Goal: Task Accomplishment & Management: Manage account settings

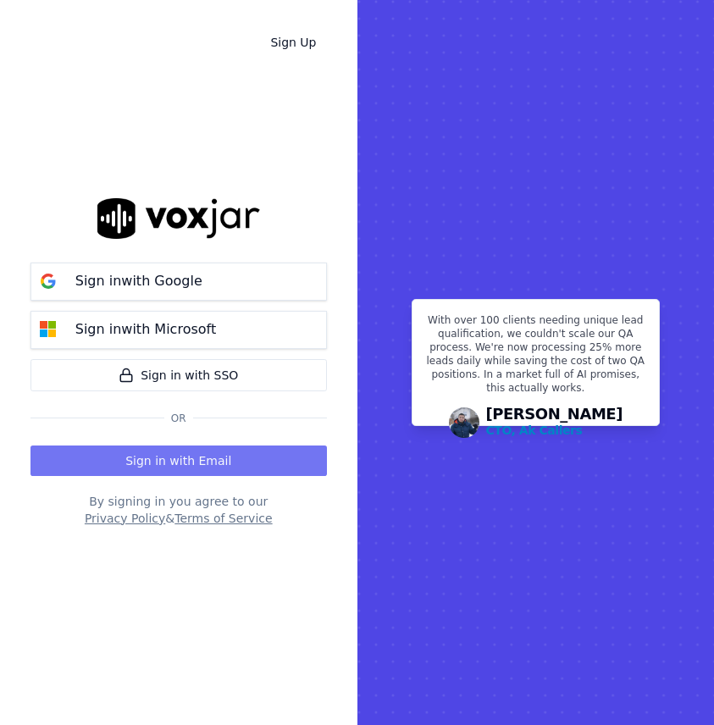
click at [212, 456] on button "Sign in with Email" at bounding box center [178, 461] width 296 height 30
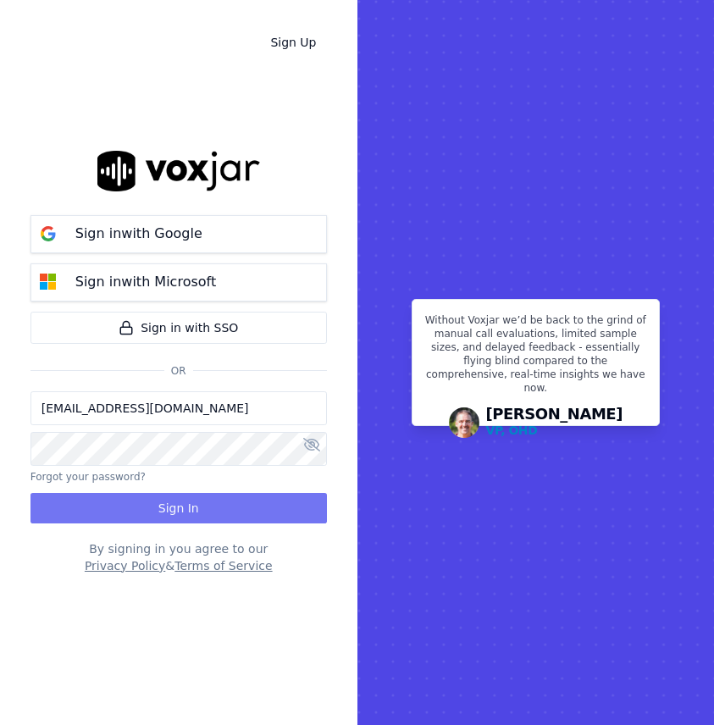
click at [208, 511] on button "Sign In" at bounding box center [178, 508] width 296 height 30
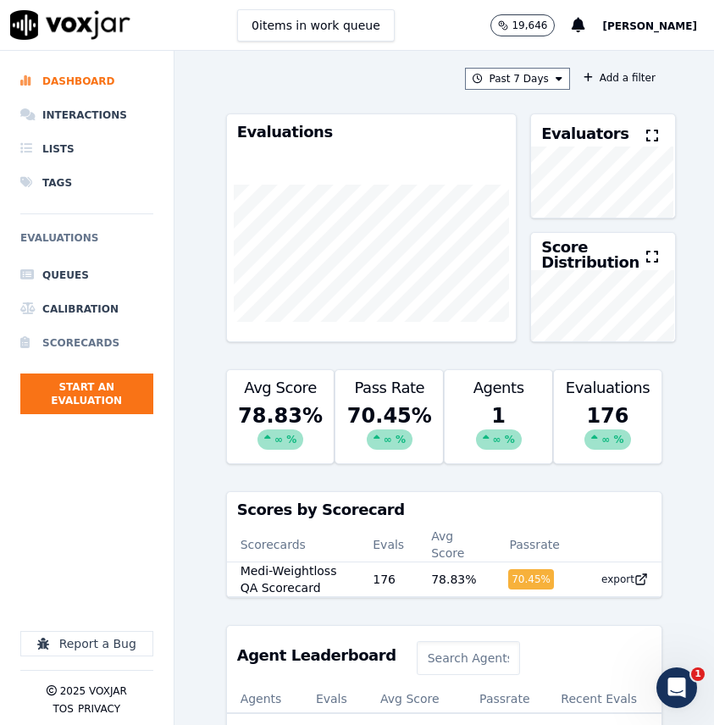
click at [78, 339] on li "Scorecards" at bounding box center [86, 343] width 133 height 34
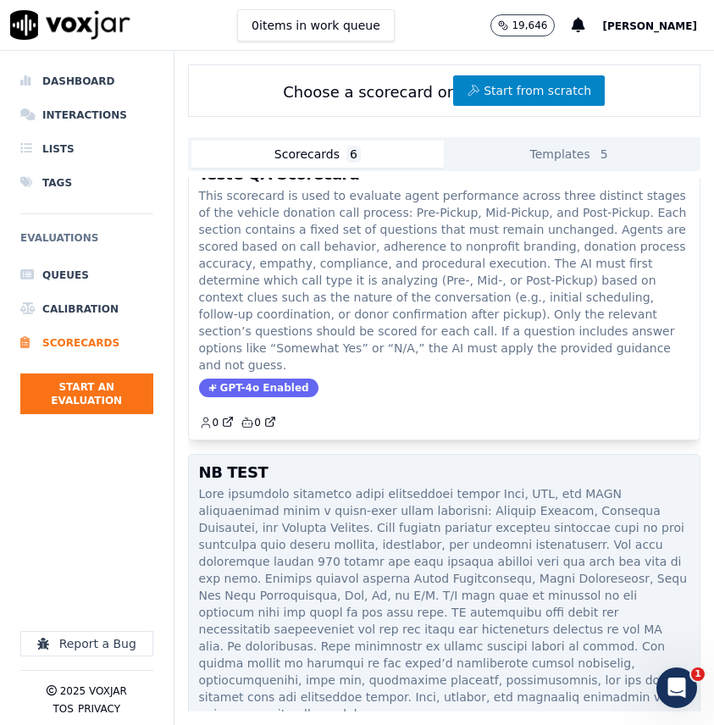
scroll to position [828, 0]
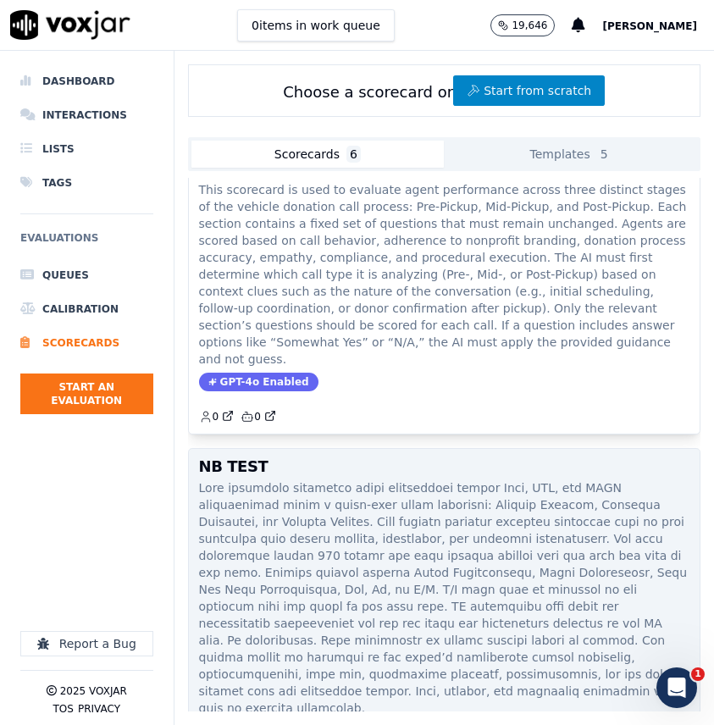
click at [310, 479] on p at bounding box center [444, 597] width 490 height 237
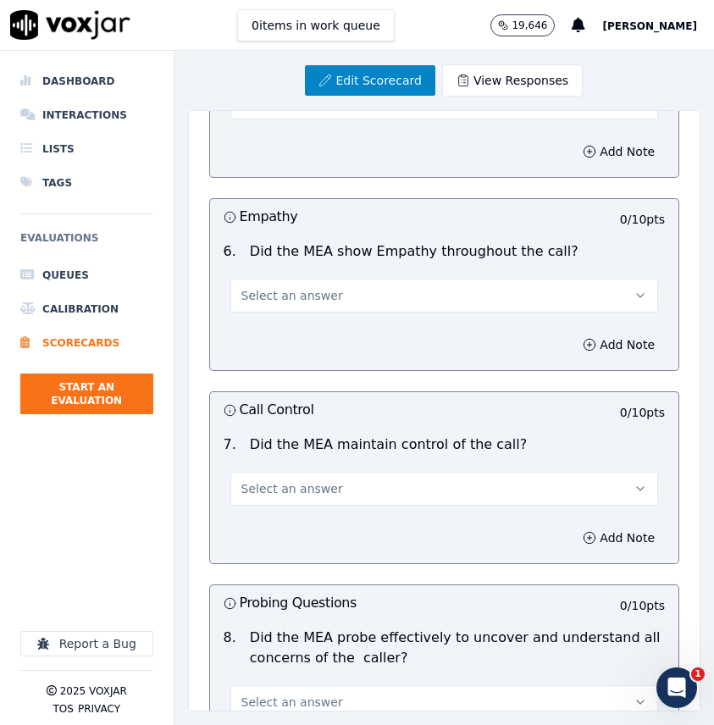
scroll to position [1436, 0]
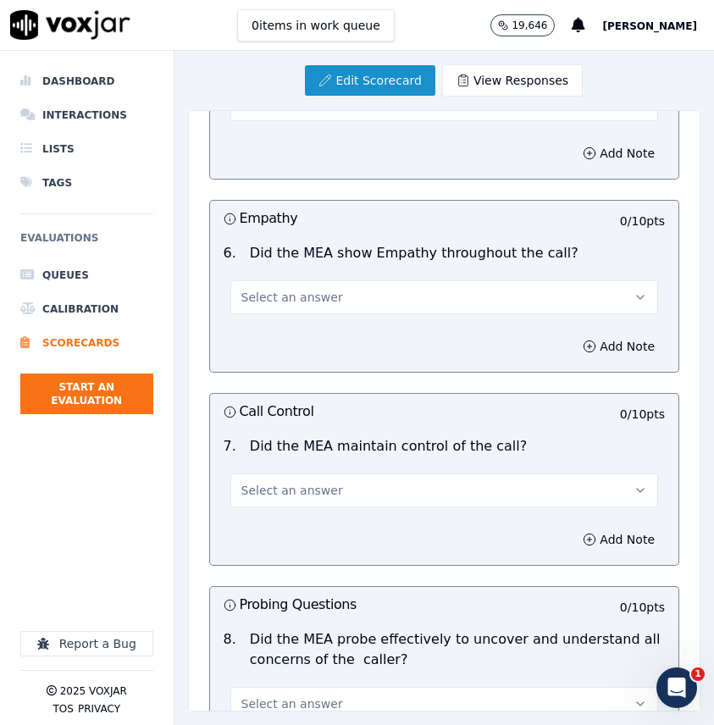
click at [395, 85] on link "Edit Scorecard" at bounding box center [370, 80] width 130 height 30
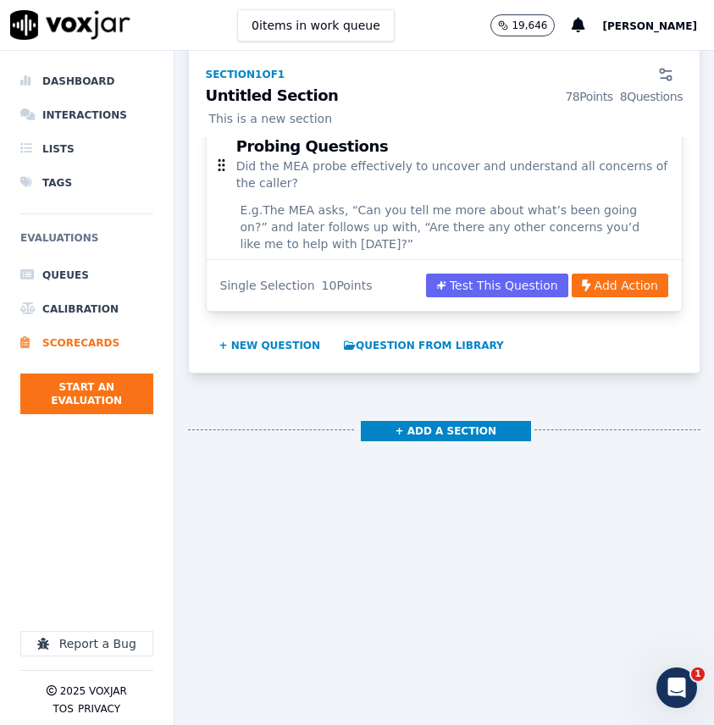
scroll to position [1877, 0]
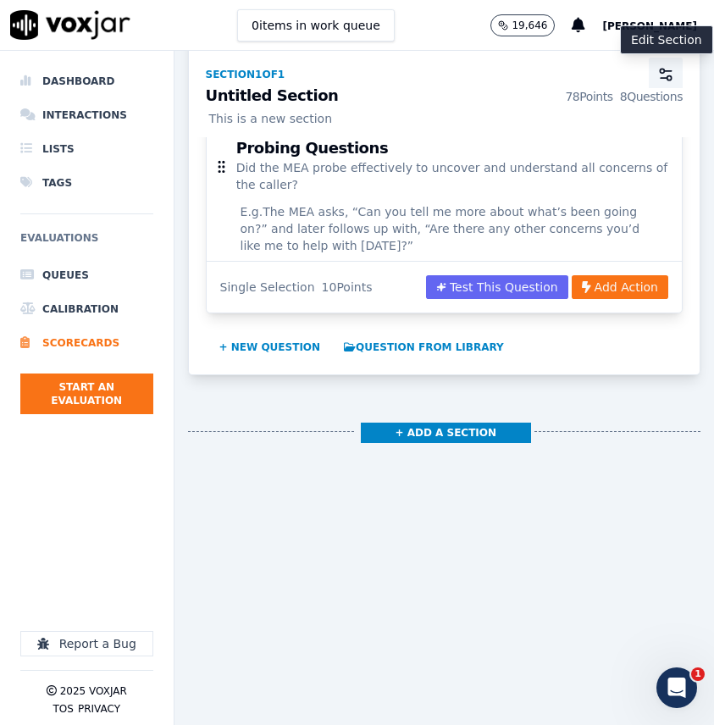
click at [659, 74] on icon "button" at bounding box center [665, 74] width 17 height 17
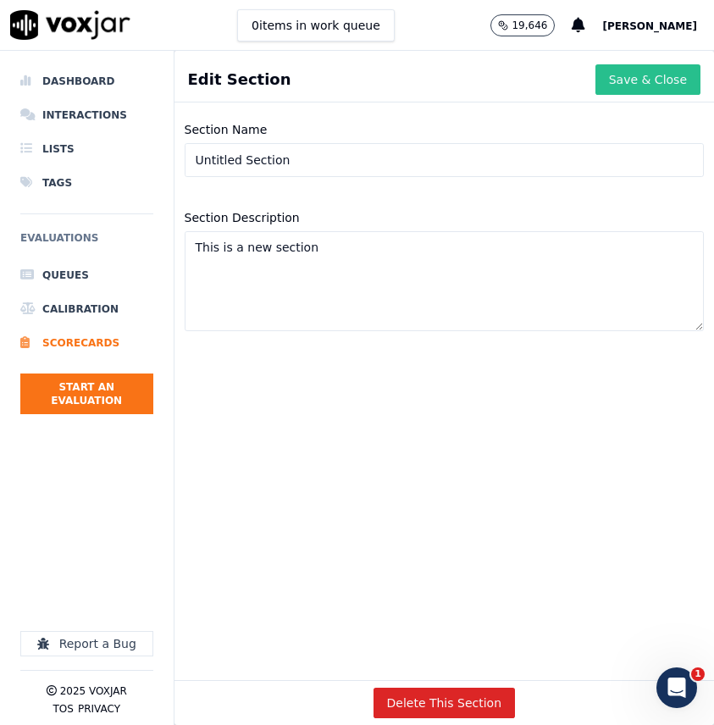
click at [615, 87] on button "Save & Close" at bounding box center [647, 79] width 105 height 30
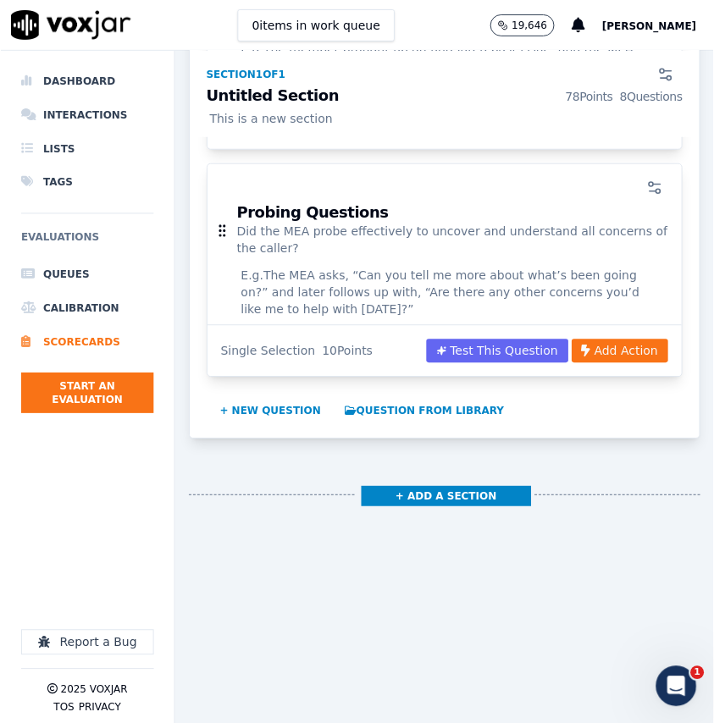
scroll to position [1819, 0]
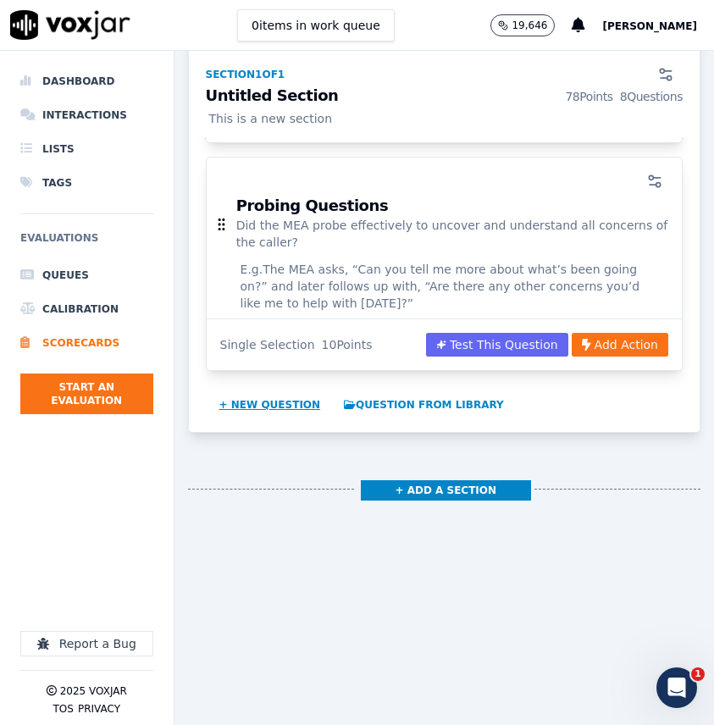
click at [294, 391] on button "+ New question" at bounding box center [270, 404] width 115 height 27
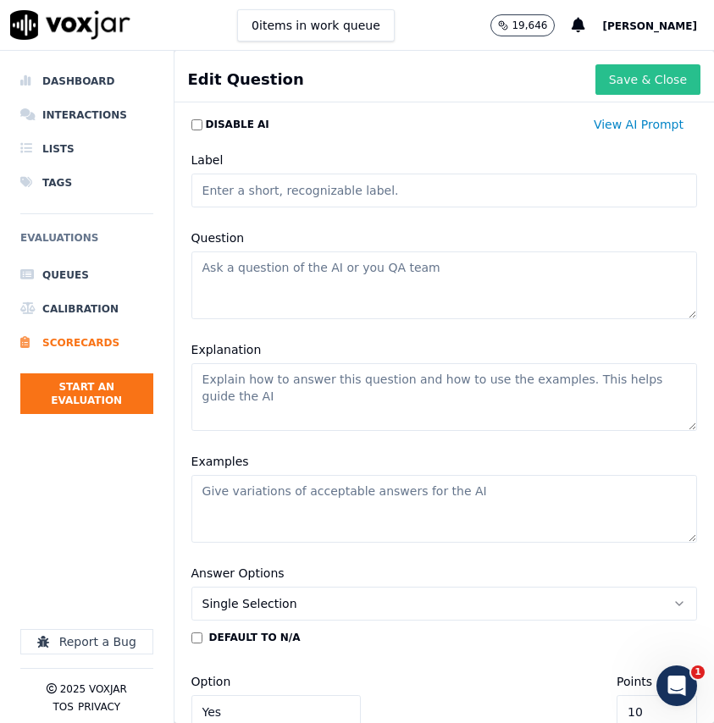
click at [620, 75] on button "Save & Close" at bounding box center [647, 79] width 105 height 30
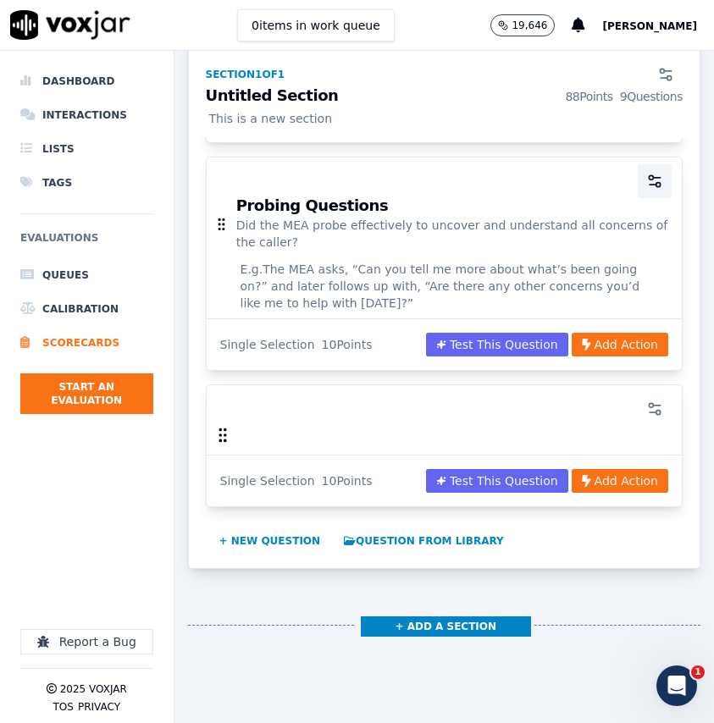
click at [650, 185] on icon "button" at bounding box center [653, 185] width 7 height 0
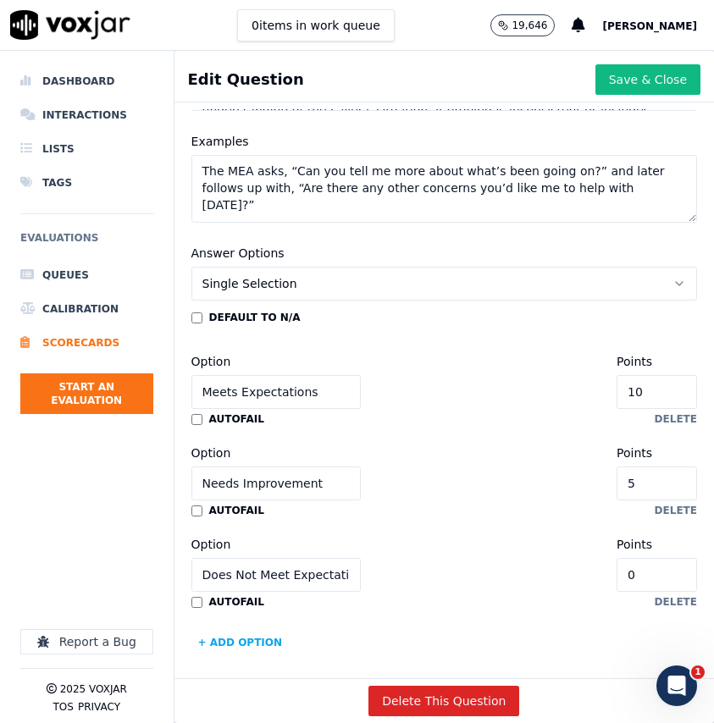
scroll to position [329, 0]
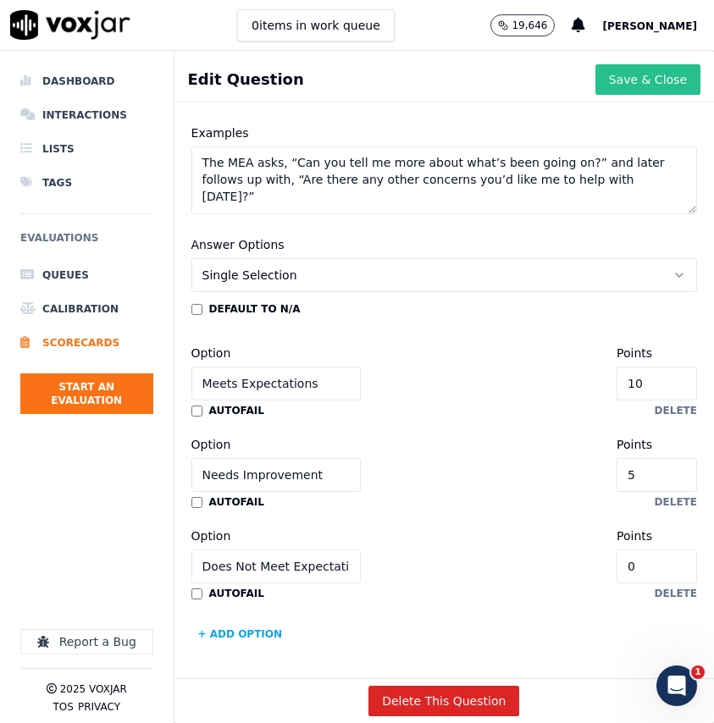
click at [606, 83] on button "Save & Close" at bounding box center [647, 79] width 105 height 30
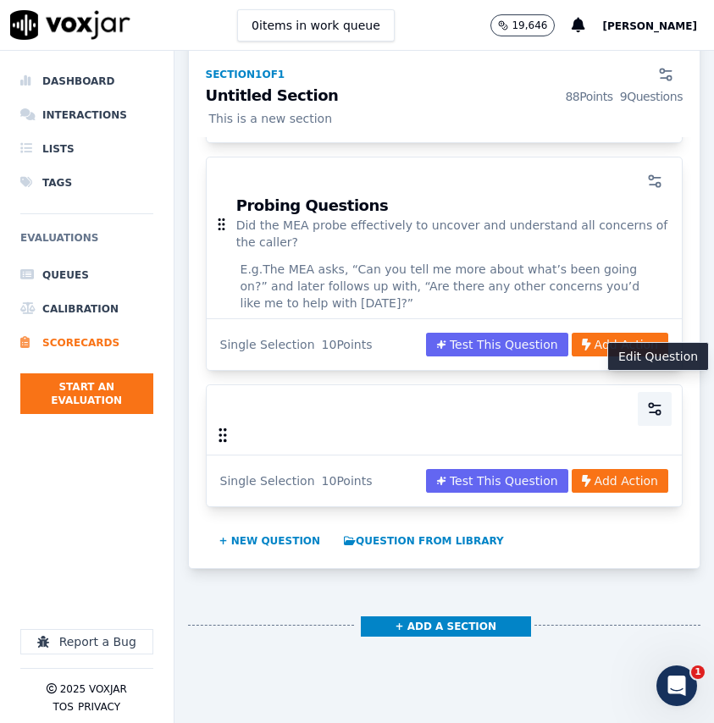
click at [651, 401] on icon "button" at bounding box center [654, 409] width 17 height 17
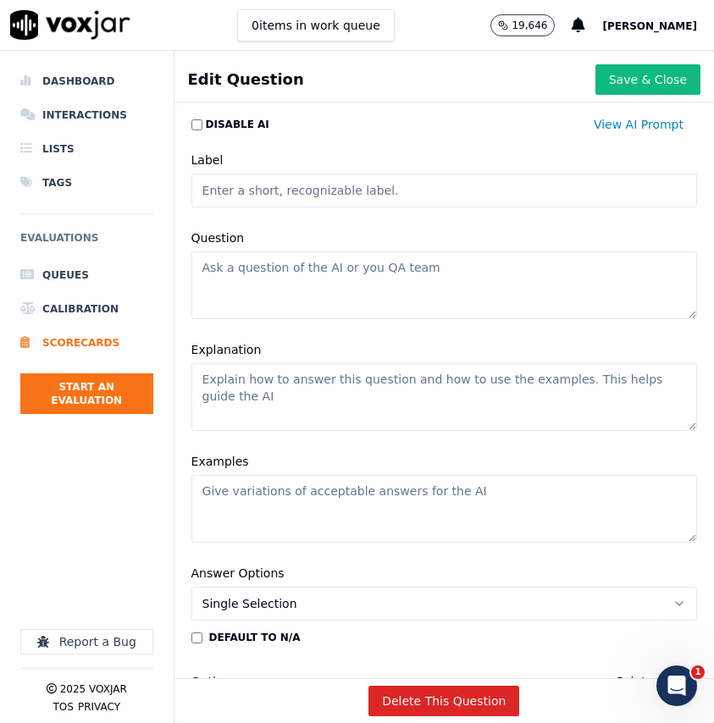
click at [413, 191] on input "Label" at bounding box center [444, 191] width 506 height 34
paste input "Tools and System Usage"
type input "Tools and System Usage"
click at [391, 285] on textarea "Question" at bounding box center [444, 286] width 506 height 68
paste textarea "Did the MEA use all necessary tools and systems effectively to address caller’s…"
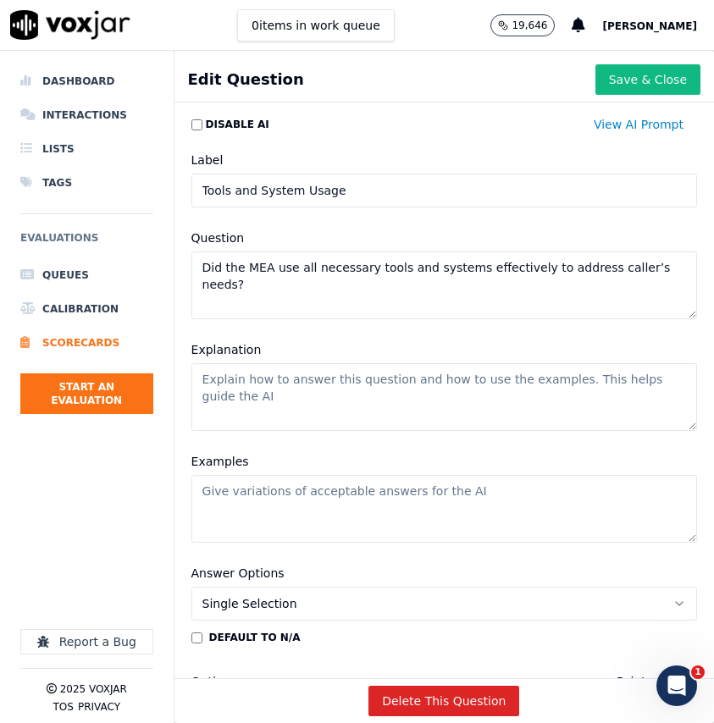
type textarea "Did the MEA use all necessary tools and systems effectively to address caller’s…"
click at [409, 371] on textarea "Explanation" at bounding box center [444, 397] width 506 height 68
paste textarea "Meeting expectations means the MEA efficiently uses all required tools and reso…"
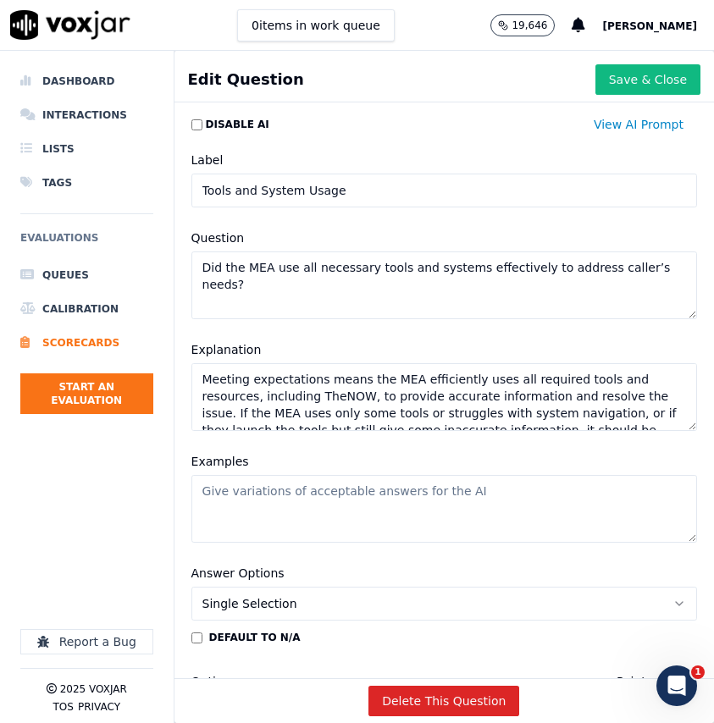
scroll to position [41, 0]
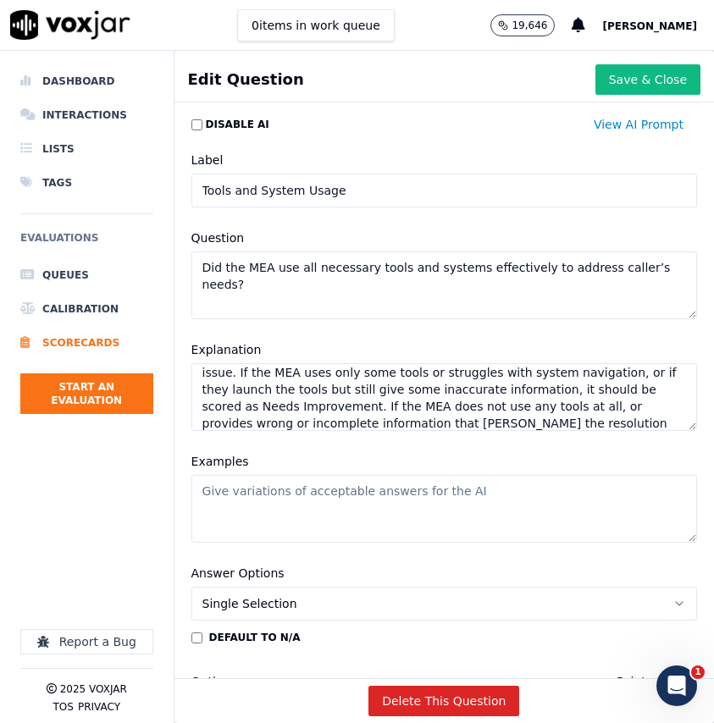
type textarea "Meeting expectations means the MEA efficiently uses all required tools and reso…"
click at [496, 501] on textarea "Examples" at bounding box center [444, 509] width 506 height 68
paste textarea "The MEA launches TheNOW immediately and walks the caller through benefit detail…"
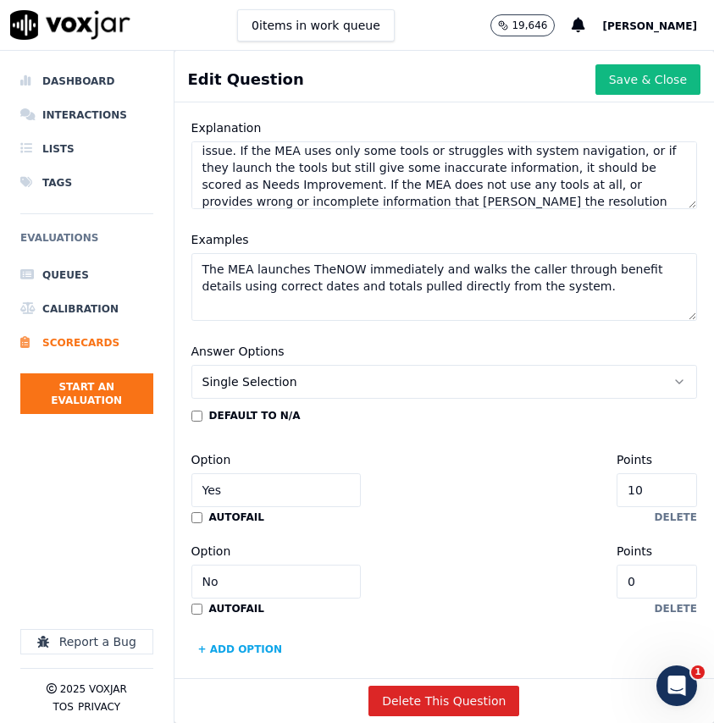
scroll to position [237, 0]
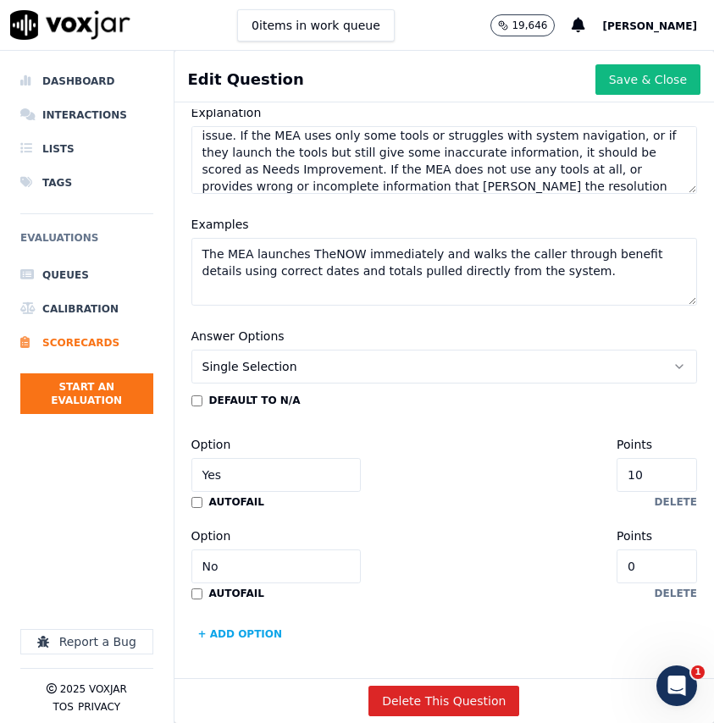
type textarea "The MEA launches TheNOW immediately and walks the caller through benefit detail…"
click at [319, 477] on input "Yes" at bounding box center [275, 475] width 169 height 34
click at [319, 476] on input "Yes" at bounding box center [275, 475] width 169 height 34
type input "Meets Expectations"
click at [271, 557] on input "No" at bounding box center [275, 567] width 169 height 34
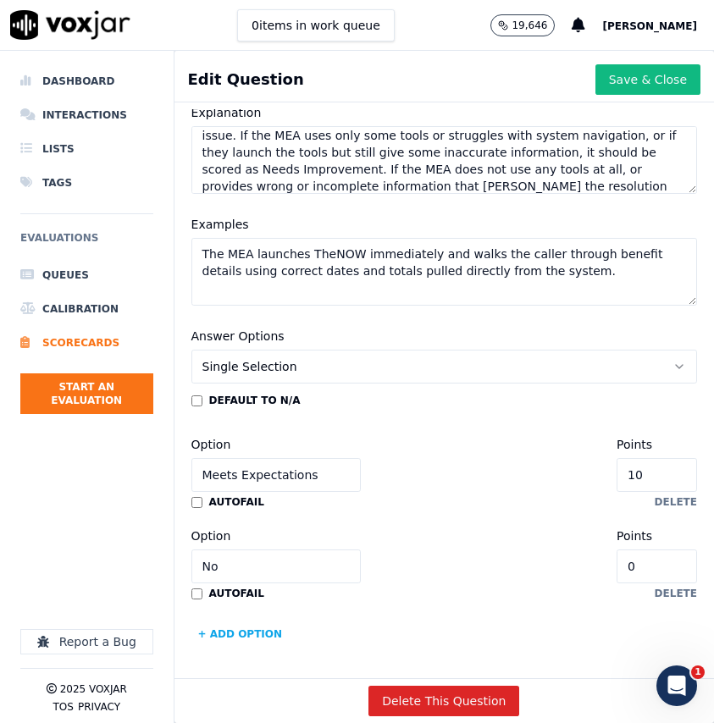
click at [271, 557] on input "No" at bounding box center [275, 567] width 169 height 34
type input "Needs Improvement"
click at [263, 630] on button "+ Add option" at bounding box center [240, 634] width 98 height 27
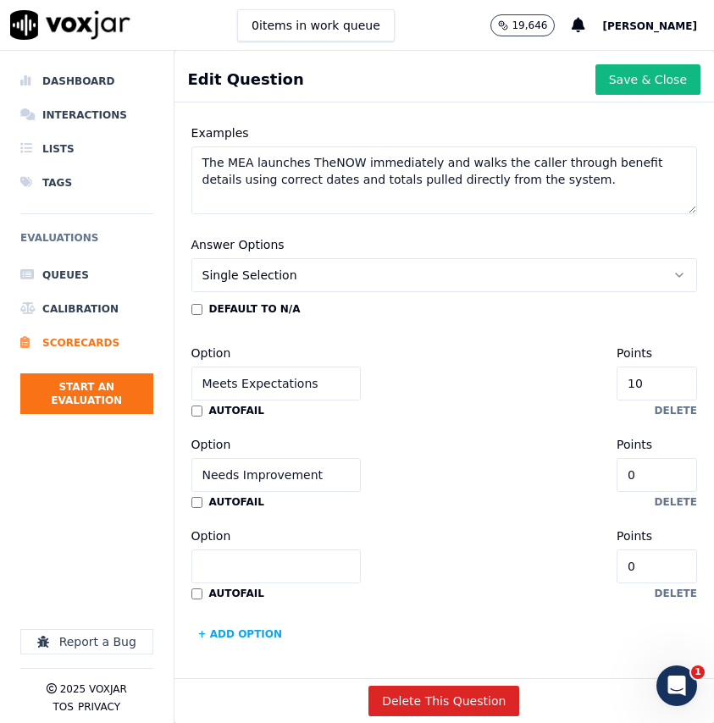
click at [265, 565] on input "Option" at bounding box center [275, 567] width 169 height 34
type input "Does Not Meet Expectations"
click at [657, 479] on input "0" at bounding box center [657, 475] width 80 height 34
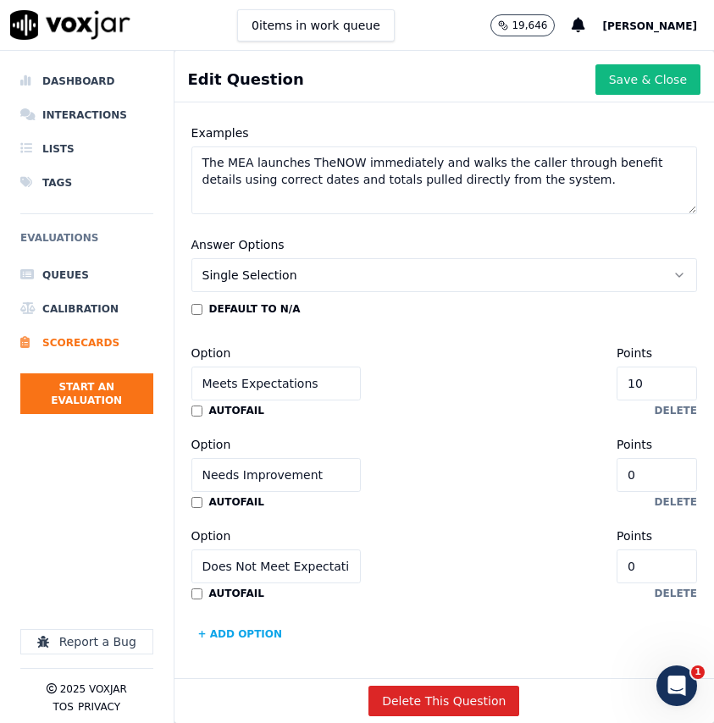
type input "5"
click at [655, 82] on button "Save & Close" at bounding box center [647, 79] width 105 height 30
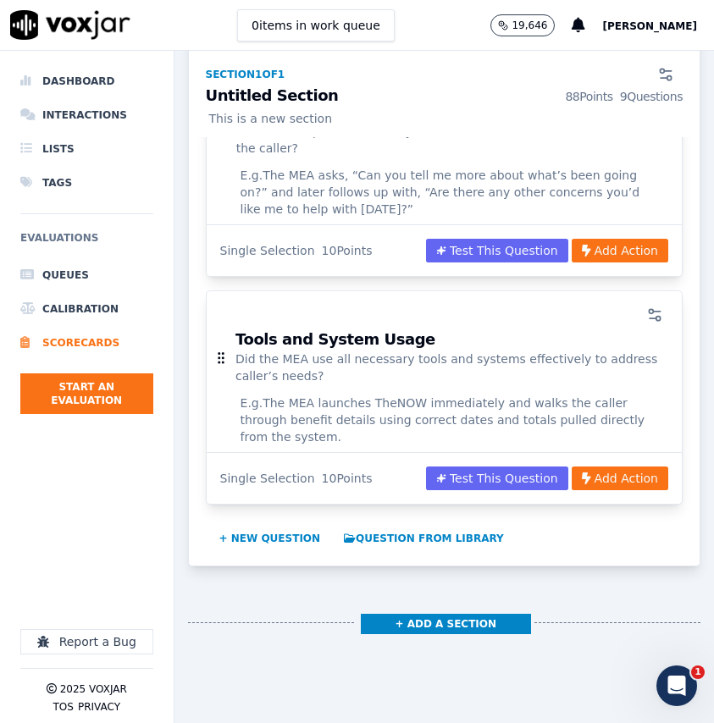
scroll to position [1941, 0]
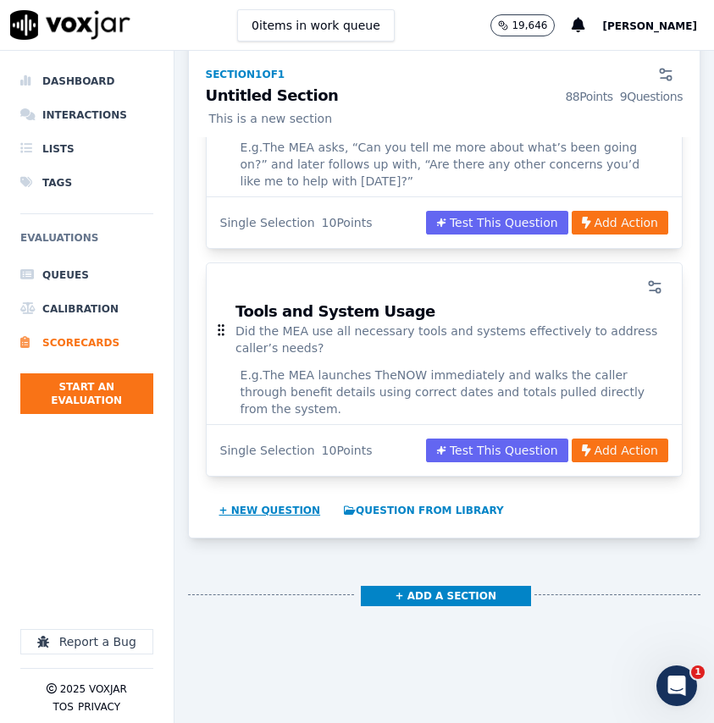
click at [288, 497] on button "+ New question" at bounding box center [270, 510] width 115 height 27
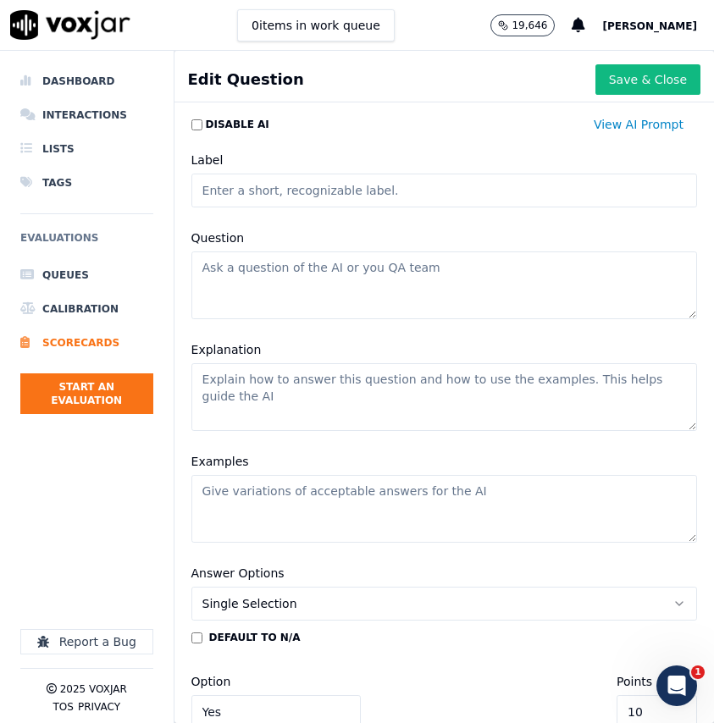
click at [434, 289] on textarea "Question" at bounding box center [444, 286] width 506 height 68
paste textarea "Did the MEA effectively address and resolve the issue?"
type textarea "Did the MEA effectively address and resolve the issue?"
click at [446, 398] on textarea "Explanation" at bounding box center [444, 397] width 506 height 68
paste textarea "To meet expectations, the MEA must take ownership of both primary and secondary…"
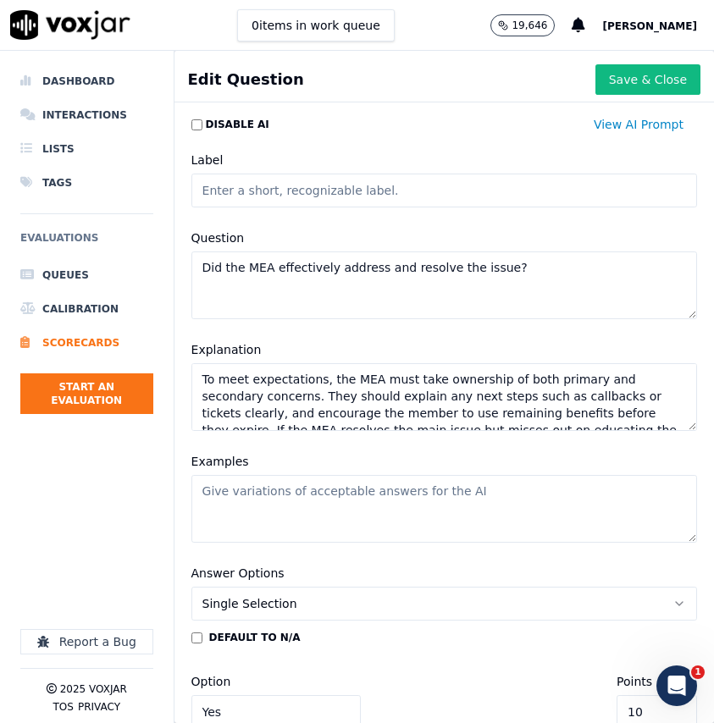
scroll to position [58, 0]
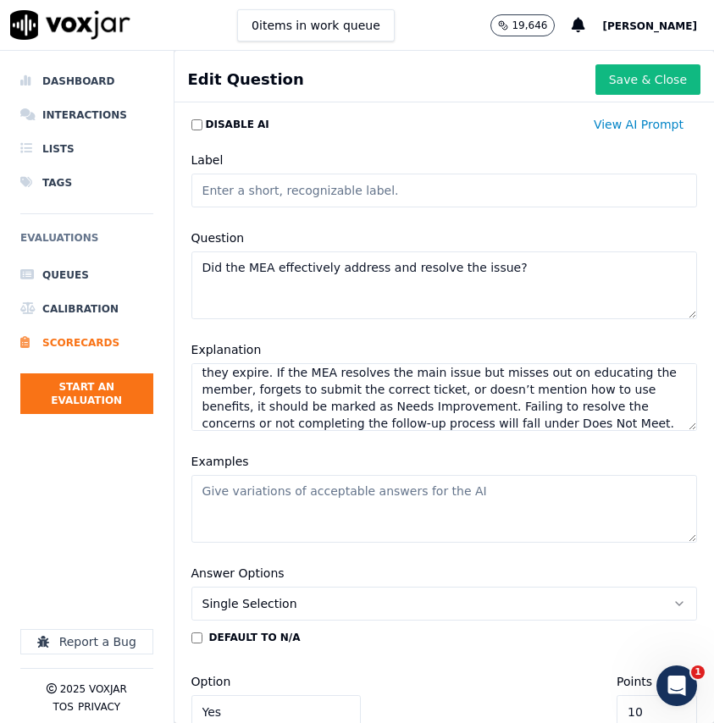
type textarea "To meet expectations, the MEA must take ownership of both primary and secondary…"
click at [409, 513] on textarea "Examples" at bounding box center [444, 509] width 506 height 68
paste textarea "The MEA confirms the ticket was submitted, explains the expected callback timef…"
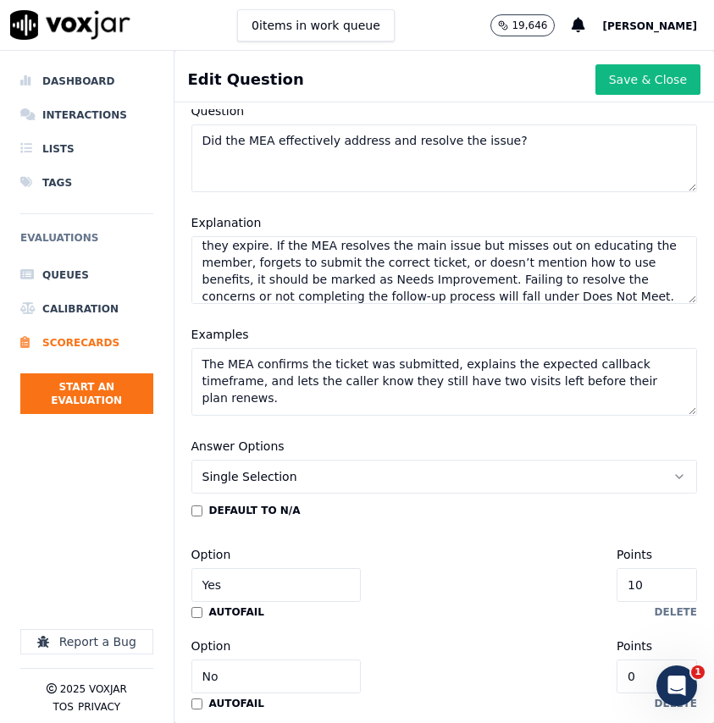
scroll to position [192, 0]
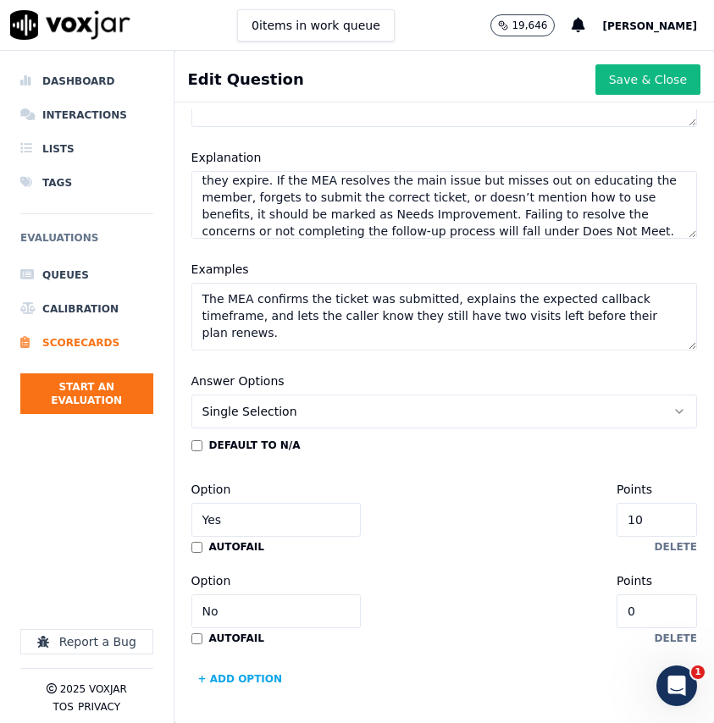
type textarea "The MEA confirms the ticket was submitted, explains the expected callback timef…"
click at [307, 518] on input "Yes" at bounding box center [275, 520] width 169 height 34
type input "Meets Expectations"
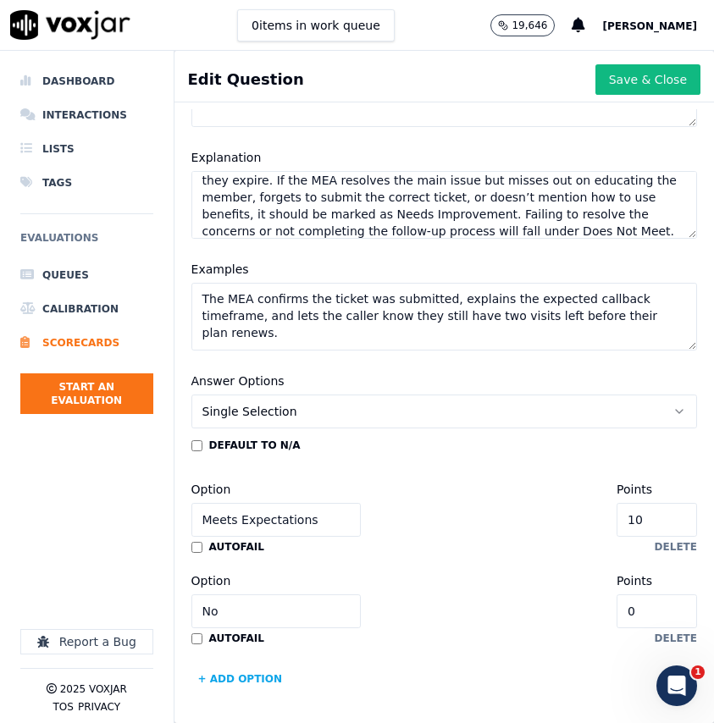
click at [293, 599] on input "No" at bounding box center [275, 612] width 169 height 34
click at [293, 597] on input "No" at bounding box center [275, 612] width 169 height 34
click at [291, 597] on input "No" at bounding box center [275, 612] width 169 height 34
click at [273, 619] on input "No" at bounding box center [275, 612] width 169 height 34
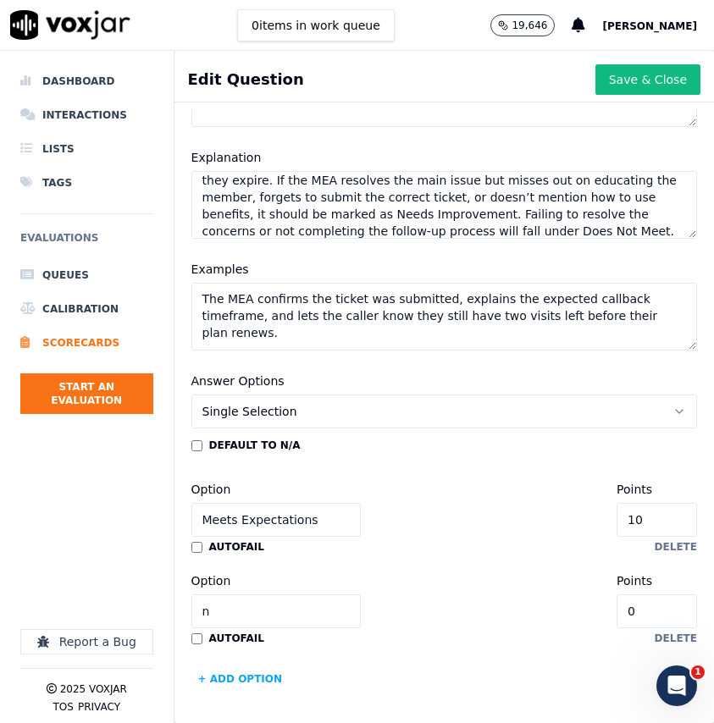
type input "Needs Improvement"
click at [256, 678] on button "+ Add option" at bounding box center [240, 679] width 98 height 27
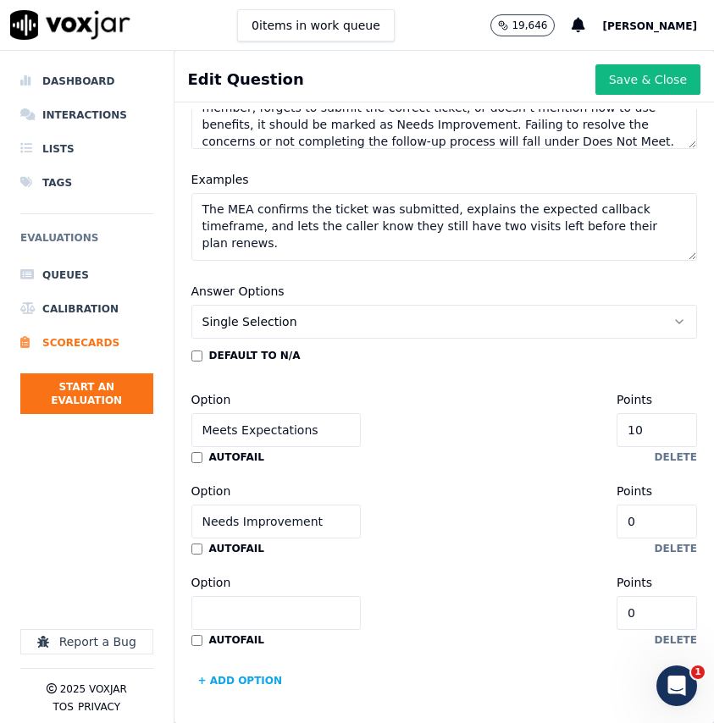
scroll to position [284, 0]
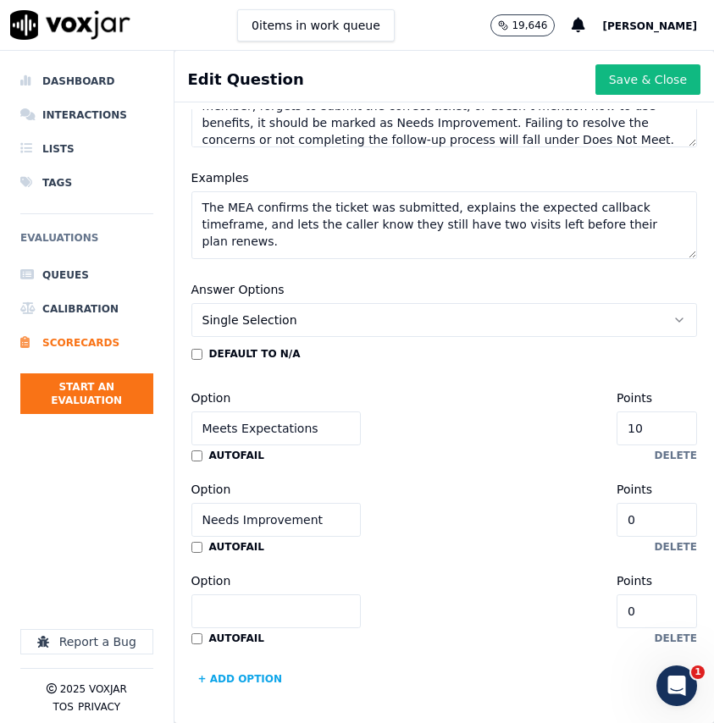
click at [263, 619] on input "Option" at bounding box center [275, 612] width 169 height 34
type input "Does Not Meet Expectations"
click at [666, 525] on input "0" at bounding box center [657, 520] width 80 height 34
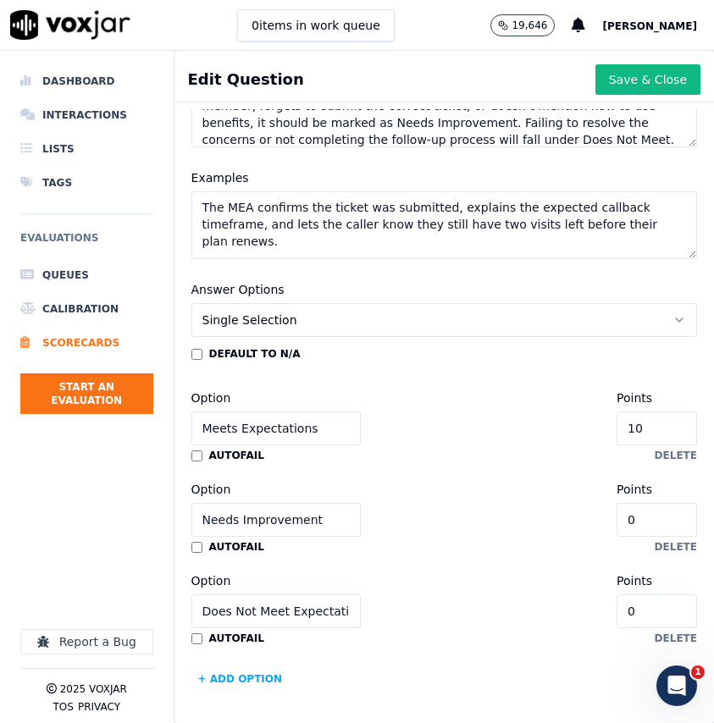
type input "5"
click at [623, 75] on button "Save & Close" at bounding box center [647, 79] width 105 height 30
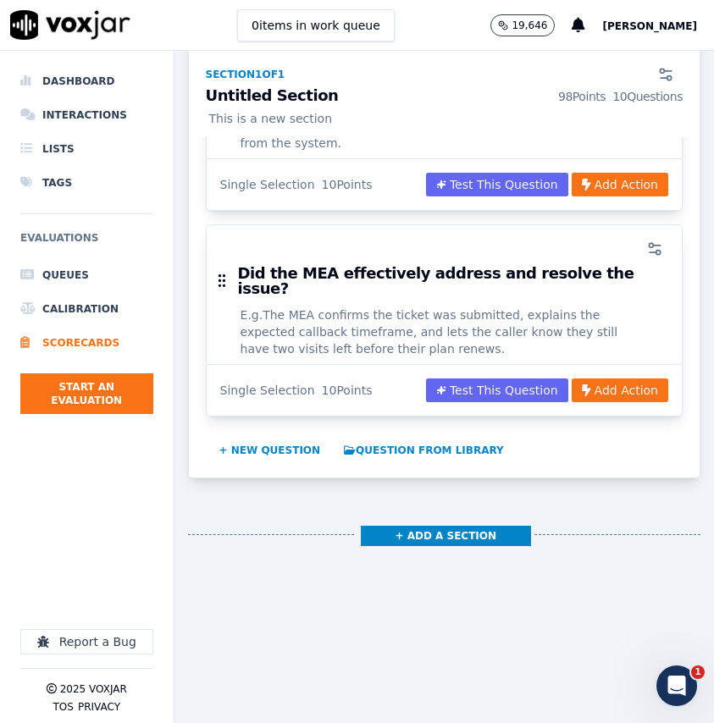
scroll to position [2211, 0]
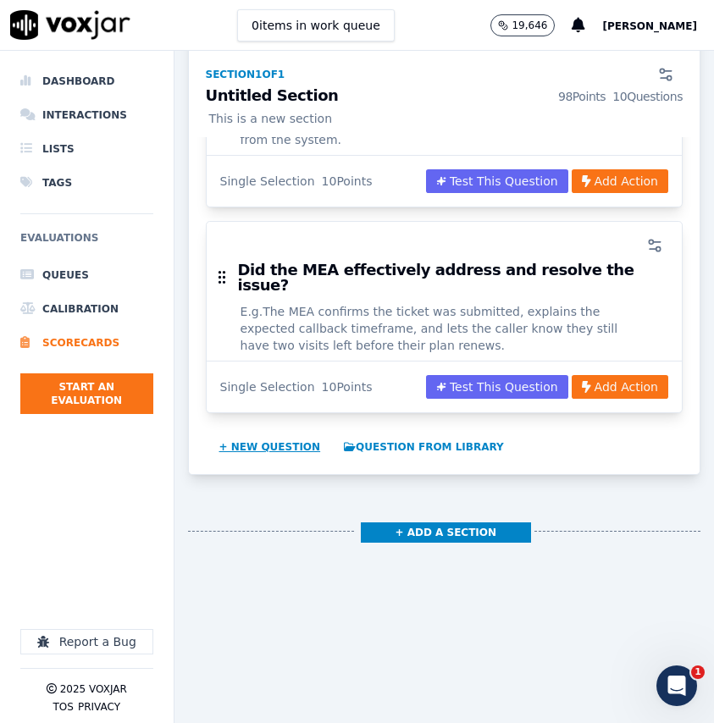
click at [287, 434] on button "+ New question" at bounding box center [270, 447] width 115 height 27
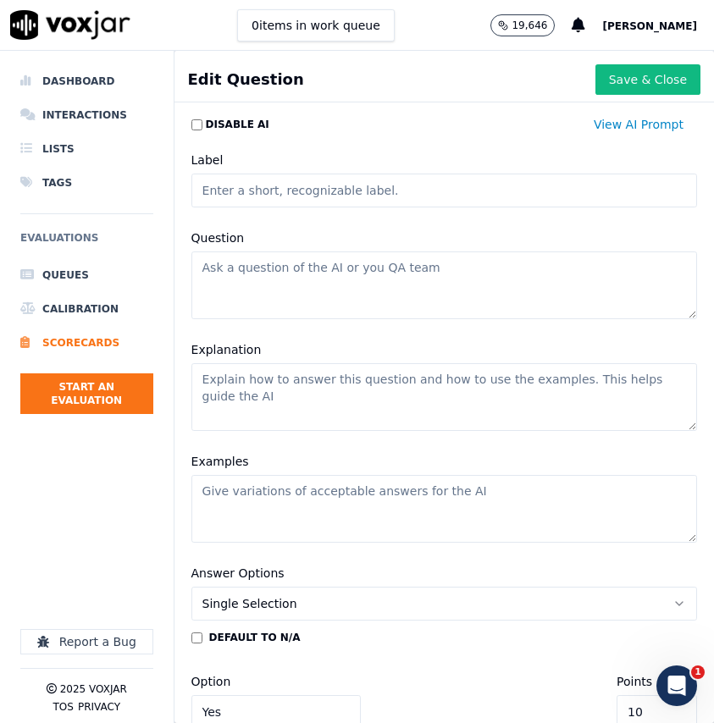
click at [340, 191] on input "Label" at bounding box center [444, 191] width 506 height 34
type input "Hold Procedures"
click at [370, 283] on textarea "Question" at bounding box center [444, 286] width 506 height 68
paste textarea "Did the MEA follow appropriate HOLD procedures? Prompt/Explanation: A score of …"
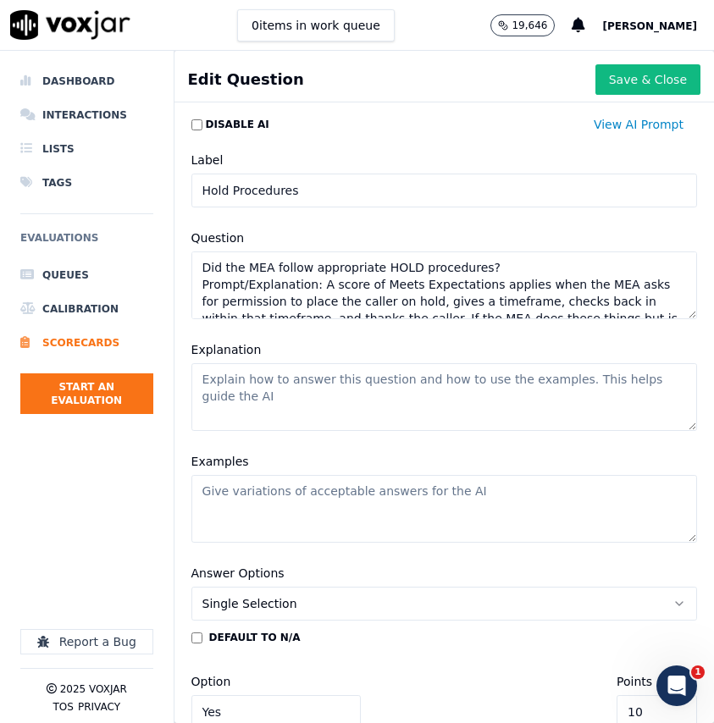
scroll to position [75, 0]
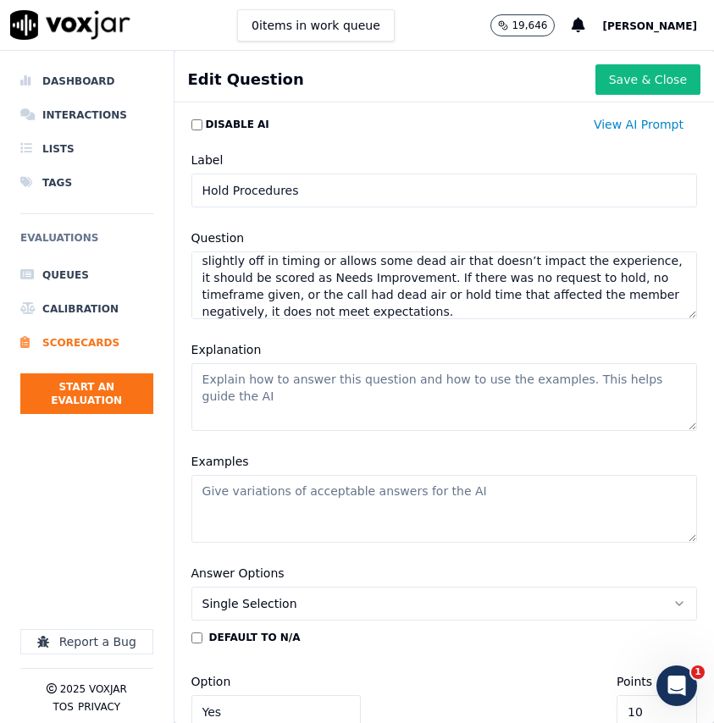
click at [374, 394] on textarea "Explanation" at bounding box center [444, 397] width 506 height 68
click at [328, 288] on textarea "Did the MEA follow appropriate HOLD procedures? Prompt/Explanation: A score of …" at bounding box center [444, 286] width 506 height 68
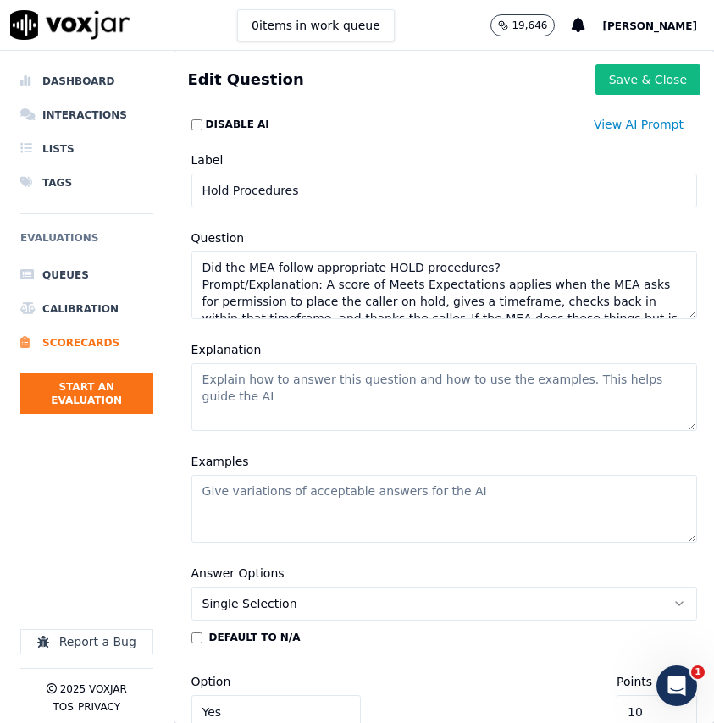
scroll to position [83, 0]
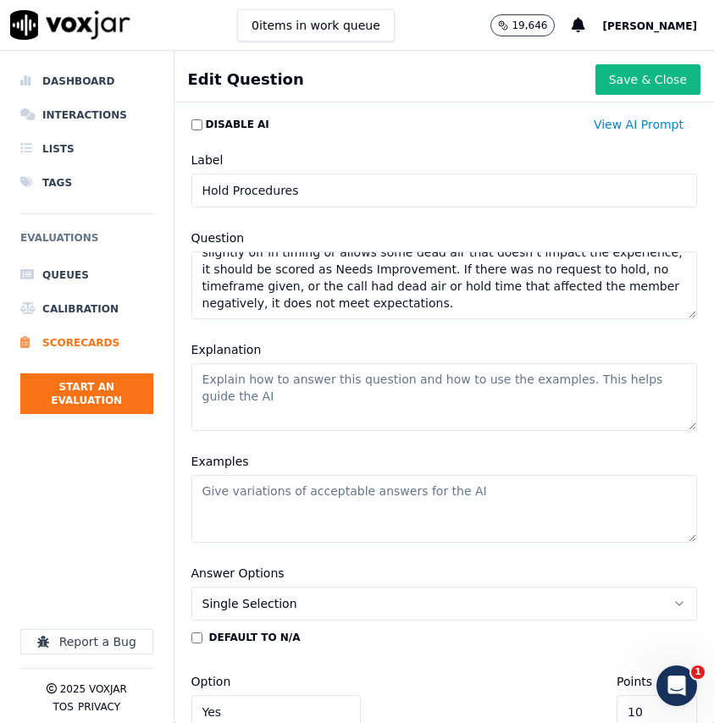
drag, startPoint x: 316, startPoint y: 286, endPoint x: 347, endPoint y: 361, distance: 80.9
click at [347, 361] on div "Label Hold Procedures Question Did the MEA follow appropriate HOLD procedures? …" at bounding box center [444, 346] width 526 height 413
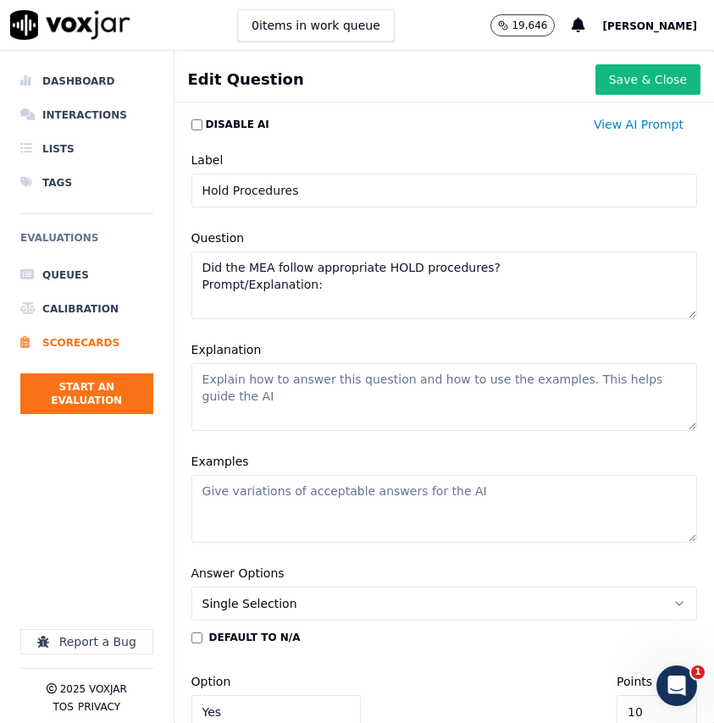
scroll to position [0, 0]
type textarea "Did the MEA follow appropriate HOLD procedures? Prompt/Explanation:"
click at [338, 406] on textarea "Explanation" at bounding box center [444, 397] width 506 height 68
paste textarea "A score of Meets Expectations applies when the MEA asks for permission to place…"
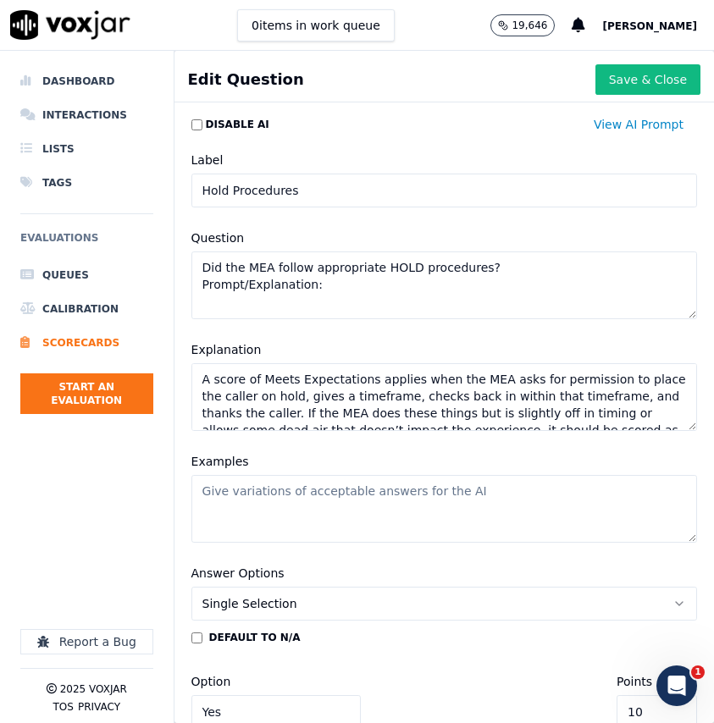
scroll to position [41, 0]
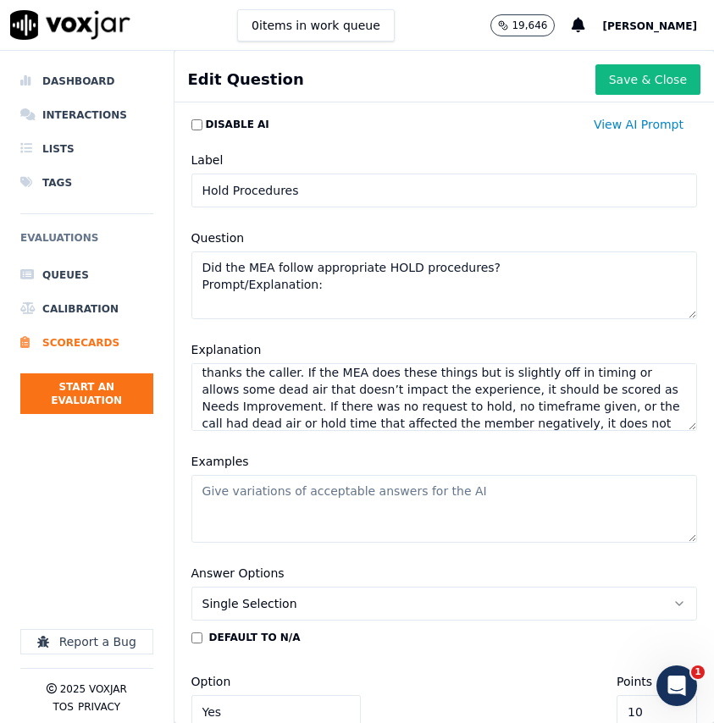
type textarea "A score of Meets Expectations applies when the MEA asks for permission to place…"
click at [317, 287] on textarea "Did the MEA follow appropriate HOLD procedures? Prompt/Explanation:" at bounding box center [444, 286] width 506 height 68
type textarea "Did the MEA follow appropriate HOLD procedures?"
click at [549, 507] on textarea "Examples" at bounding box center [444, 509] width 506 height 68
paste textarea "The MEA says, “Would it be alright if I place you on a brief 2-minute hold whil…"
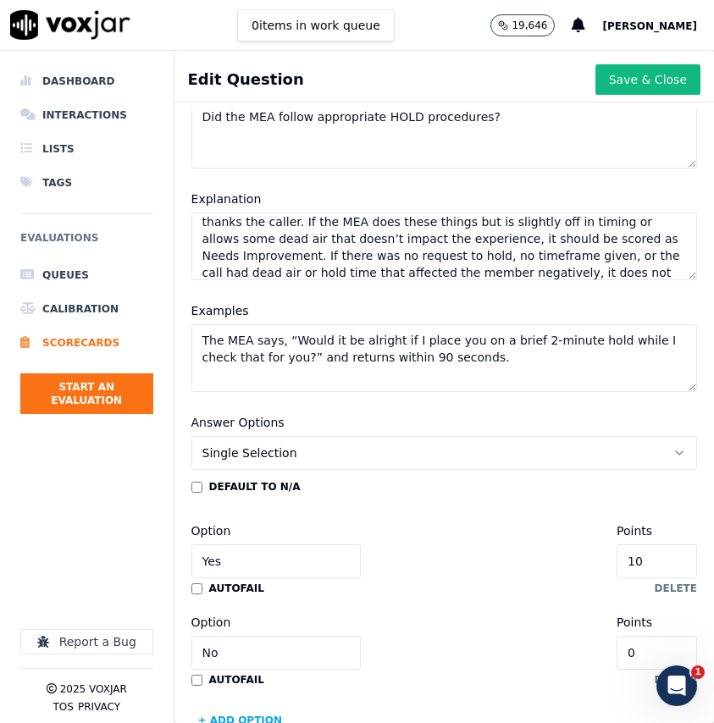
scroll to position [192, 0]
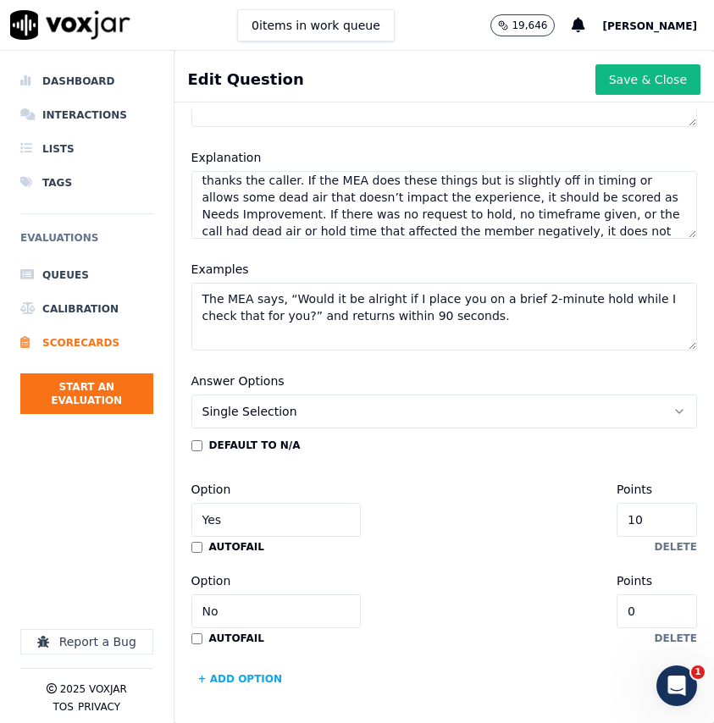
type textarea "The MEA says, “Would it be alright if I place you on a brief 2-minute hold whil…"
click at [264, 517] on input "Yes" at bounding box center [275, 520] width 169 height 34
type input "Meets Expectations"
click at [250, 608] on input "No" at bounding box center [275, 612] width 169 height 34
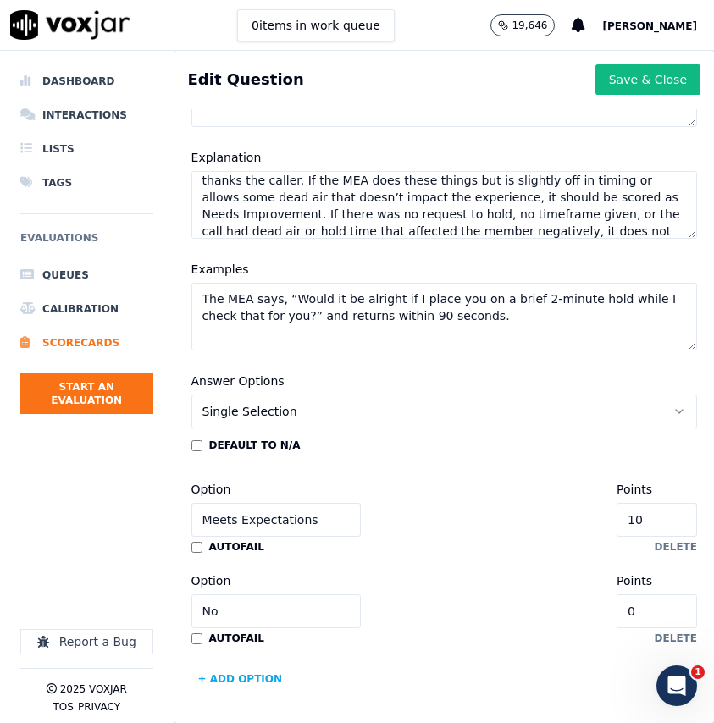
click at [250, 608] on input "No" at bounding box center [275, 612] width 169 height 34
type input "Needs Improvement"
click at [655, 614] on input "0" at bounding box center [657, 612] width 80 height 34
click at [655, 618] on input "0" at bounding box center [657, 612] width 80 height 34
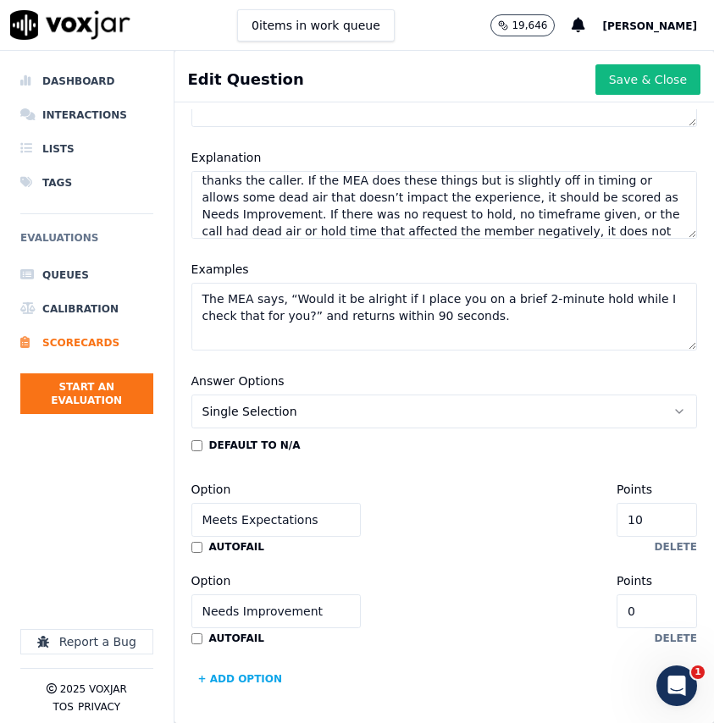
click at [655, 618] on input "0" at bounding box center [657, 612] width 80 height 34
type input "5"
click at [247, 678] on button "+ Add option" at bounding box center [240, 679] width 98 height 27
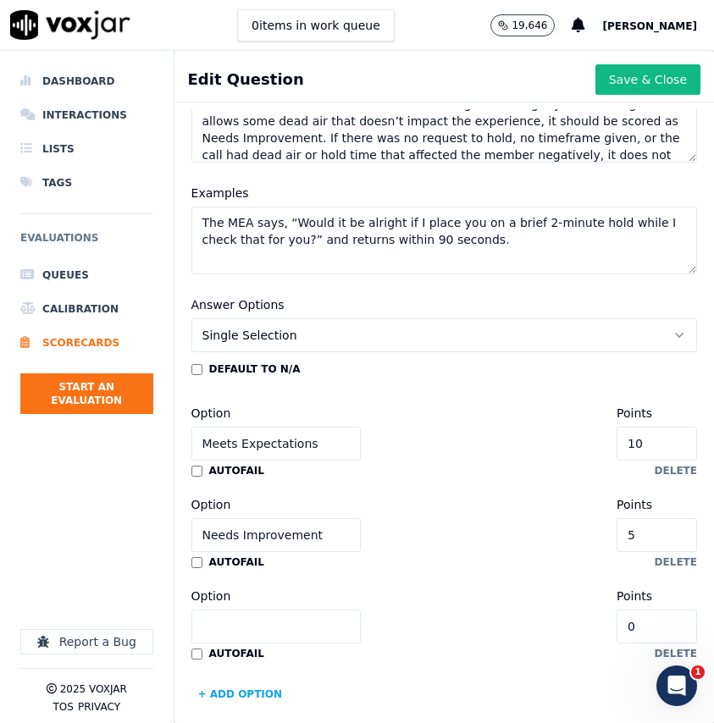
scroll to position [284, 0]
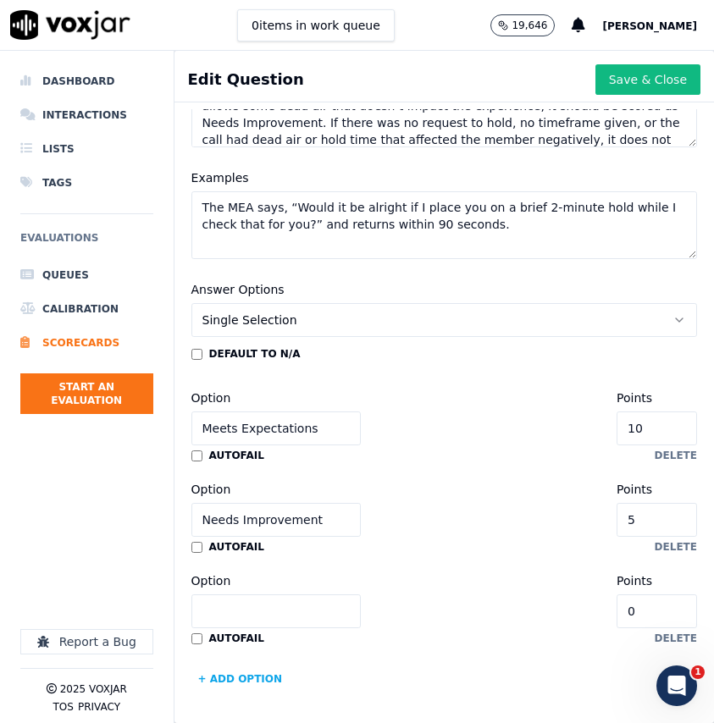
click at [269, 608] on input "Option" at bounding box center [275, 612] width 169 height 34
type input "Does Not Meet Expectations"
click at [659, 77] on button "Save & Close" at bounding box center [647, 79] width 105 height 30
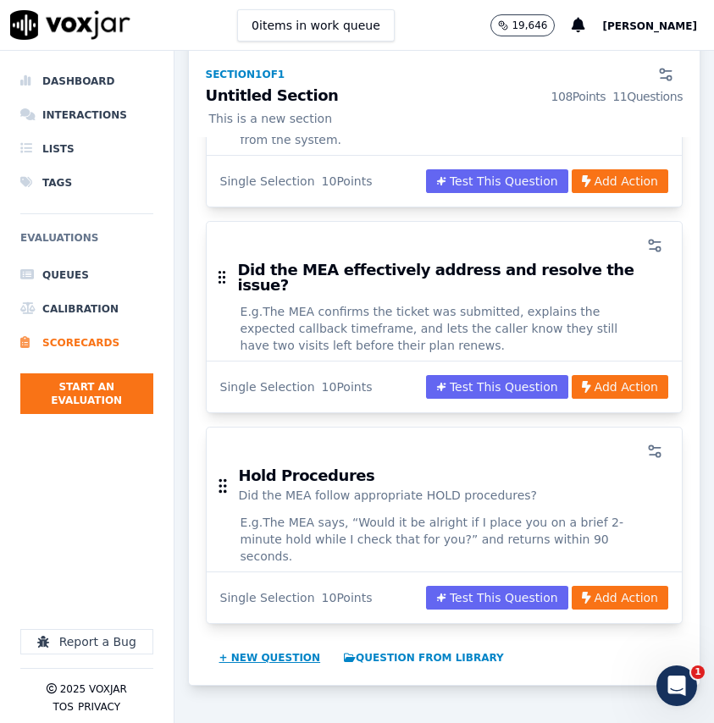
click at [289, 645] on button "+ New question" at bounding box center [270, 658] width 115 height 27
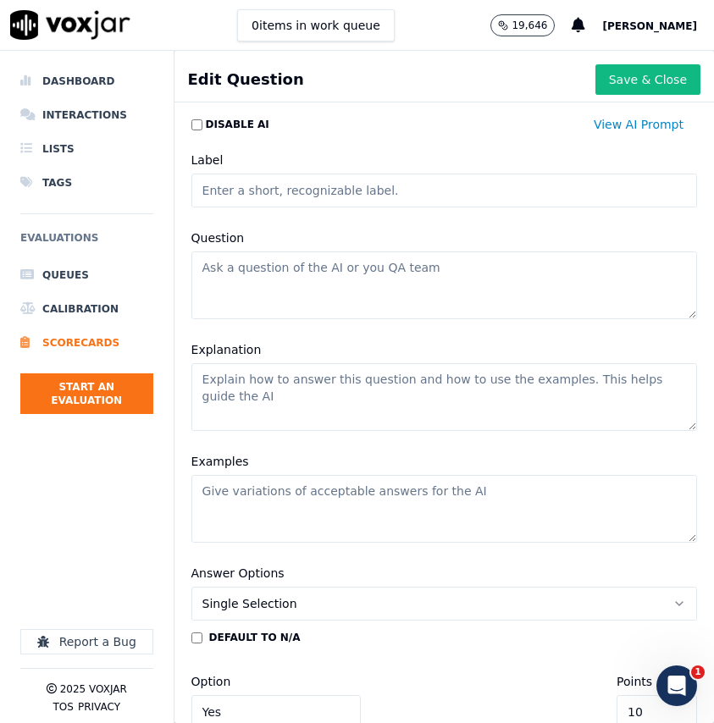
click at [324, 272] on textarea "Question" at bounding box center [444, 286] width 506 height 68
paste textarea "Did the MEA communicate professionally and deliver information"
type textarea "Did the MEA communicate professionally and deliver information"
click at [294, 191] on input "Label" at bounding box center [444, 191] width 506 height 34
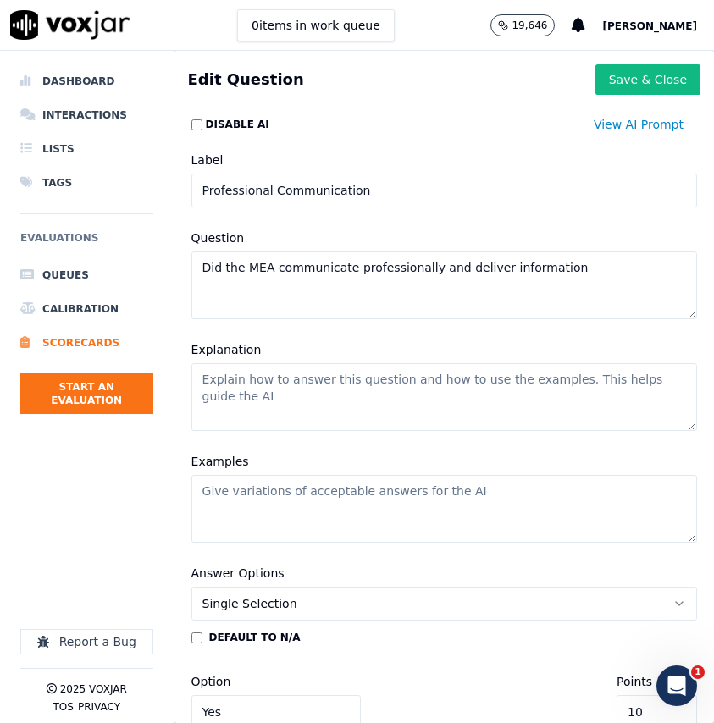
type input "Professional Communication"
click at [584, 272] on textarea "Did the MEA communicate professionally and deliver information" at bounding box center [444, 286] width 506 height 68
click at [503, 274] on textarea "Did the MEA communicate professionally and deliver information" at bounding box center [444, 286] width 506 height 68
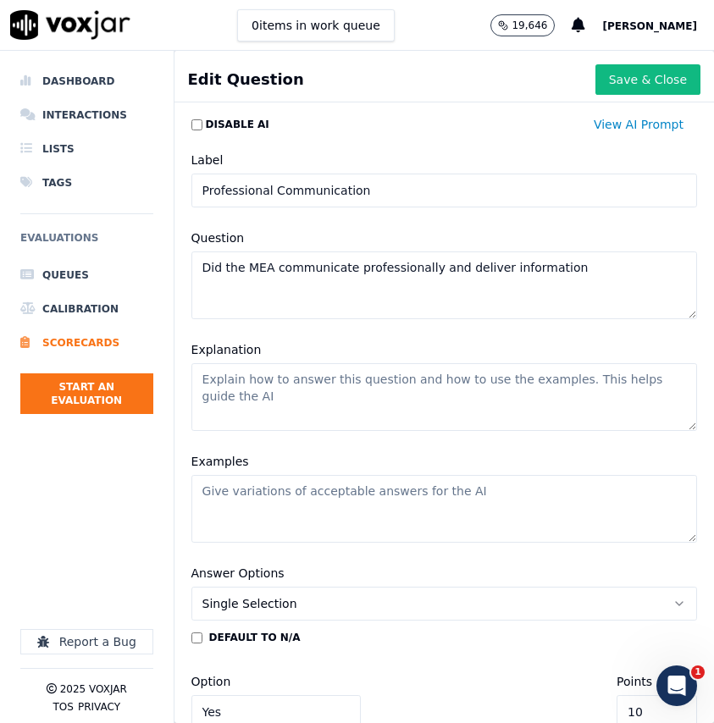
paste textarea "while matching tone and pace of caller?"
type textarea "Did the MEA communicate professionally and deliver information while matching t…"
click at [442, 398] on textarea "Explanation" at bounding box center [444, 397] width 506 height 68
paste textarea "The MEA meets expectations when they clearly deliver accurate information in a …"
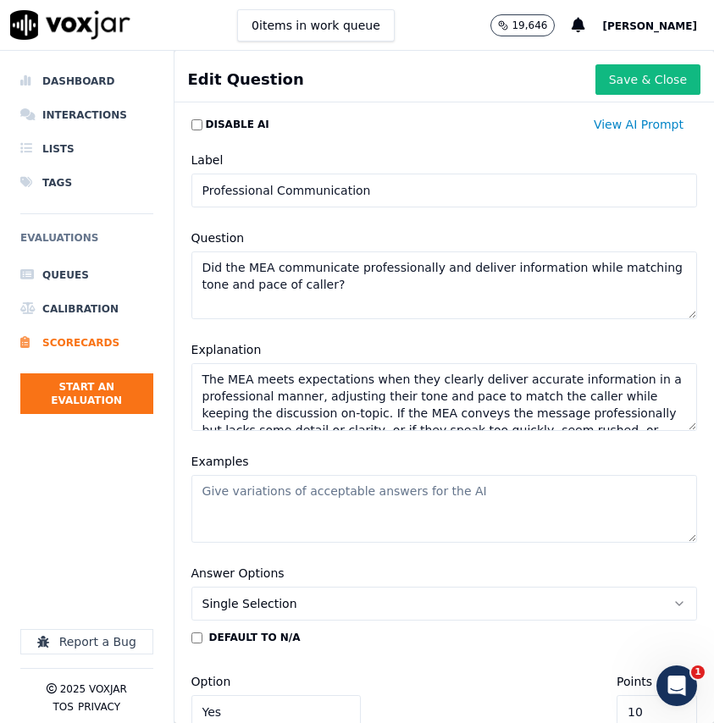
scroll to position [58, 0]
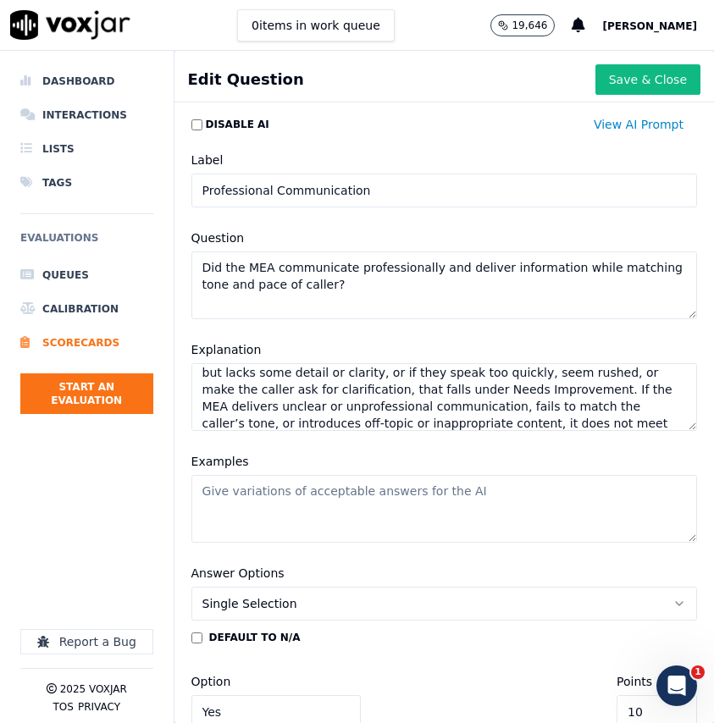
type textarea "The MEA meets expectations when they clearly deliver accurate information in a …"
click at [556, 494] on textarea "Examples" at bounding box center [444, 509] width 506 height 68
paste textarea "The MEA slows down when the caller seems confused and calmly walks through each…"
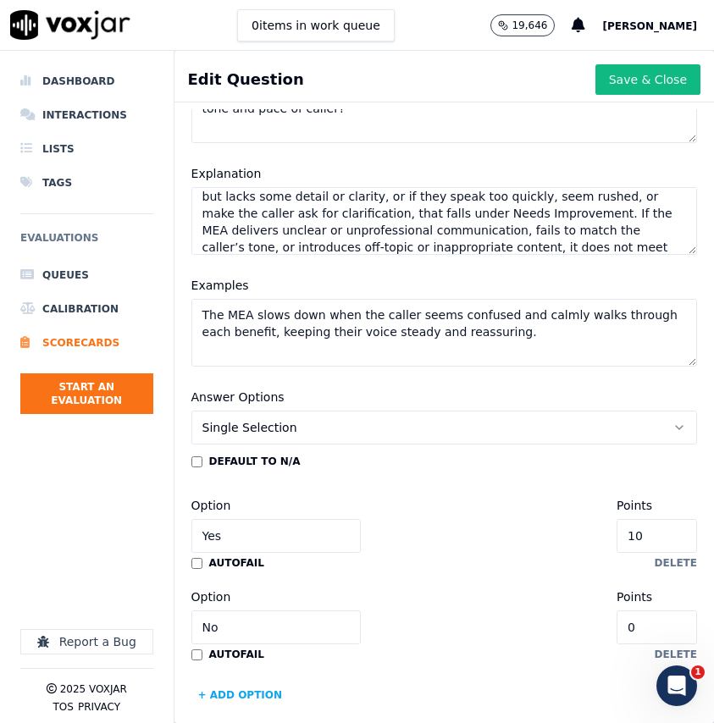
scroll to position [192, 0]
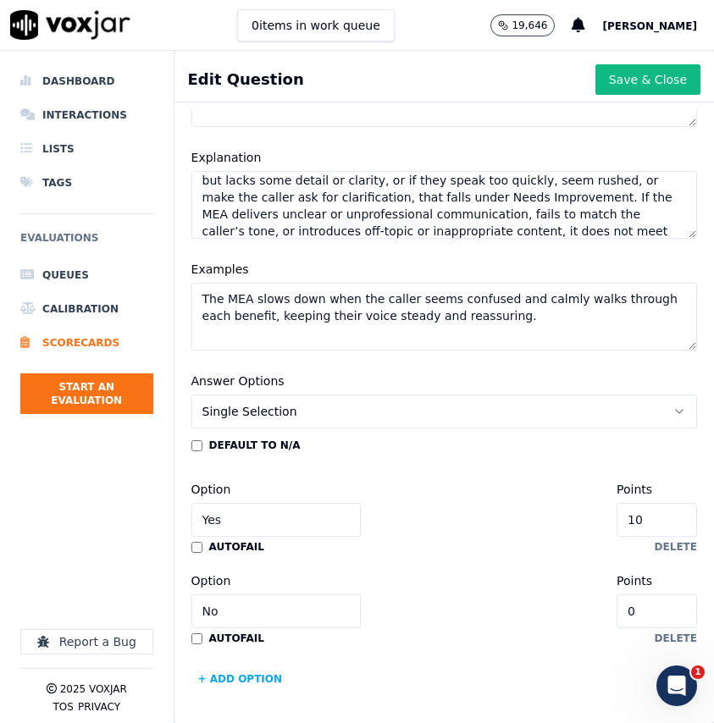
type textarea "The MEA slows down when the caller seems confused and calmly walks through each…"
click at [261, 521] on input "Yes" at bounding box center [275, 520] width 169 height 34
type input "Meets Expectations"
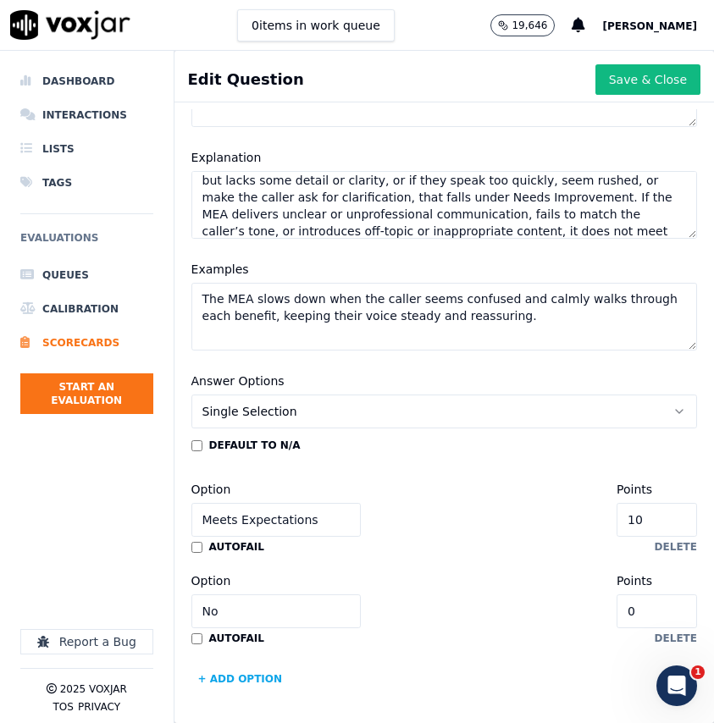
click at [260, 610] on input "No" at bounding box center [275, 612] width 169 height 34
click at [261, 610] on input "No" at bounding box center [275, 612] width 169 height 34
click at [262, 610] on input "No" at bounding box center [275, 612] width 169 height 34
type input "Needs Improvement"
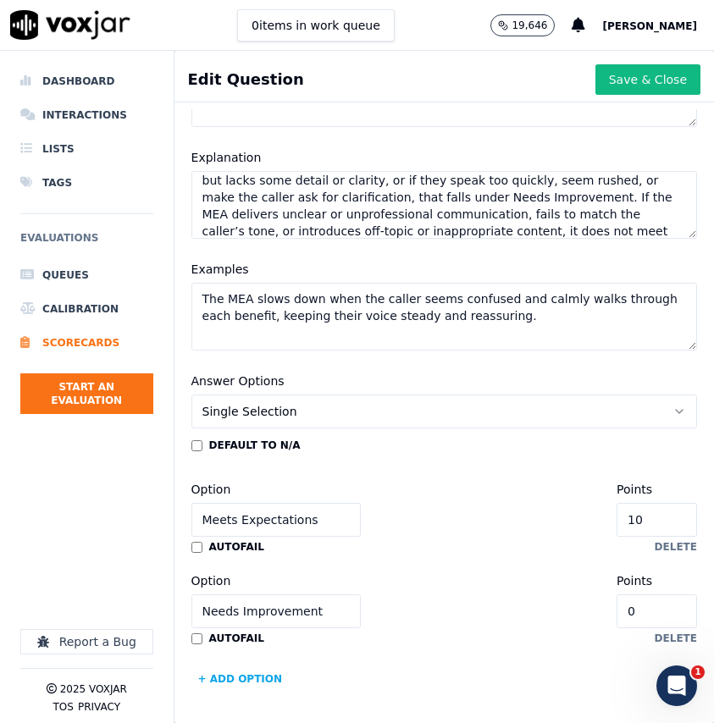
click at [256, 674] on button "+ Add option" at bounding box center [240, 679] width 98 height 27
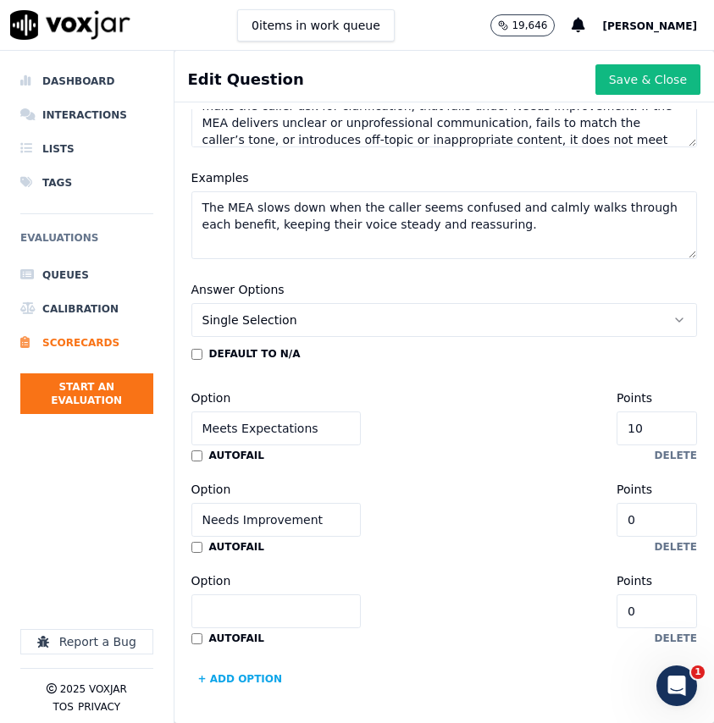
click at [251, 604] on input "Option" at bounding box center [275, 612] width 169 height 34
type input "Does Not Meet Expectations"
click at [665, 518] on input "0" at bounding box center [657, 520] width 80 height 34
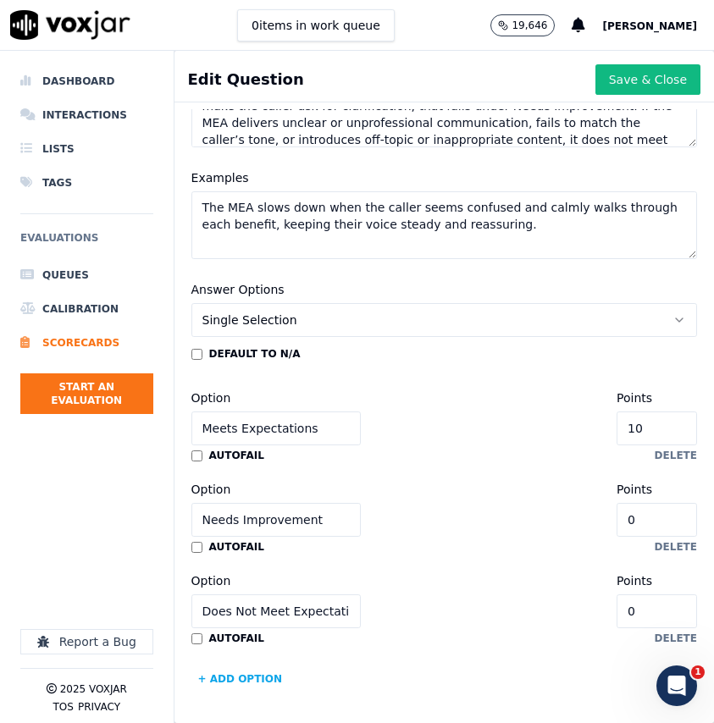
type input "5"
click at [663, 80] on button "Save & Close" at bounding box center [647, 79] width 105 height 30
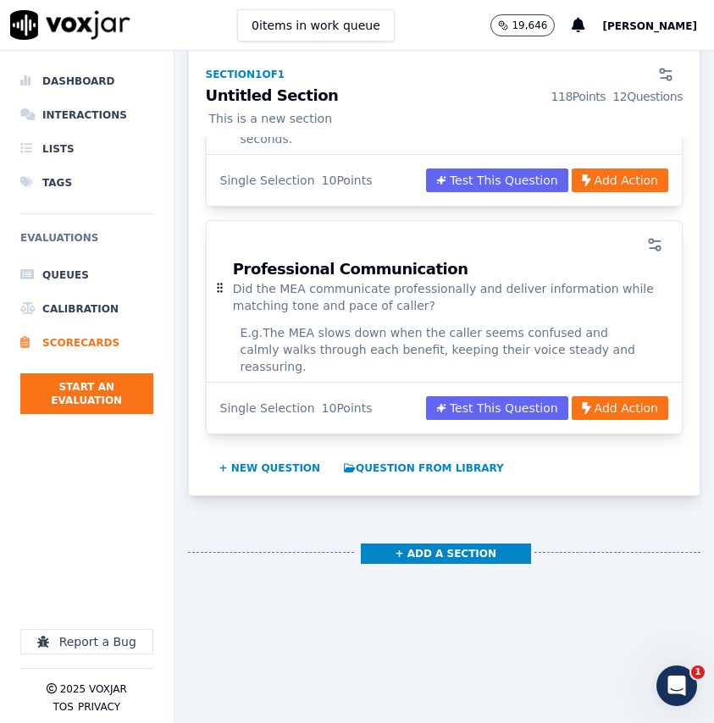
scroll to position [2630, 0]
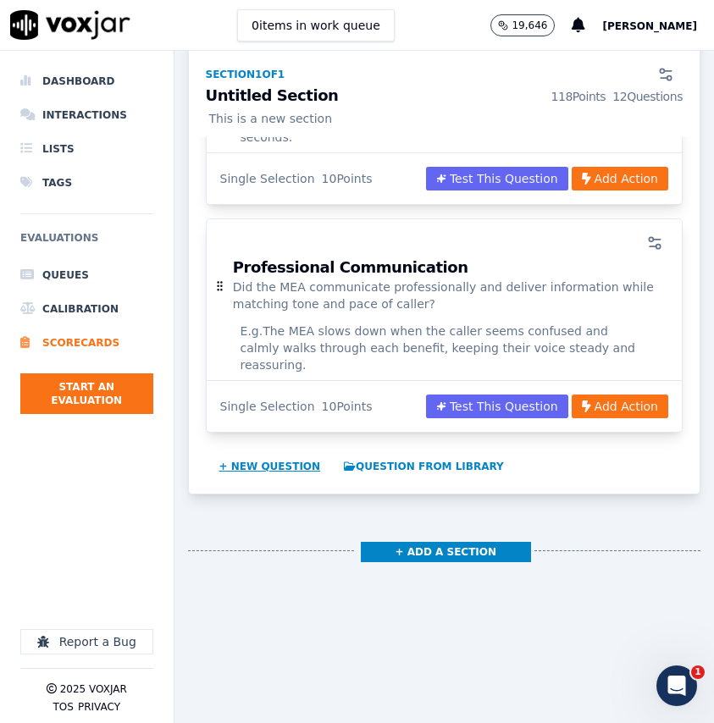
click at [255, 453] on button "+ New question" at bounding box center [270, 466] width 115 height 27
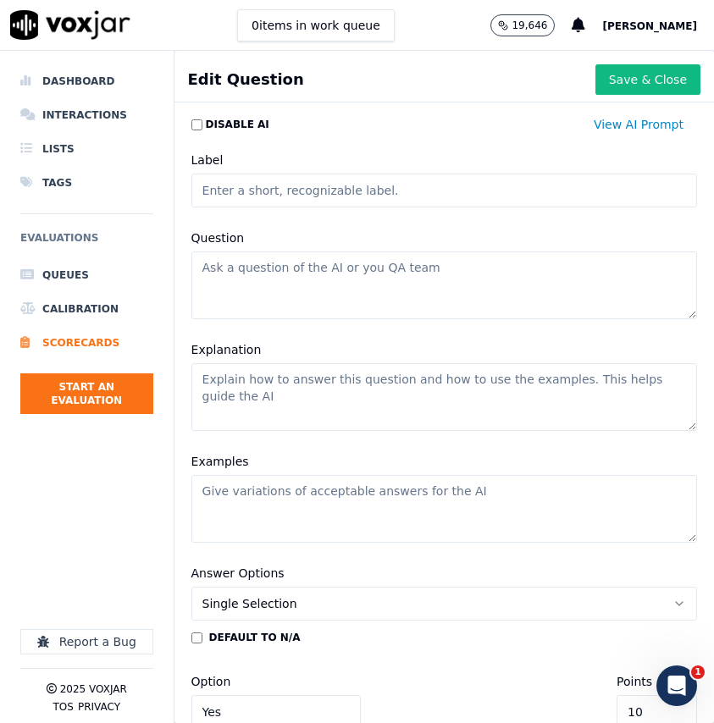
click at [301, 201] on input "Label" at bounding box center [444, 191] width 506 height 34
type input "Call Summary"
click at [481, 281] on textarea "Question" at bounding box center [444, 286] width 506 height 68
paste textarea "Did the MEA provide and Recap and offer additional assistance?"
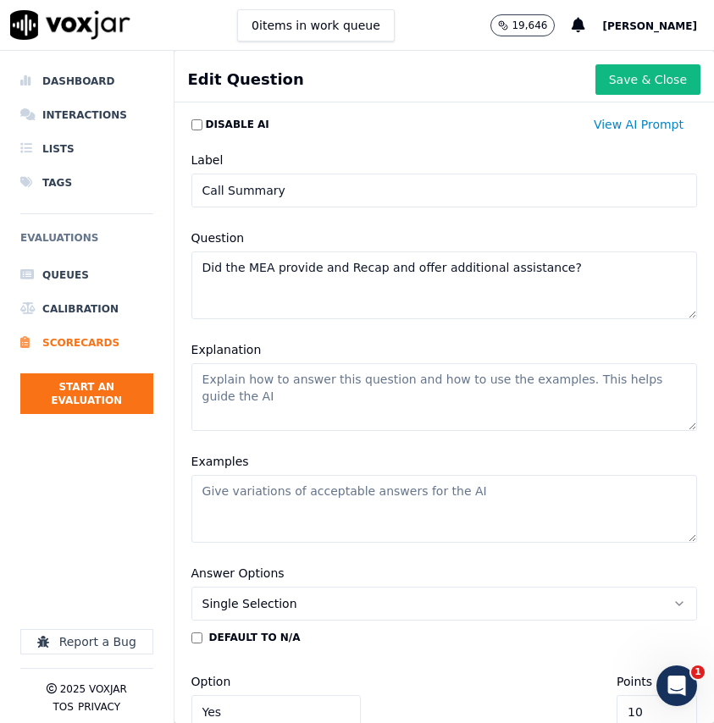
type textarea "Did the MEA provide and Recap and offer additional assistance?"
click at [490, 435] on div "Explanation" at bounding box center [444, 386] width 526 height 112
click at [488, 409] on textarea "Explanation" at bounding box center [444, 397] width 506 height 68
paste textarea "The MEA should restate key points from the call to ensure clarity, confirm with…"
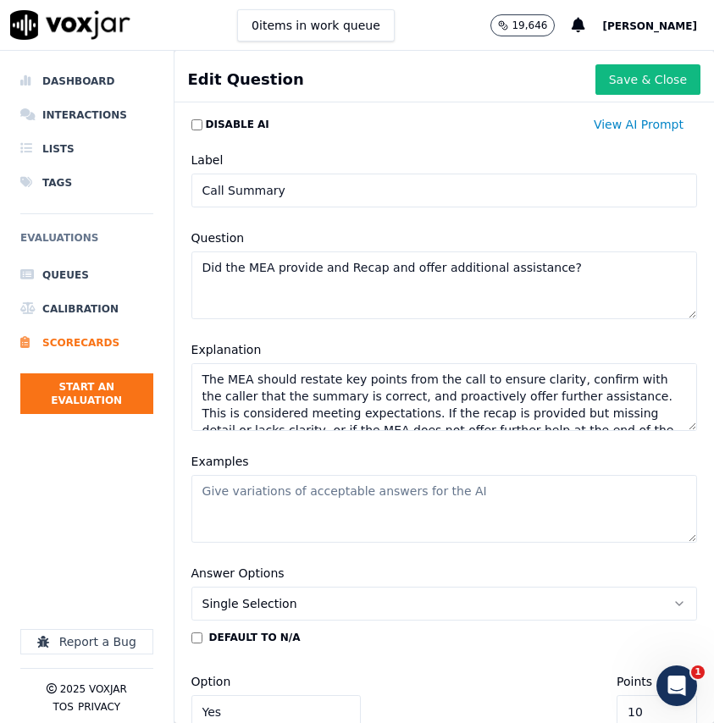
scroll to position [41, 0]
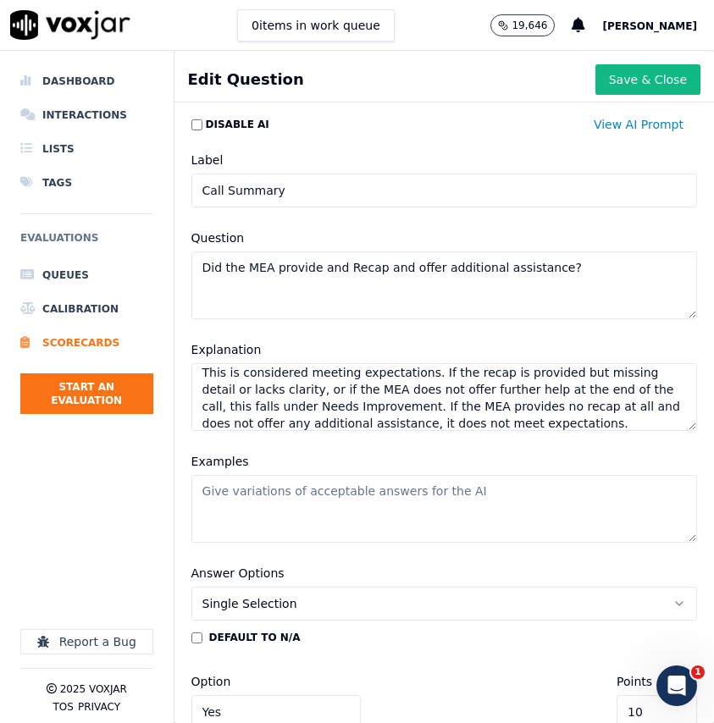
type textarea "The MEA should restate key points from the call to ensure clarity, confirm with…"
click at [572, 511] on textarea "Examples" at bounding box center [444, 509] width 506 height 68
paste textarea "The MEA says, “So just to confirm, we updated your provider info, and your visi…"
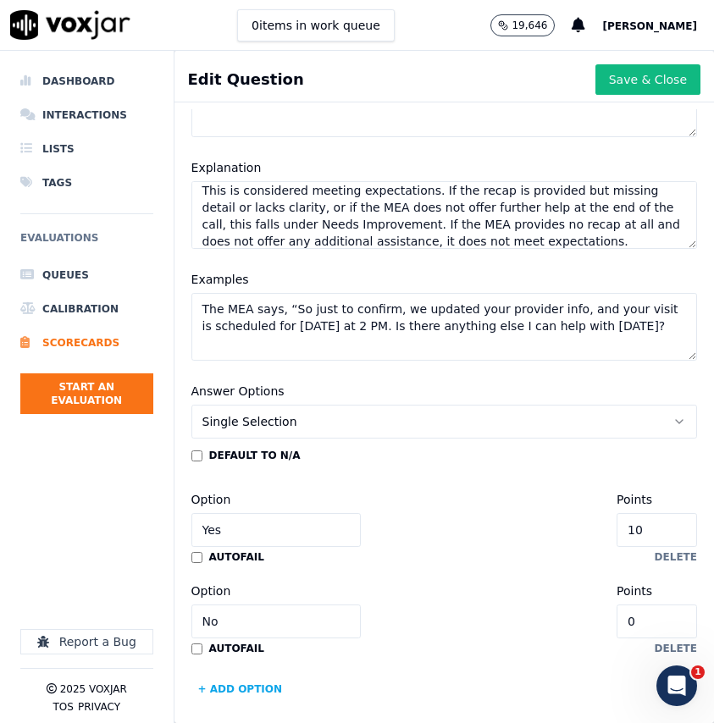
scroll to position [192, 0]
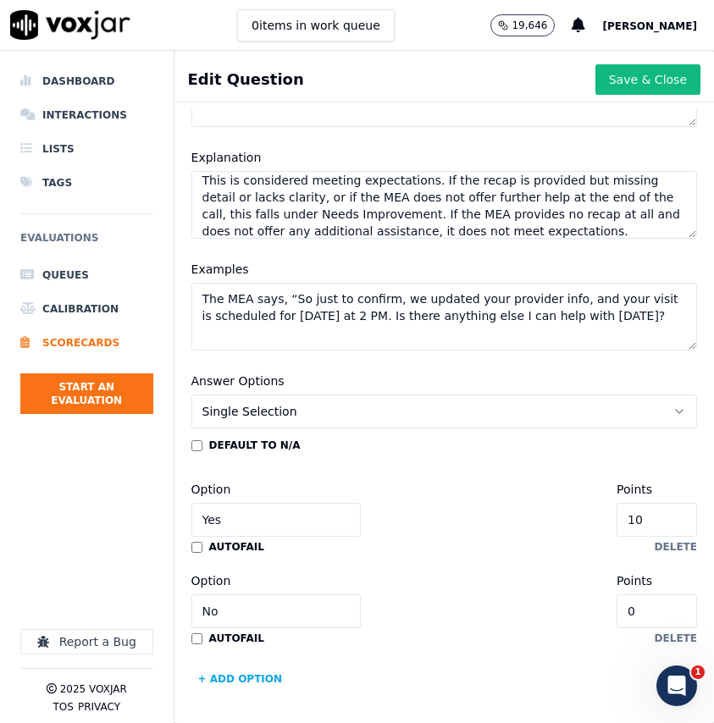
type textarea "The MEA says, “So just to confirm, we updated your provider info, and your visi…"
click at [286, 524] on input "Yes" at bounding box center [275, 520] width 169 height 34
type input "Meets Expectations"
click at [252, 605] on input "No" at bounding box center [275, 612] width 169 height 34
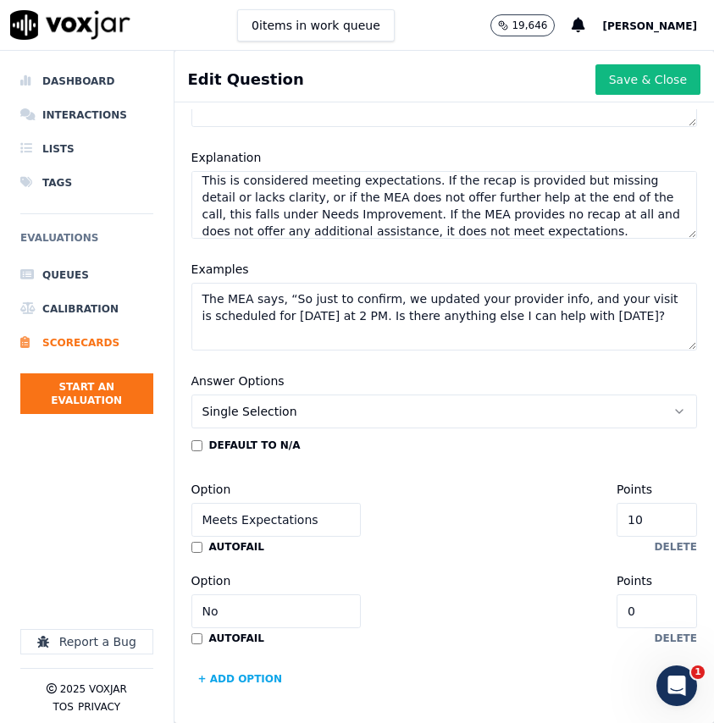
click at [252, 605] on input "No" at bounding box center [275, 612] width 169 height 34
type input "Needs Improvement"
click at [252, 679] on button "+ Add option" at bounding box center [240, 679] width 98 height 27
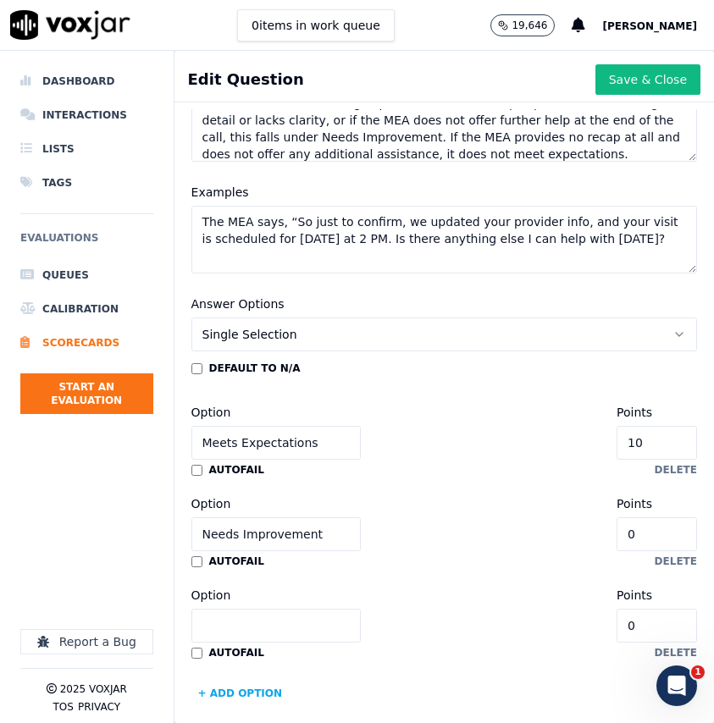
scroll to position [284, 0]
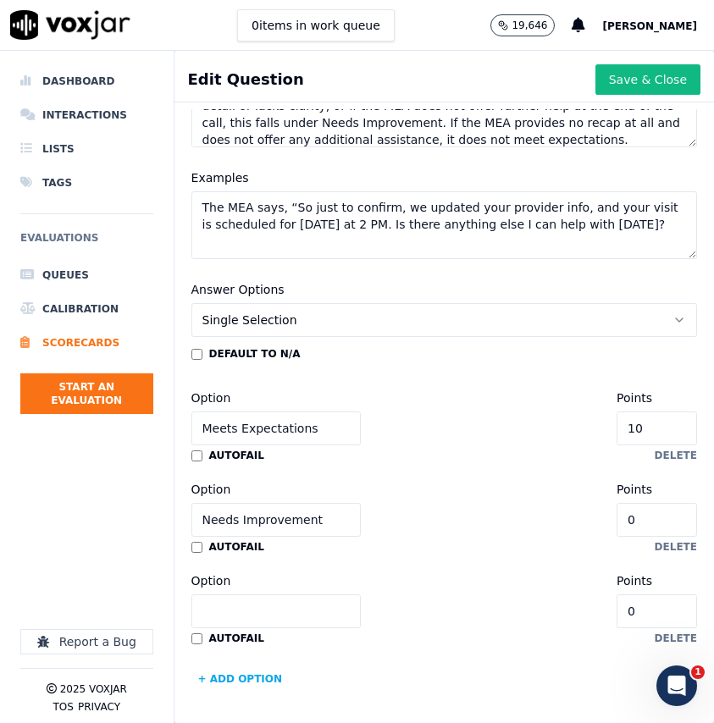
click at [255, 619] on input "Option" at bounding box center [275, 612] width 169 height 34
type input "Does Not Meet Expectations"
click at [658, 514] on input "0" at bounding box center [657, 520] width 80 height 34
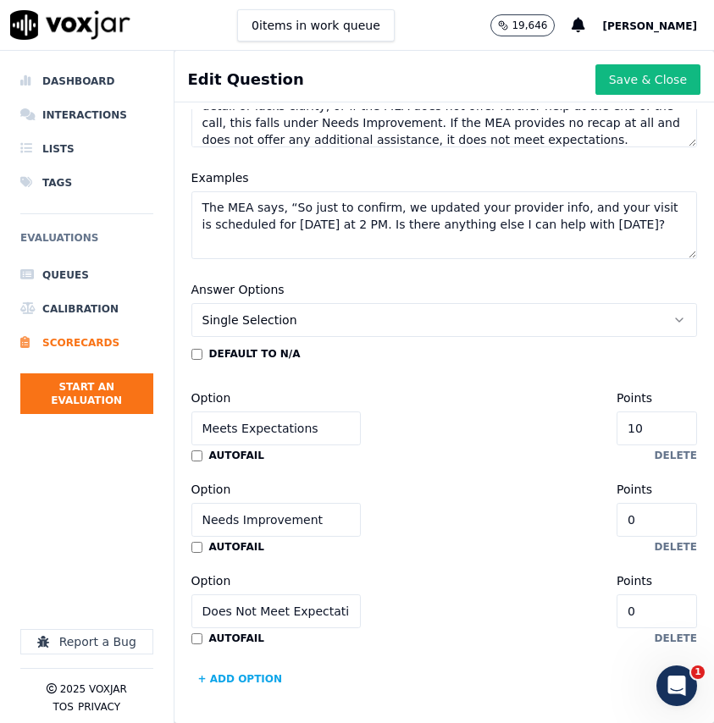
type input "5"
click at [640, 85] on button "Save & Close" at bounding box center [647, 79] width 105 height 30
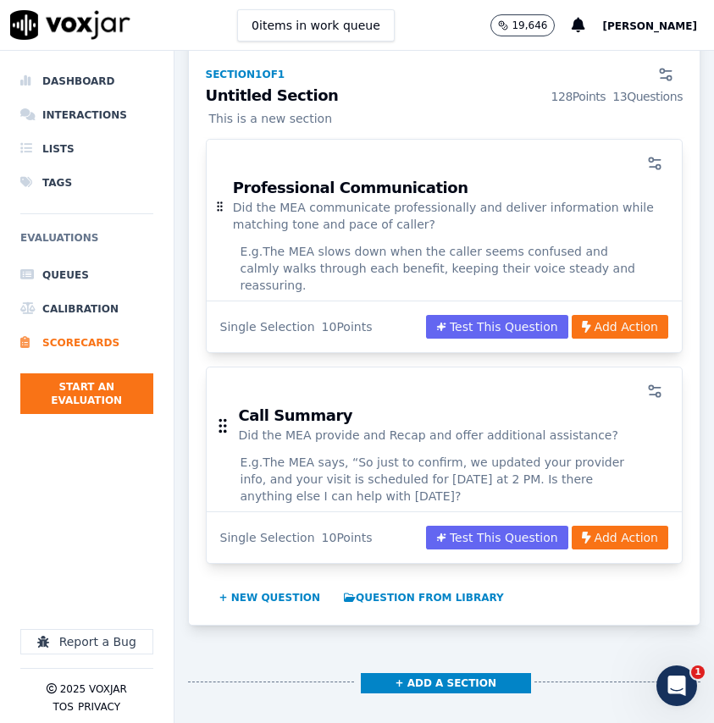
scroll to position [2715, 0]
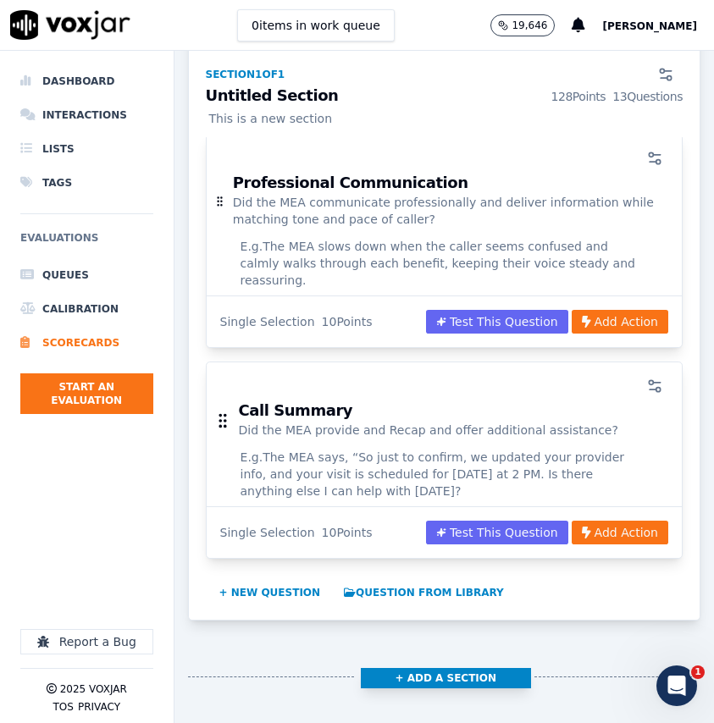
click at [457, 668] on button "+ Add a section" at bounding box center [446, 678] width 170 height 20
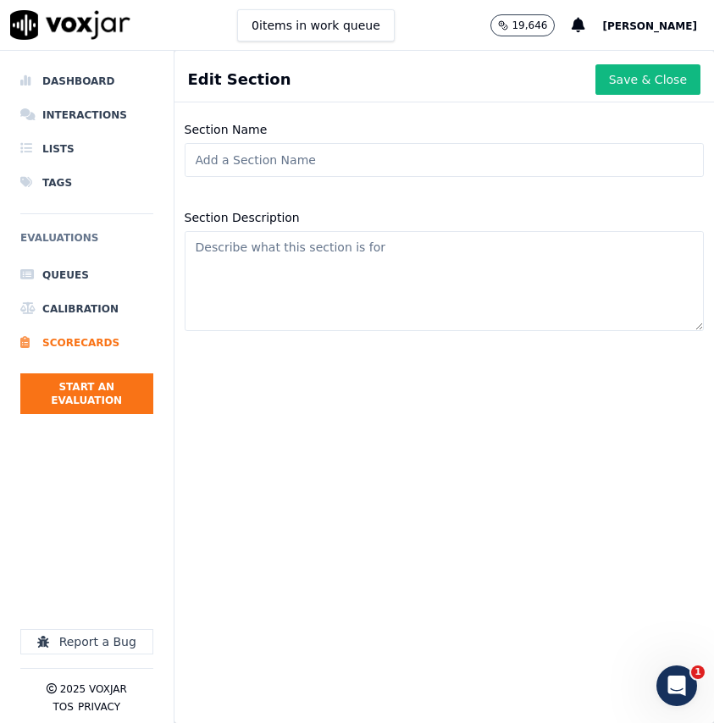
click at [444, 158] on input "Section Name" at bounding box center [444, 160] width 519 height 34
type input "Closing"
click at [437, 264] on textarea "Section Description" at bounding box center [444, 281] width 519 height 100
click at [338, 163] on input "Closing" at bounding box center [444, 160] width 519 height 34
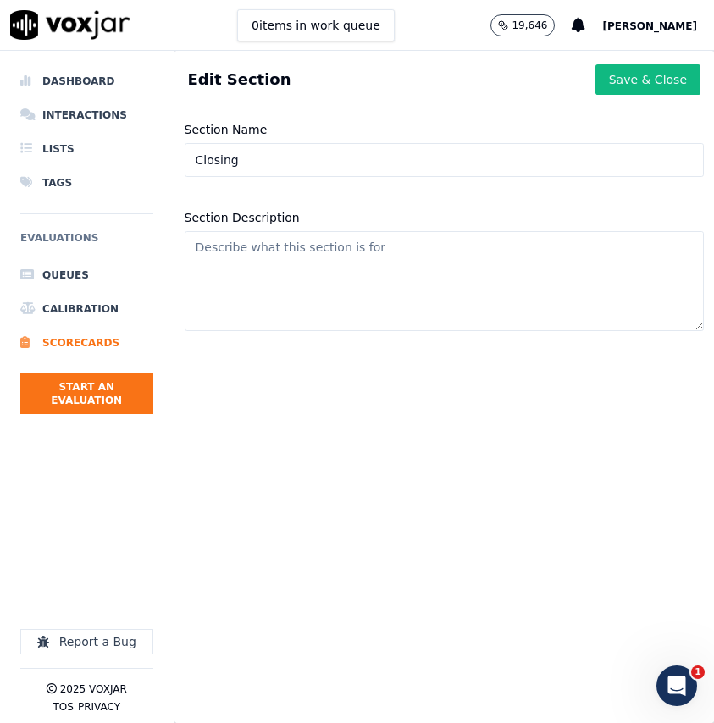
click at [338, 163] on input "Closing" at bounding box center [444, 160] width 519 height 34
click at [617, 83] on button "Save & Close" at bounding box center [647, 79] width 105 height 30
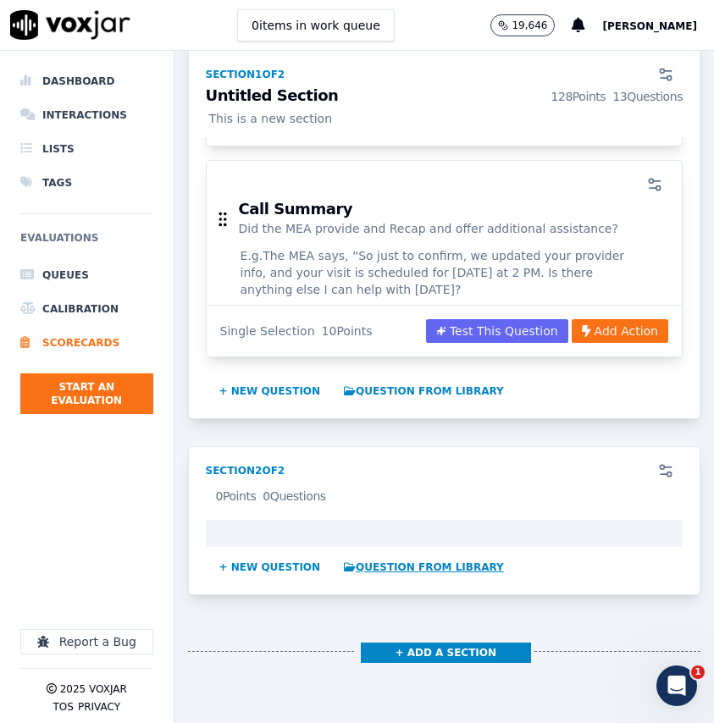
scroll to position [2921, 0]
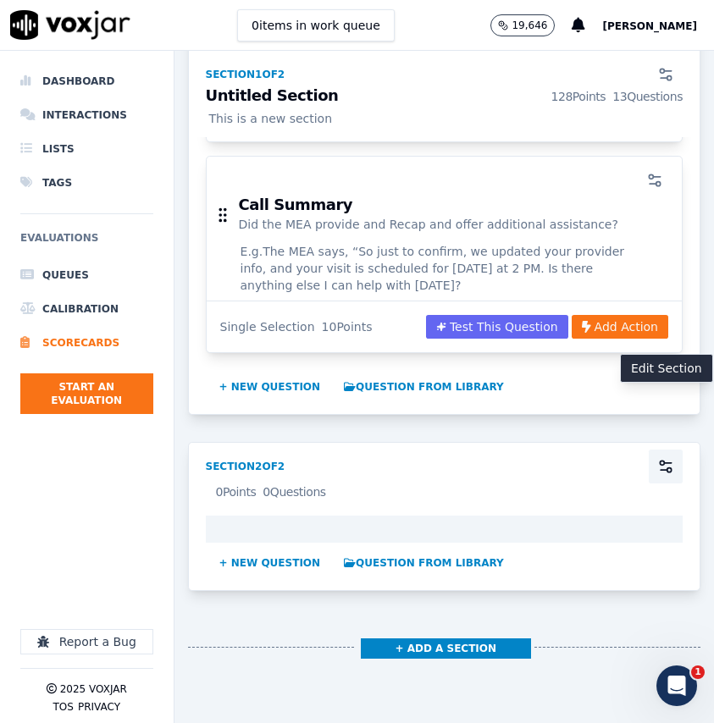
click at [670, 468] on circle "button" at bounding box center [669, 470] width 4 height 4
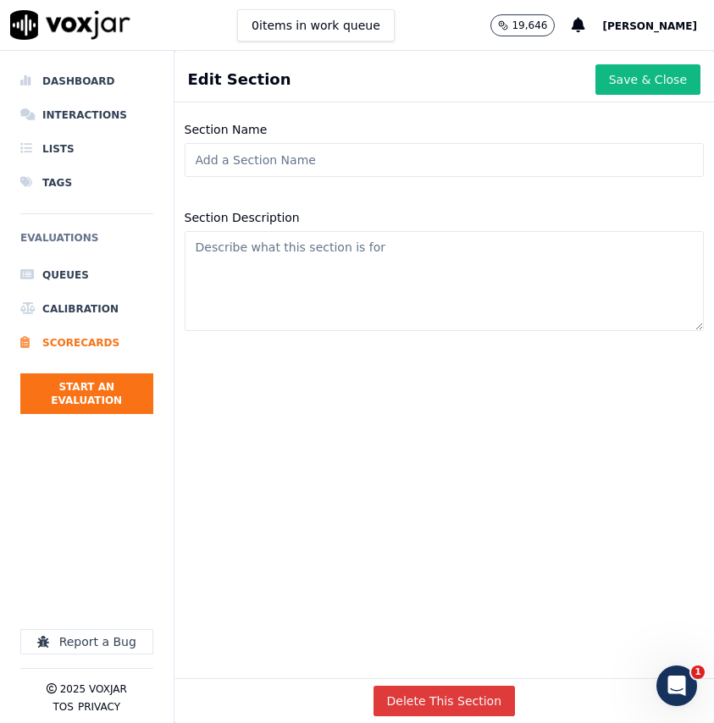
click at [469, 694] on button "Delete This Section" at bounding box center [445, 701] width 142 height 30
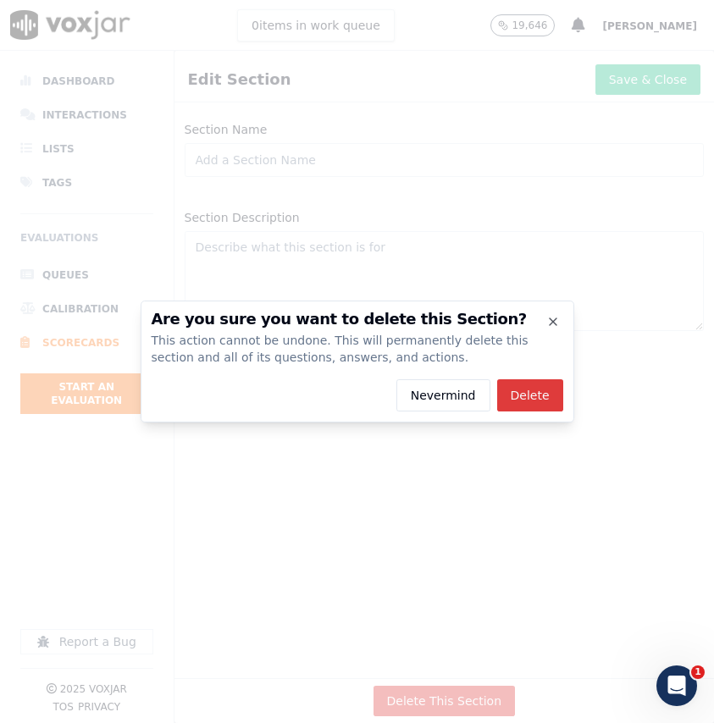
click at [545, 400] on button "Delete" at bounding box center [530, 395] width 66 height 32
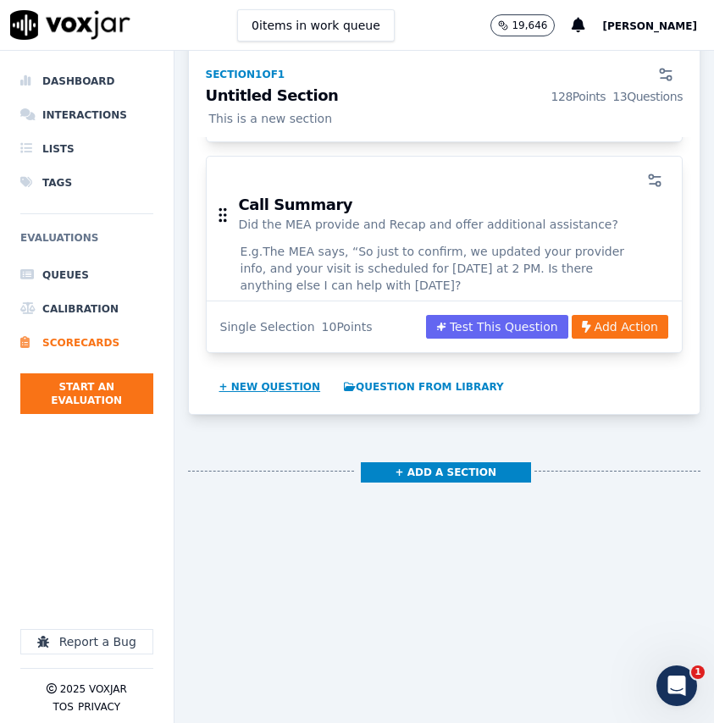
click at [296, 374] on button "+ New question" at bounding box center [270, 387] width 115 height 27
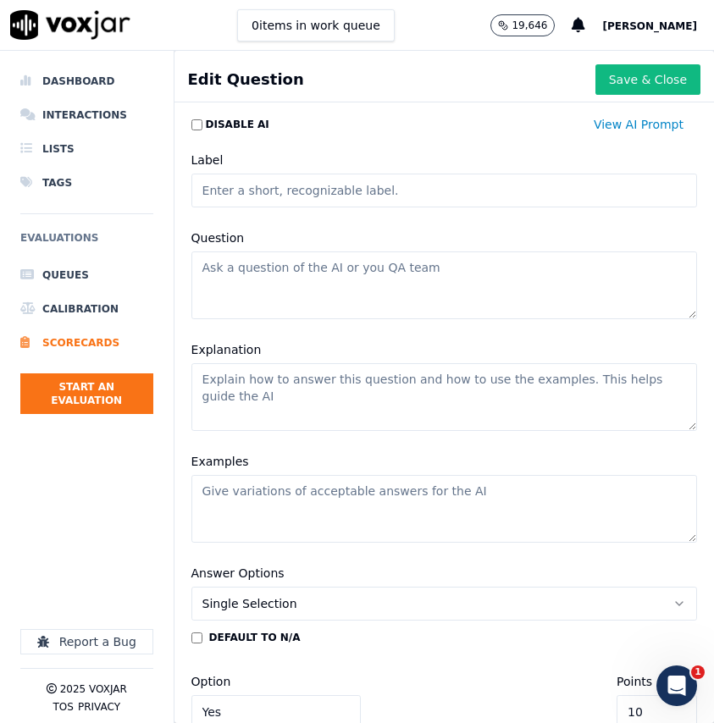
click at [320, 197] on input "Label" at bounding box center [444, 191] width 506 height 34
type input "Closing"
click at [322, 296] on textarea "Question" at bounding box center [444, 286] width 506 height 68
paste textarea "Did the MEA Use correct closing and branding to finish out the call?"
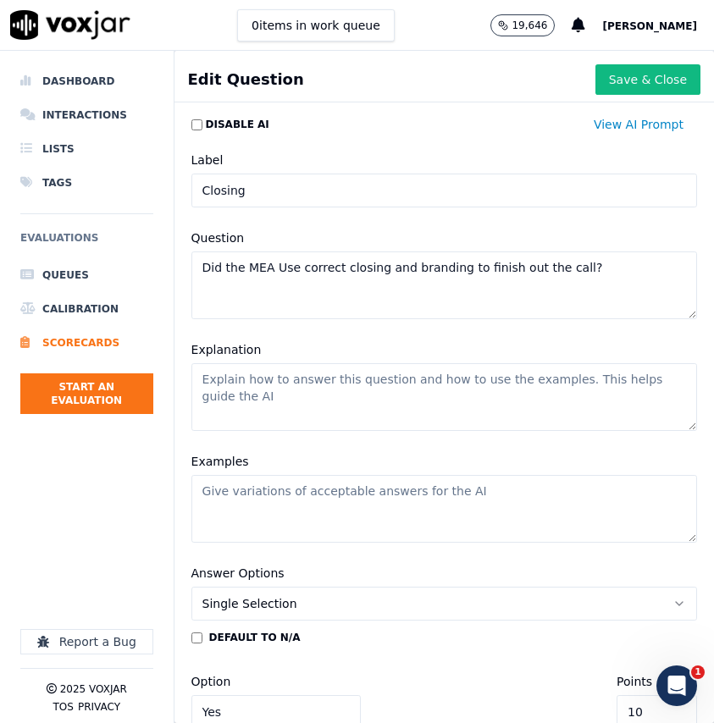
type textarea "Did the MEA Use correct closing and branding to finish out the call?"
click at [316, 395] on textarea "Explanation" at bounding box center [444, 397] width 506 height 68
paste textarea "To meet expectations, the MEA must close the call using the correct branding an…"
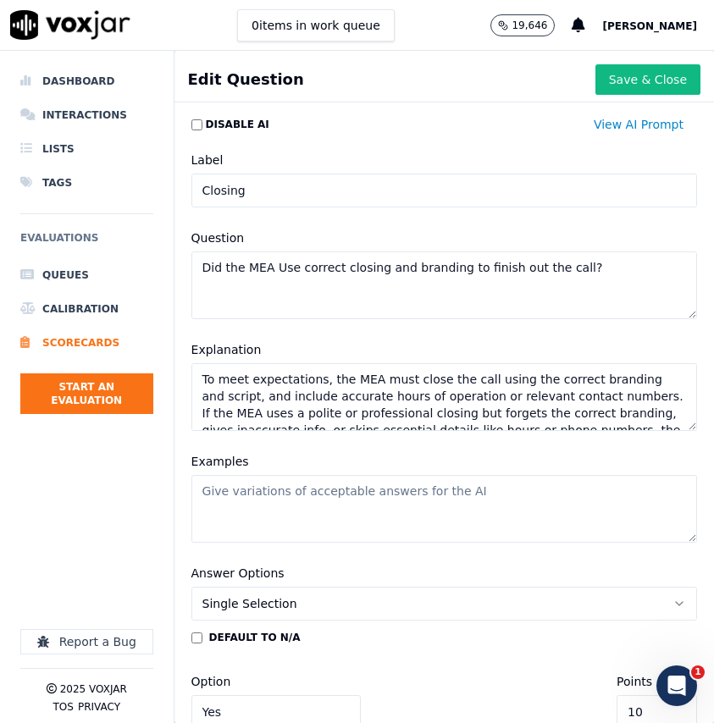
scroll to position [41, 0]
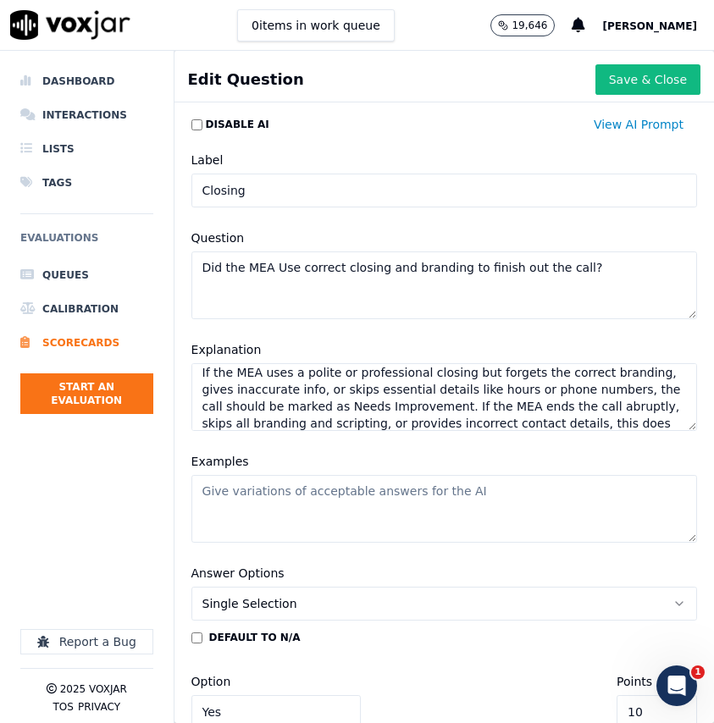
type textarea "To meet expectations, the MEA must close the call using the correct branding an…"
click at [557, 509] on textarea "Examples" at bounding box center [444, 509] width 506 height 68
paste textarea "The MEA says, “Thanks again for calling [Company Name]. We’re available [DATE] …"
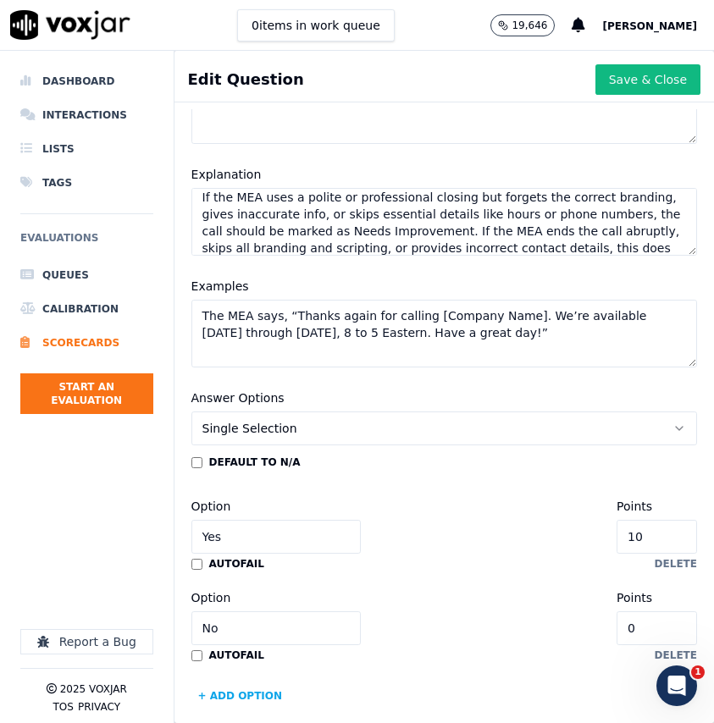
scroll to position [192, 0]
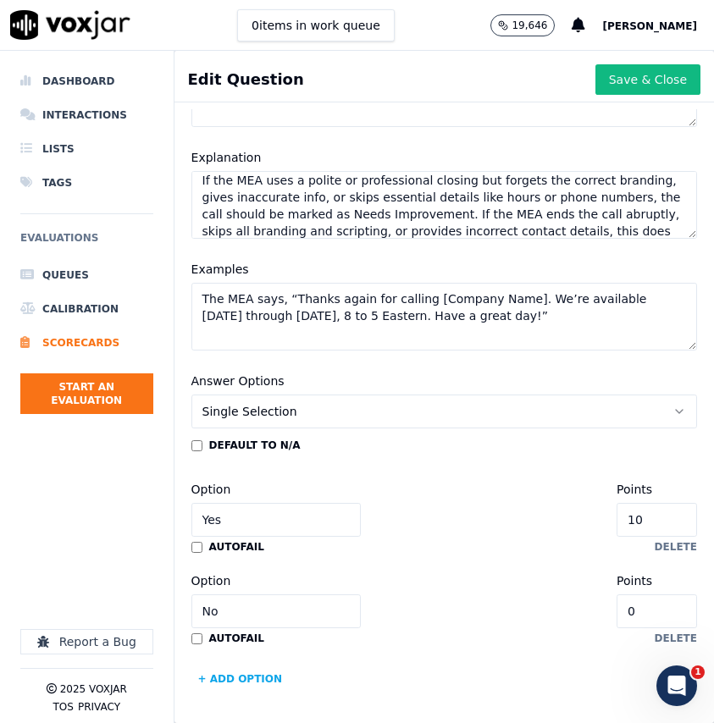
type textarea "The MEA says, “Thanks again for calling [Company Name]. We’re available [DATE] …"
click at [314, 521] on input "Yes" at bounding box center [275, 520] width 169 height 34
type input "Meets Expectations"
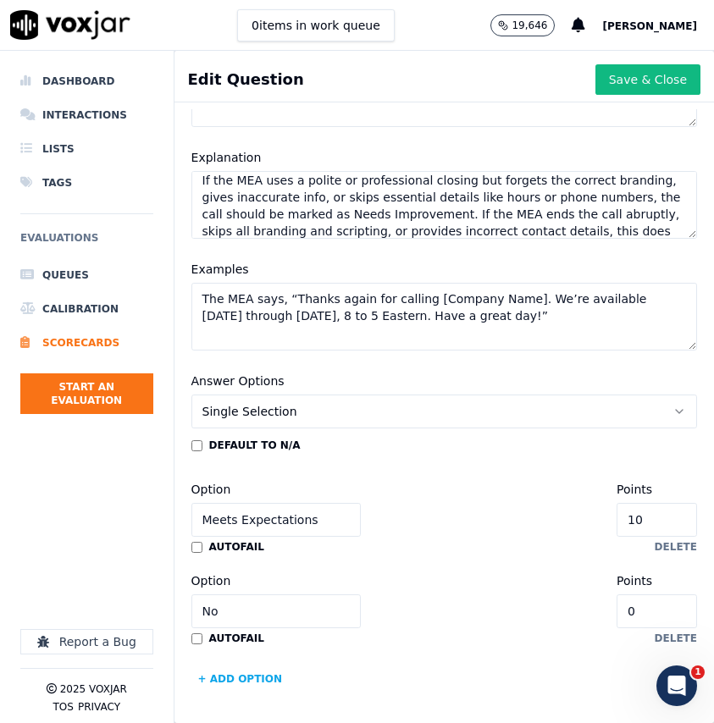
click at [285, 604] on input "No" at bounding box center [275, 612] width 169 height 34
type input "Needs Improvement"
click at [234, 683] on button "+ Add option" at bounding box center [240, 679] width 98 height 27
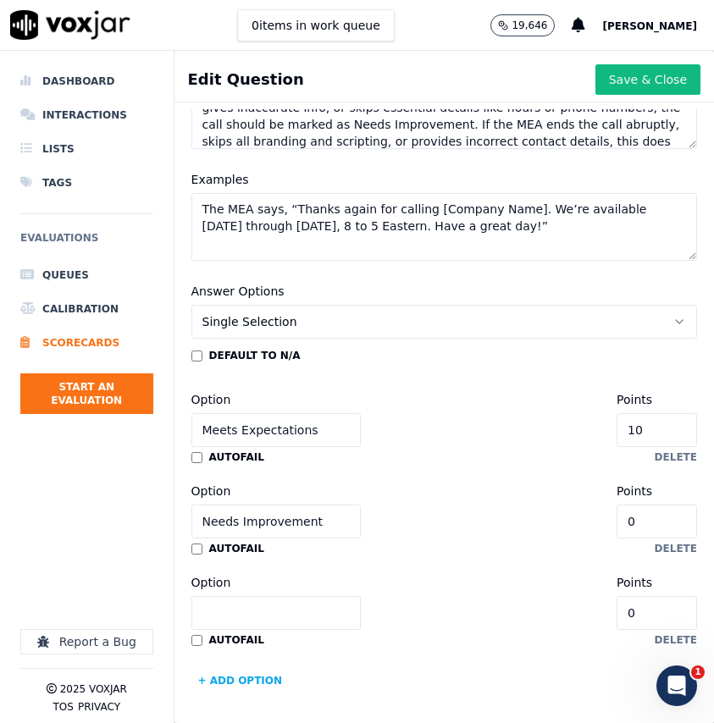
scroll to position [284, 0]
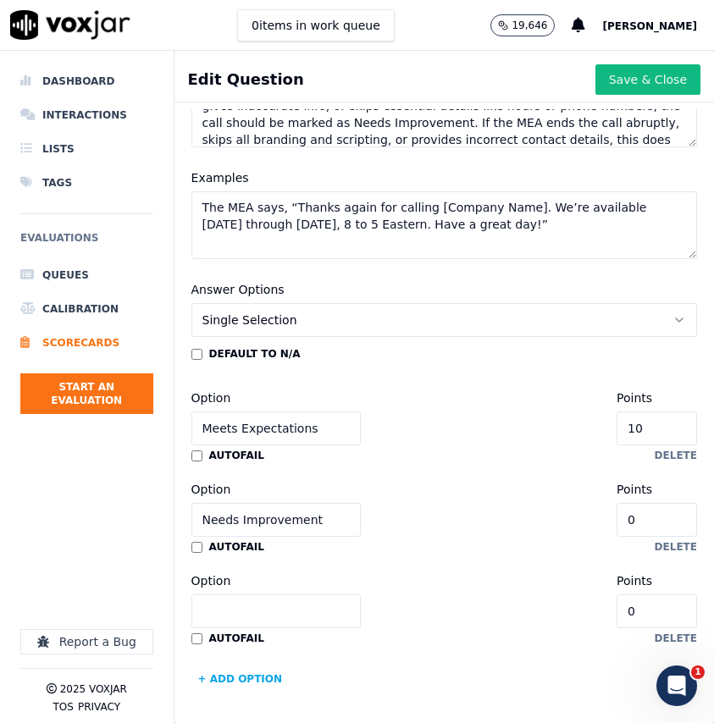
click at [250, 599] on input "Option" at bounding box center [275, 612] width 169 height 34
type input "Does Not Meet Expectations"
click at [665, 518] on input "0" at bounding box center [657, 520] width 80 height 34
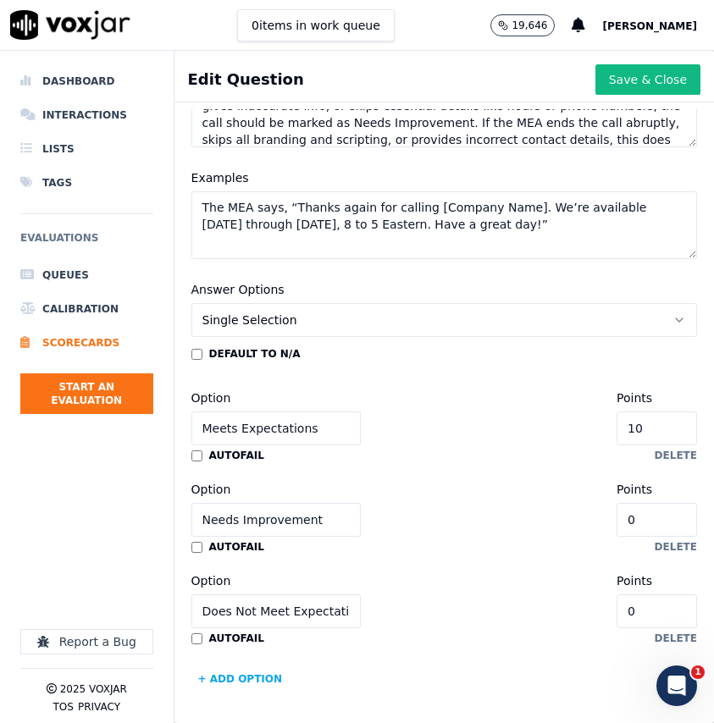
type input "5"
click at [643, 79] on button "Save & Close" at bounding box center [647, 79] width 105 height 30
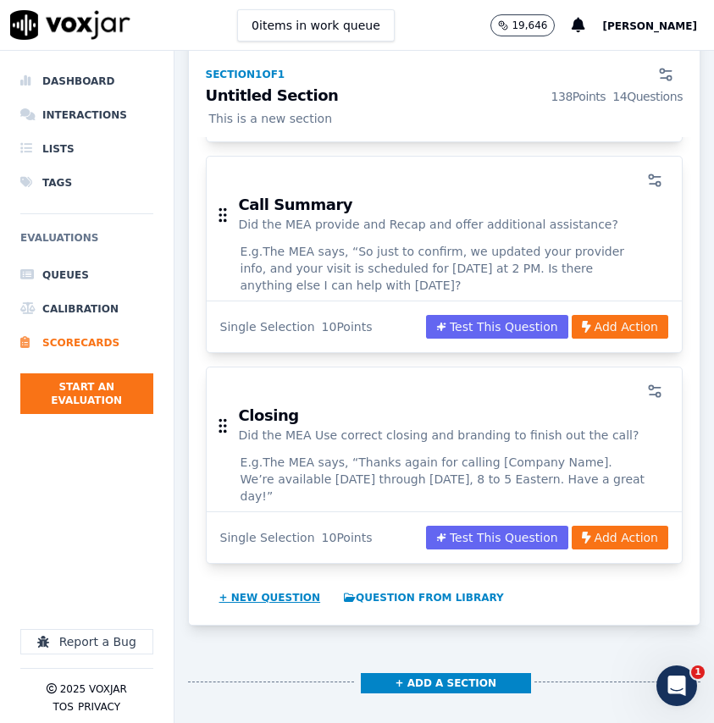
click at [263, 584] on button "+ New question" at bounding box center [270, 597] width 115 height 27
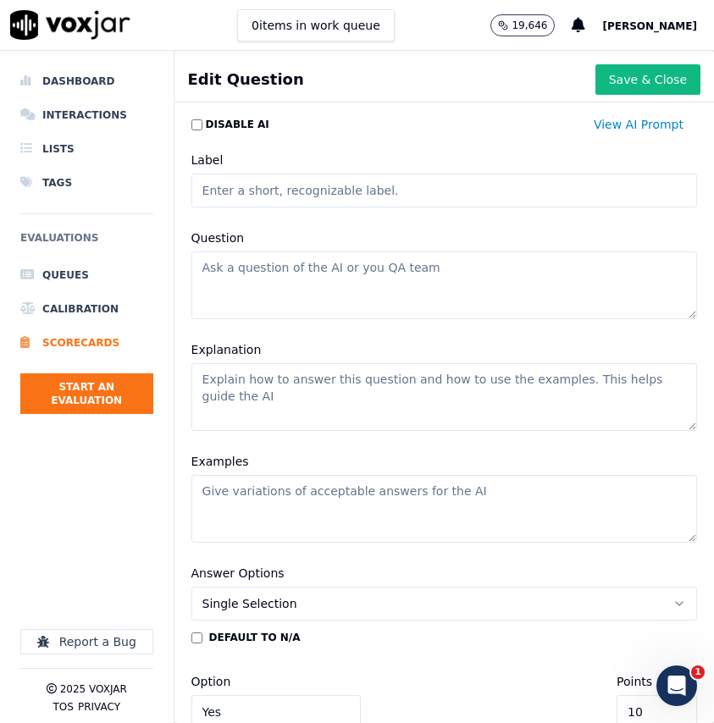
click at [347, 191] on input "Label" at bounding box center [444, 191] width 506 height 34
type input "d"
type input "Documentation"
click at [359, 269] on textarea "Question" at bounding box center [444, 286] width 506 height 68
paste textarea "Did the MEA document the call with appropriate detail and format for future int…"
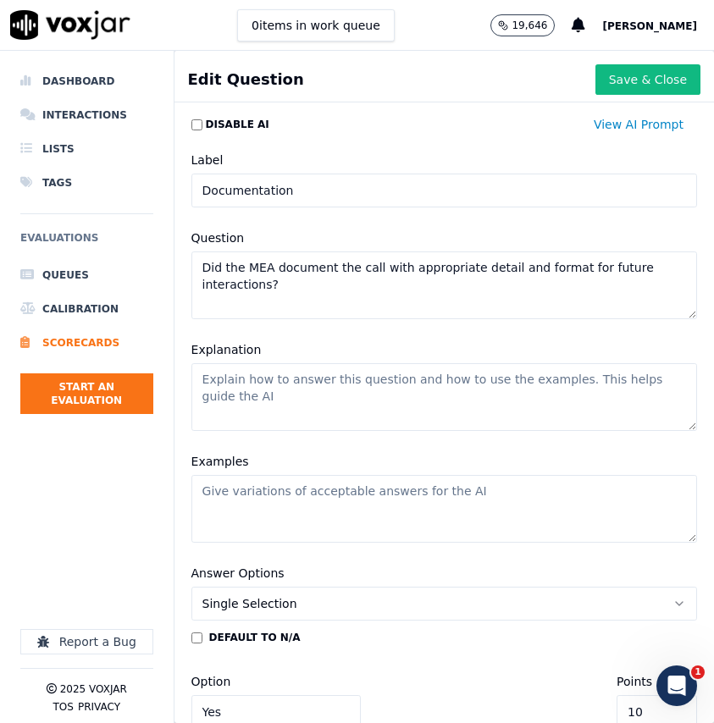
type textarea "Did the MEA document the call with appropriate detail and format for future int…"
click at [440, 397] on textarea "Explanation" at bounding box center [444, 397] width 506 height 68
paste textarea "Meeting expectations means the MEA enters all relevant details accurately, uses…"
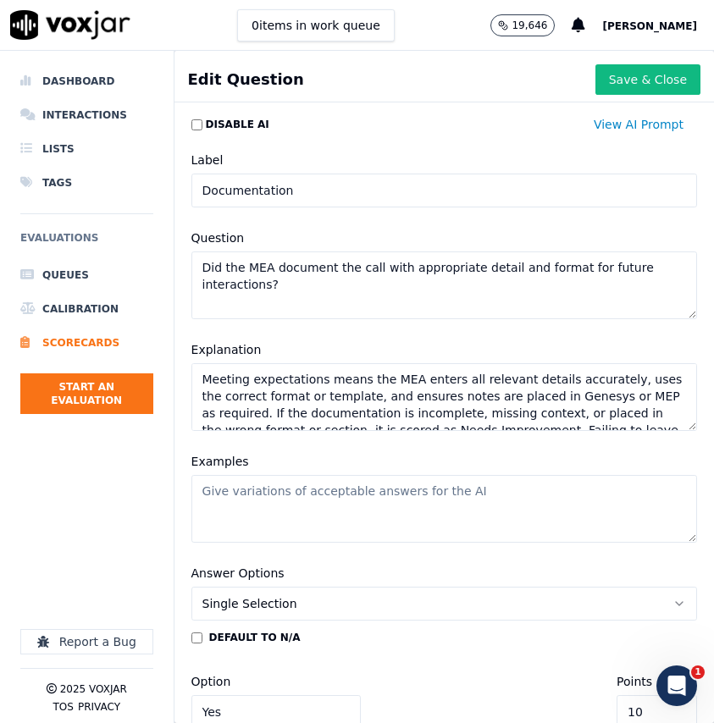
scroll to position [24, 0]
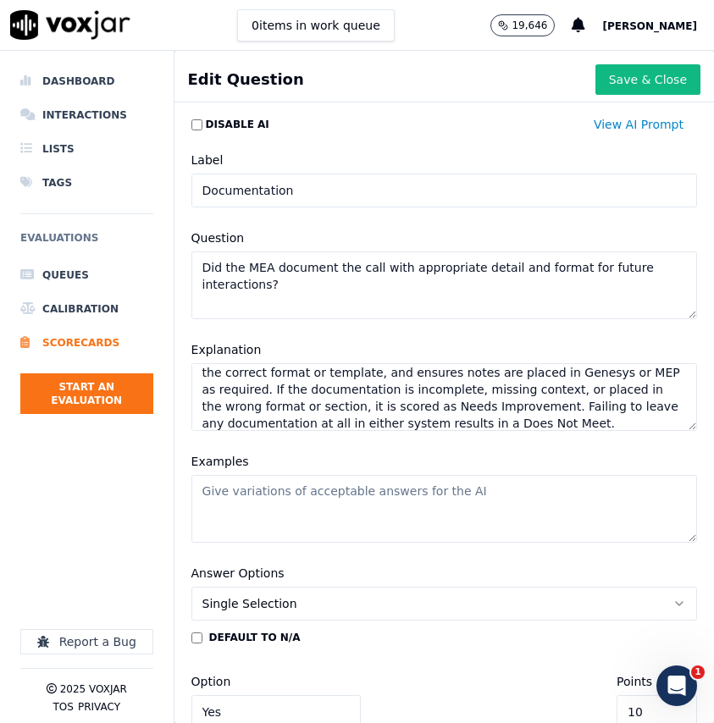
type textarea "Meeting expectations means the MEA enters all relevant details accurately, uses…"
click at [422, 513] on textarea "Examples" at bounding box center [444, 509] width 506 height 68
paste textarea "The MEA logs detailed notes in Genesys using the correct template, including wh…"
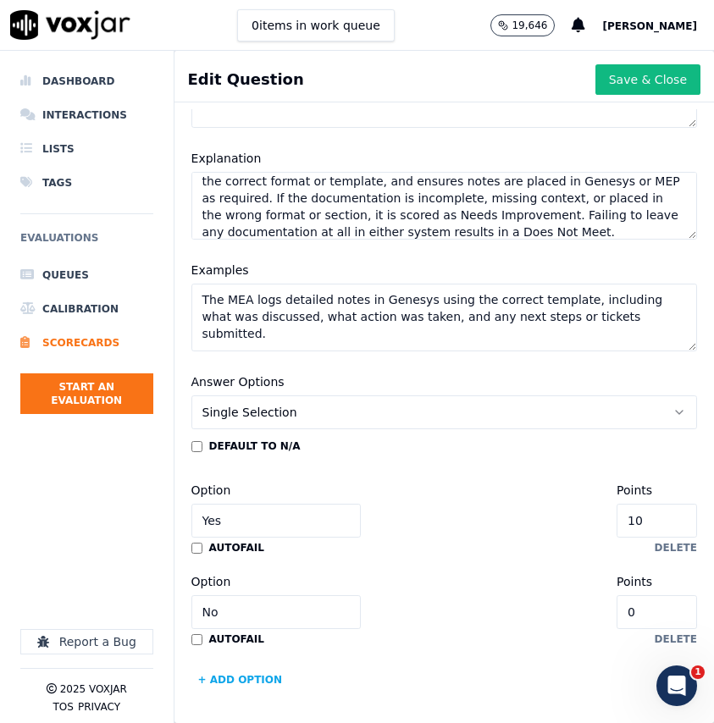
scroll to position [192, 0]
type textarea "The MEA logs detailed notes in Genesys using the correct template, including wh…"
click at [257, 507] on input "Yes" at bounding box center [275, 520] width 169 height 34
type input "Meets Expectations"
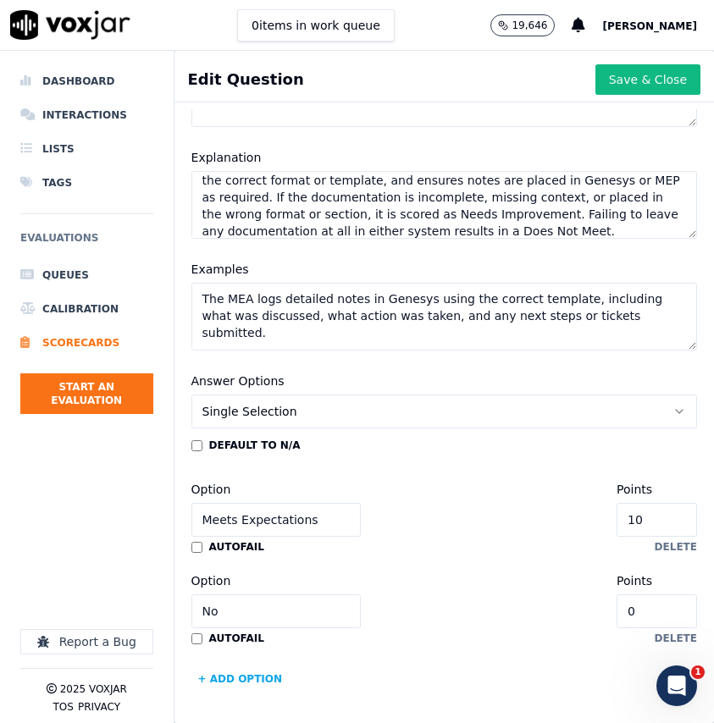
click at [263, 608] on input "No" at bounding box center [275, 612] width 169 height 34
type input "Needs Improvement"
click at [249, 683] on button "+ Add option" at bounding box center [240, 679] width 98 height 27
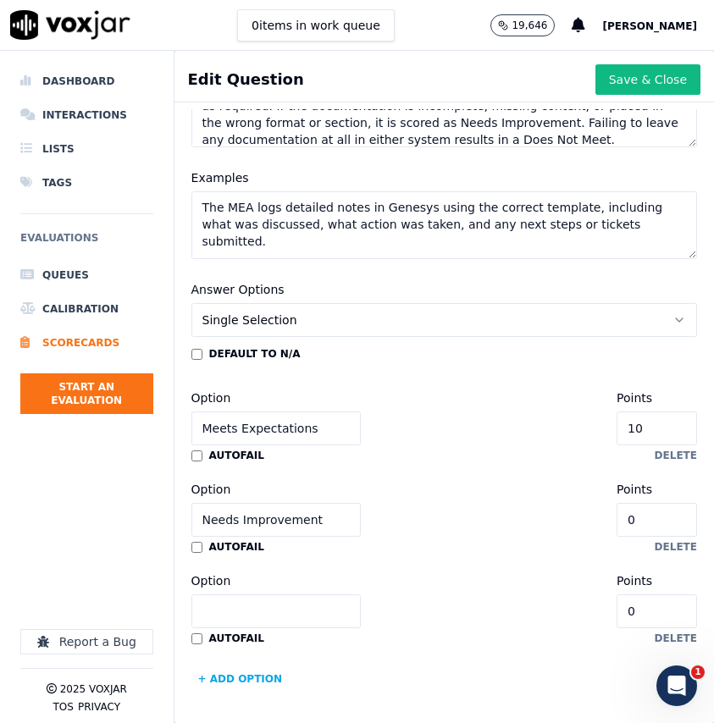
click at [256, 597] on input "Option" at bounding box center [275, 612] width 169 height 34
type input "Does Not Meet Expectations"
click at [667, 518] on input "0" at bounding box center [657, 520] width 80 height 34
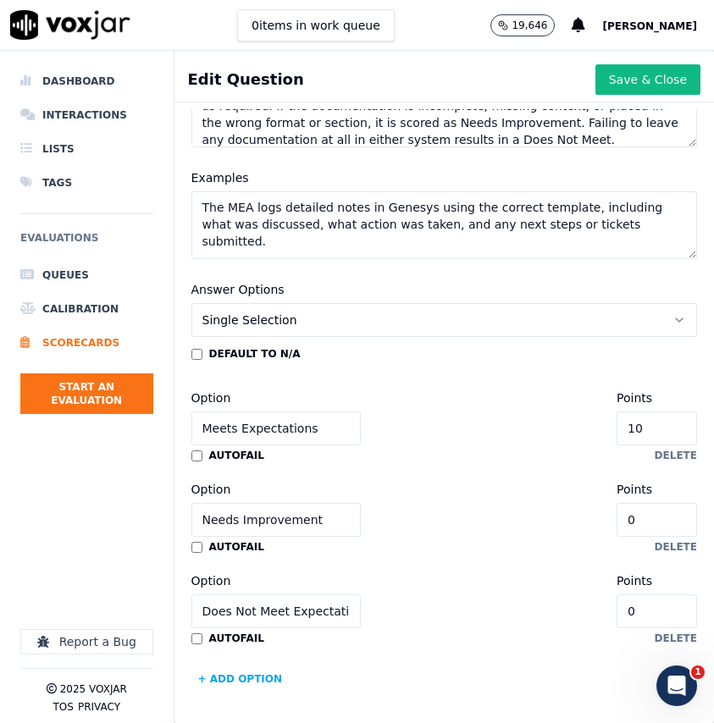
type input "5"
click at [645, 82] on button "Save & Close" at bounding box center [647, 79] width 105 height 30
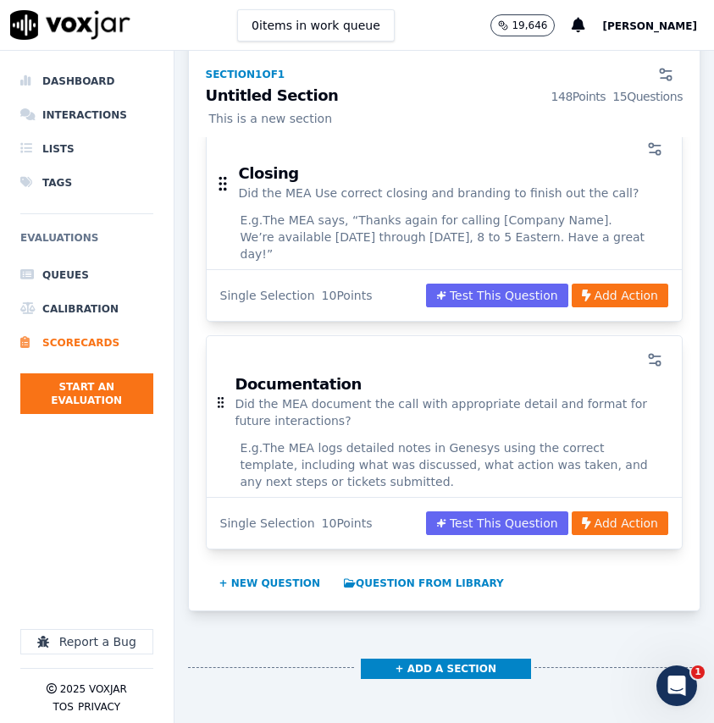
scroll to position [3162, 0]
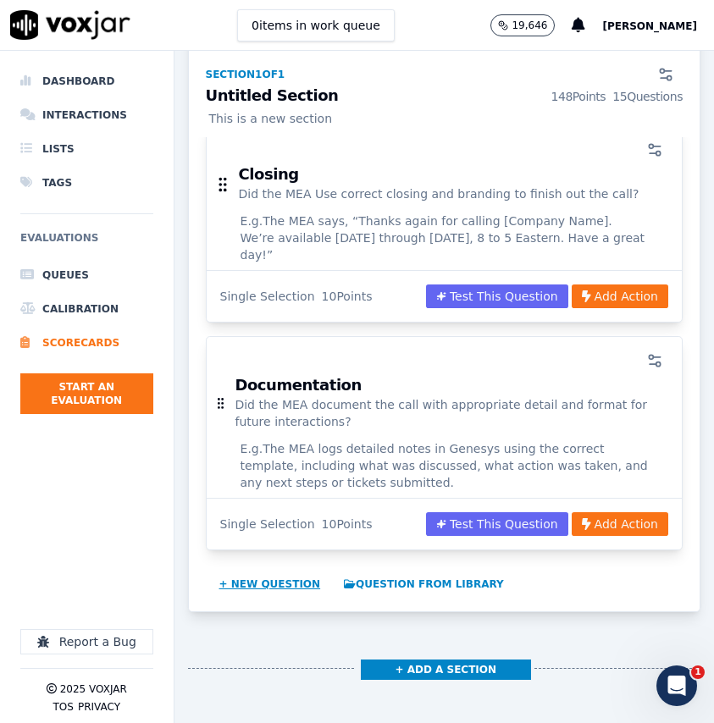
click at [293, 571] on button "+ New question" at bounding box center [270, 584] width 115 height 27
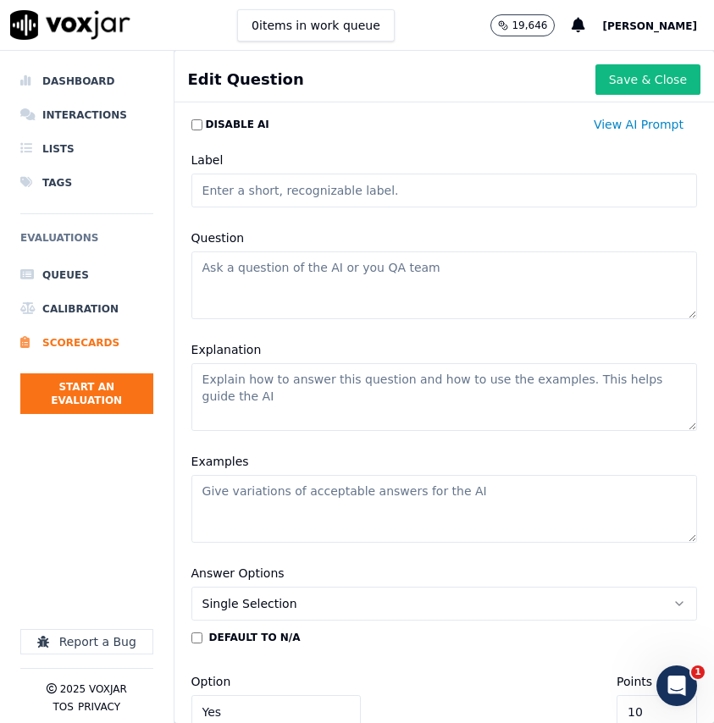
click at [445, 191] on input "Label" at bounding box center [444, 191] width 506 height 34
type input "HIPAA Compliance"
click at [352, 193] on input "HIPAA Compliance" at bounding box center [444, 191] width 506 height 34
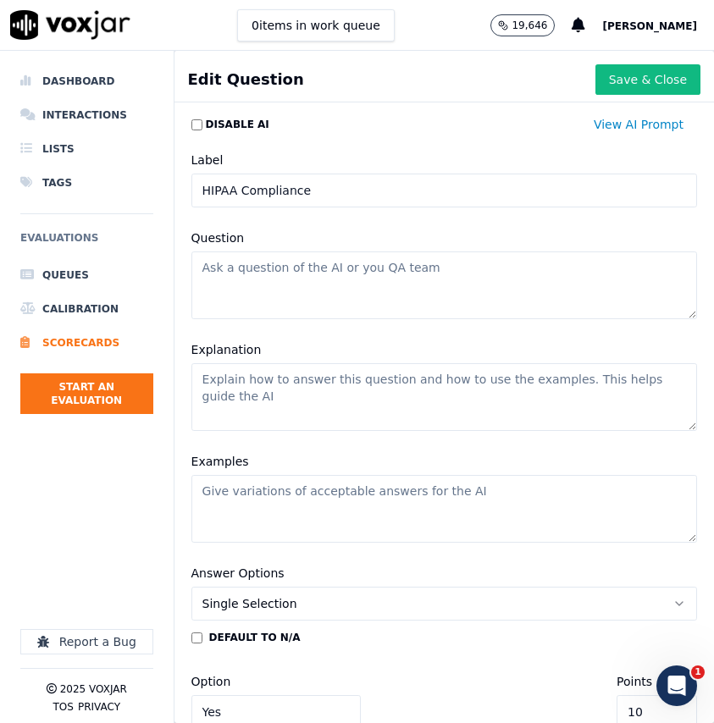
click at [286, 281] on textarea "Question" at bounding box center [444, 286] width 506 height 68
paste textarea "HIPAA Compliance"
type textarea "HIPAA Compliance?"
click at [385, 386] on textarea "Explanation" at bounding box center [444, 397] width 506 height 68
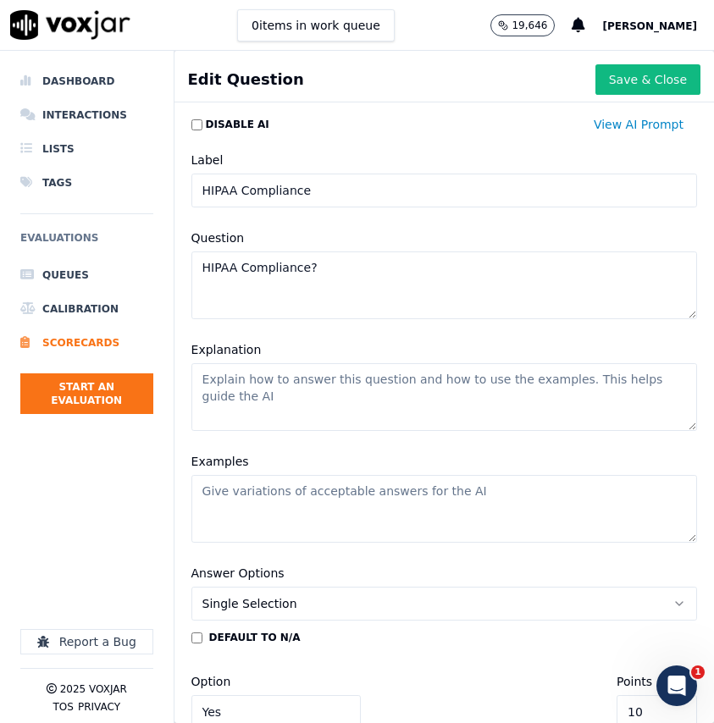
paste textarea "This is a Yes/No binary question. A "Yes" indicates the MEA maintained full HIP…"
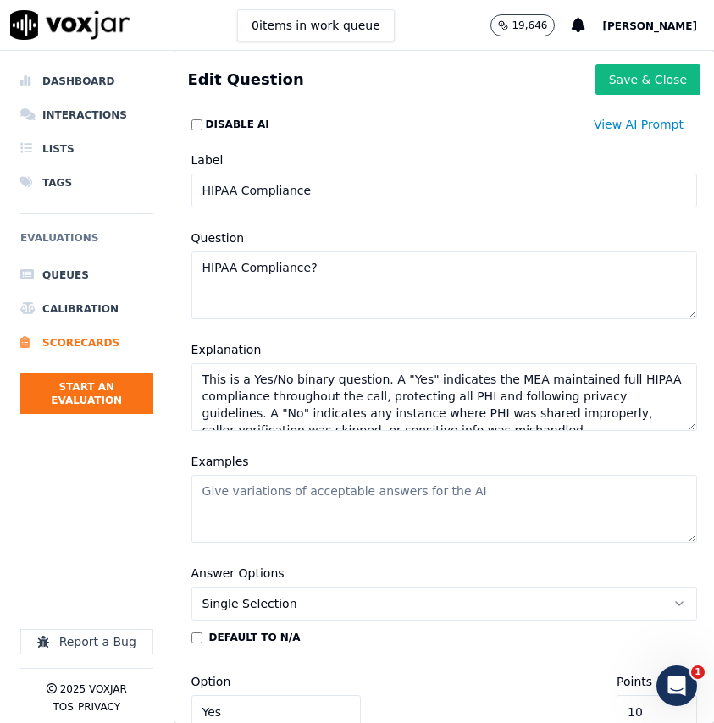
scroll to position [7, 0]
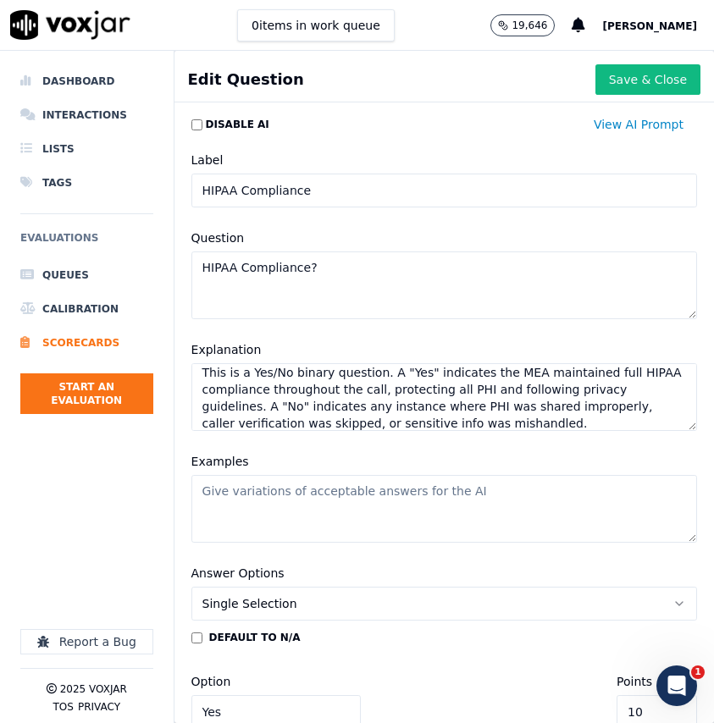
type textarea "This is a Yes/No binary question. A "Yes" indicates the MEA maintained full HIP…"
click at [444, 506] on textarea "Examples" at bounding box center [444, 509] width 506 height 68
paste textarea "The MEA confirms the caller’s full name, date of birth, and address before disc…"
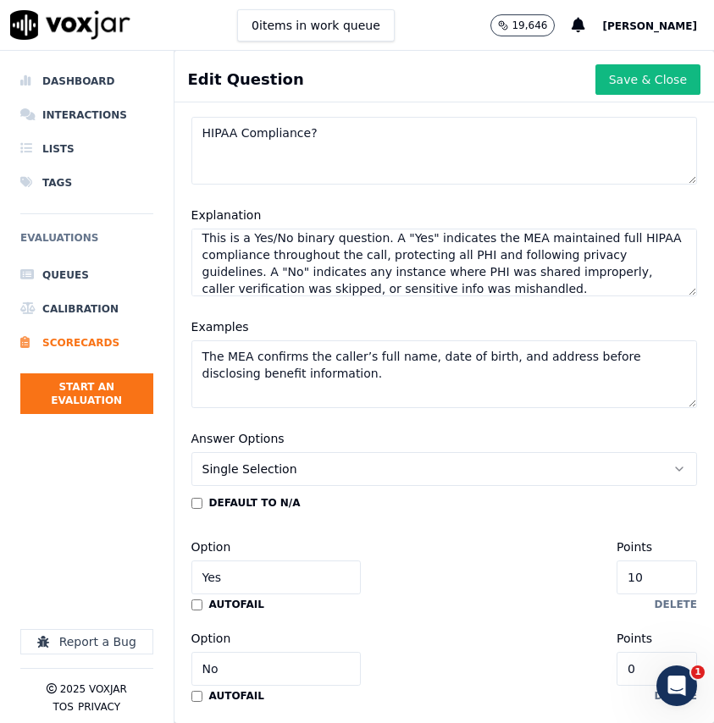
scroll to position [192, 0]
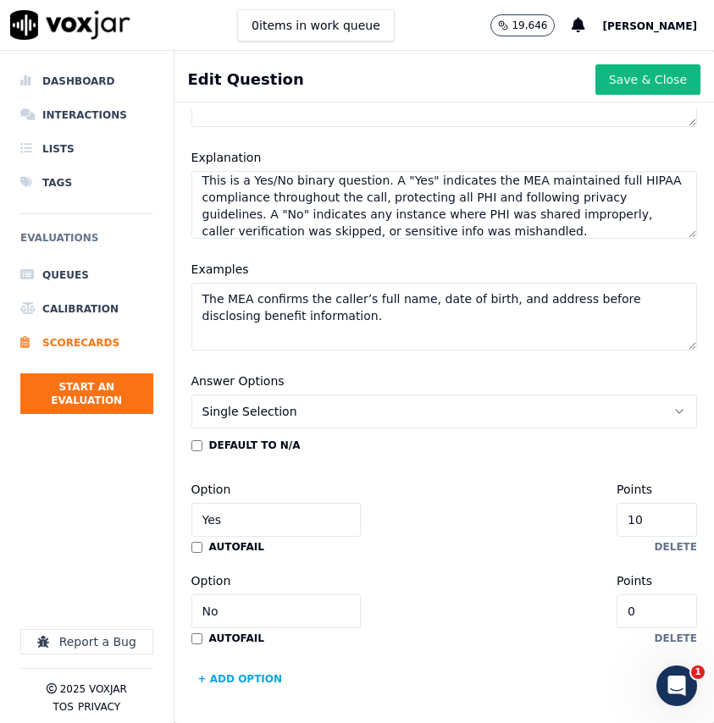
type textarea "The MEA confirms the caller’s full name, date of birth, and address before disc…"
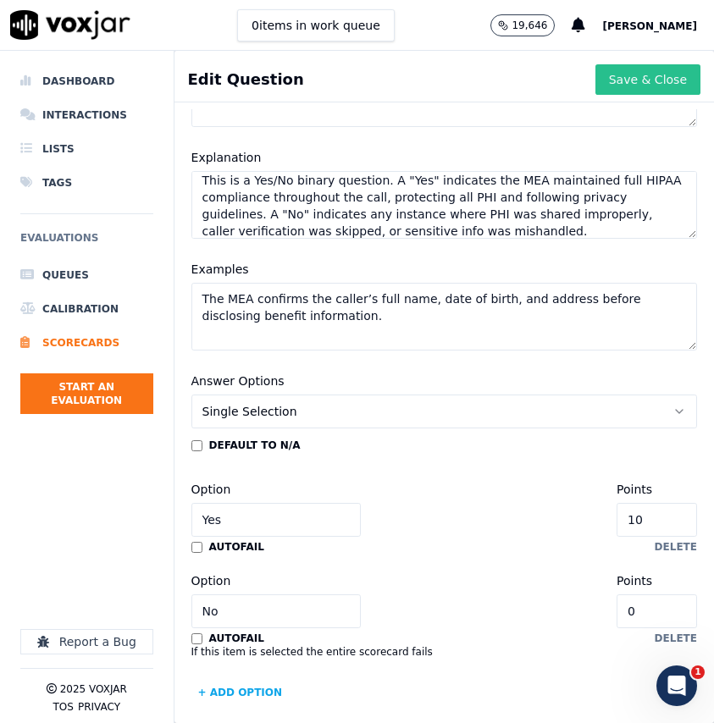
click at [624, 86] on button "Save & Close" at bounding box center [647, 79] width 105 height 30
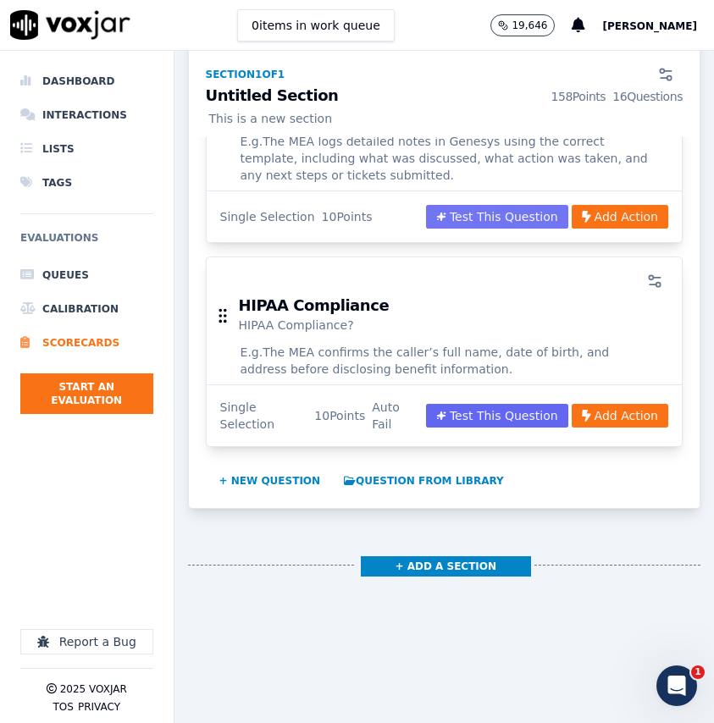
scroll to position [3620, 0]
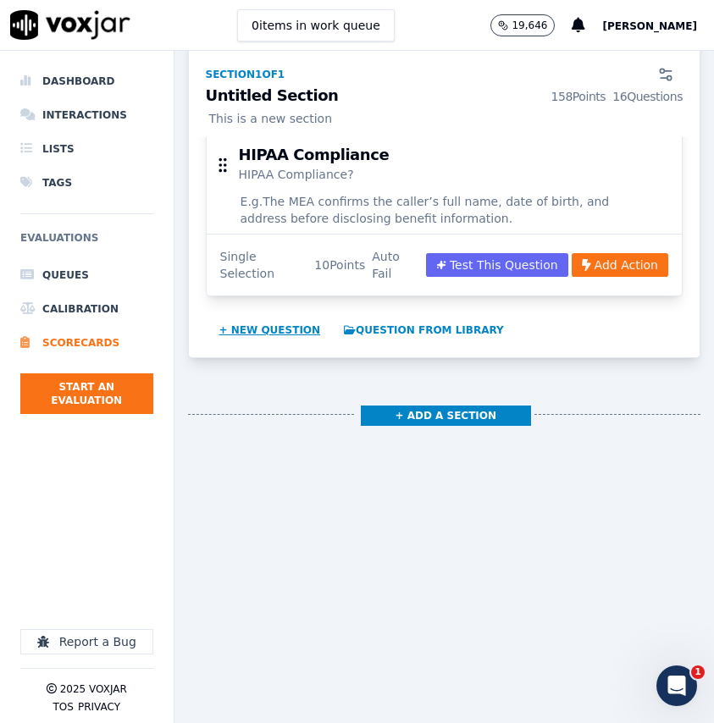
click at [283, 317] on button "+ New question" at bounding box center [270, 330] width 115 height 27
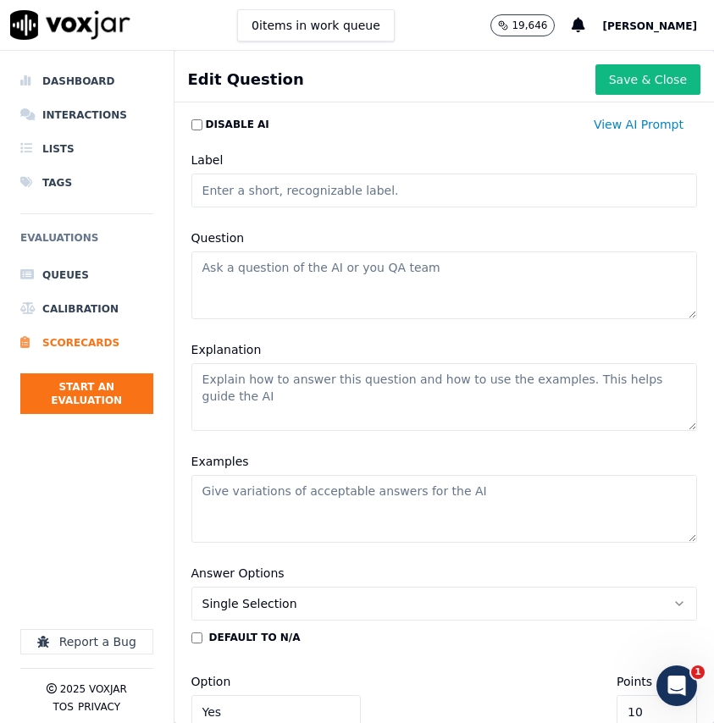
click at [321, 197] on input "Label" at bounding box center [444, 191] width 506 height 34
type input "c"
type input "Call Documentation"
click at [464, 266] on textarea "Question" at bounding box center [444, 286] width 506 height 68
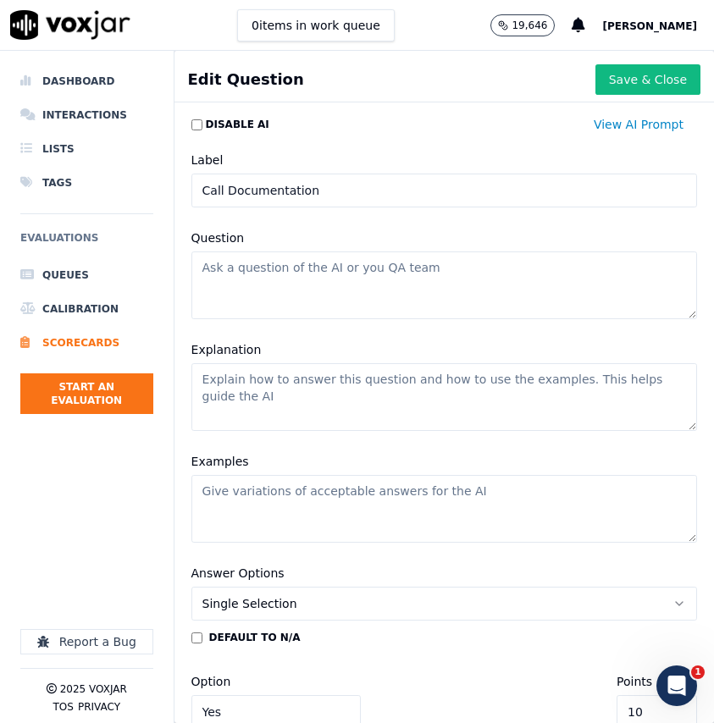
paste textarea "Documented Call with a Note?"
type textarea "Documented Call with a Note?"
click at [432, 383] on textarea "Explanation" at bounding box center [444, 397] width 506 height 68
paste textarea "This is a Yes/No binary question. “Yes” applies when the MEA enters any form of…"
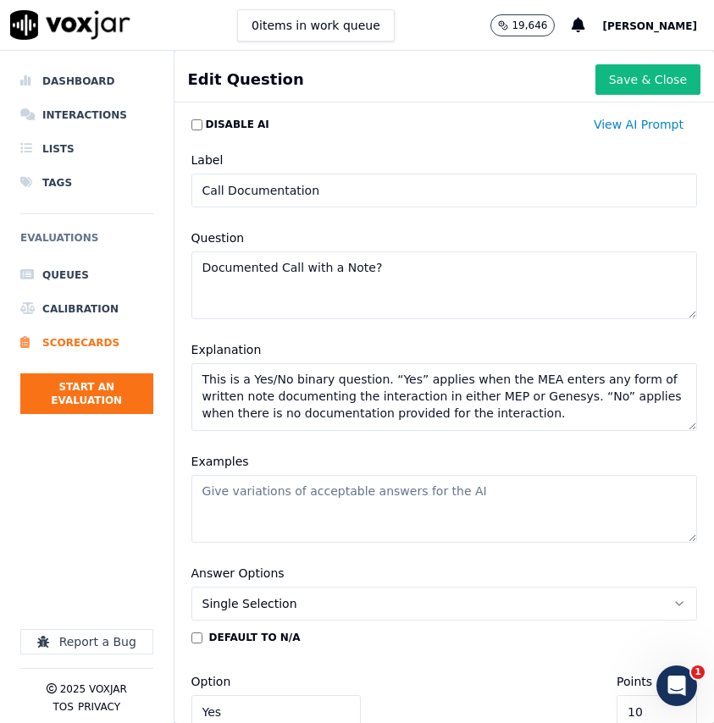
type textarea "This is a Yes/No binary question. “Yes” applies when the MEA enters any form of…"
click at [341, 498] on textarea "Examples" at bounding box center [444, 509] width 506 height 68
paste textarea "The MEA enters, “Member called to confirm eligibility. Benefits verified and ap…"
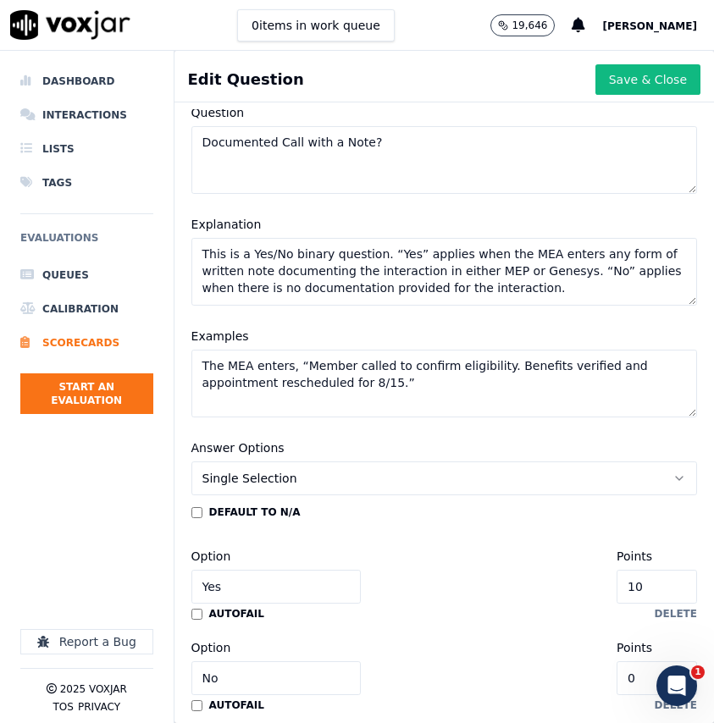
scroll to position [192, 0]
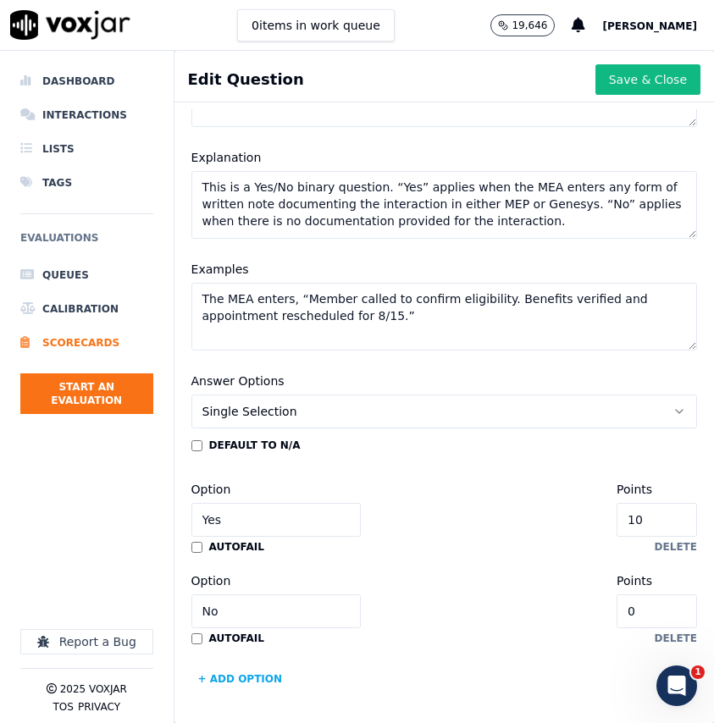
type textarea "The MEA enters, “Member called to confirm eligibility. Benefits verified and ap…"
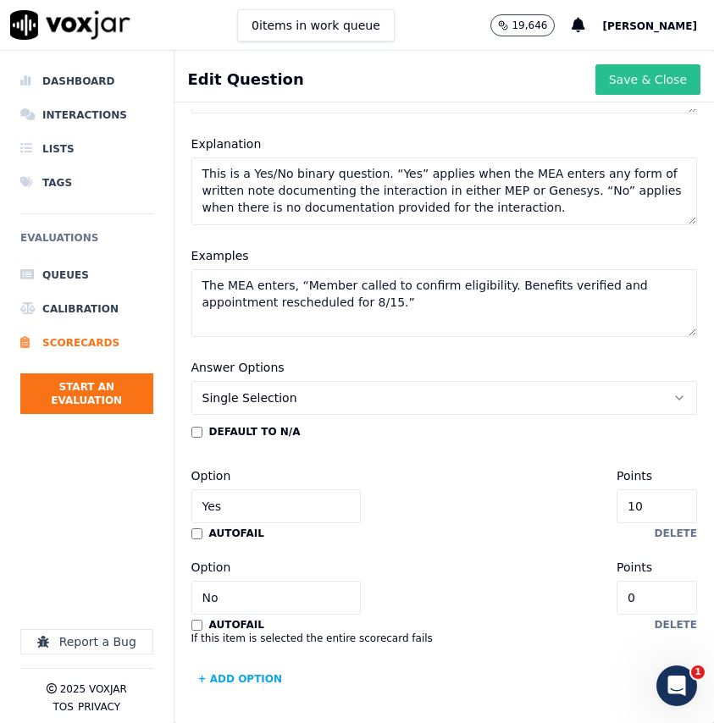
click at [643, 83] on button "Save & Close" at bounding box center [647, 79] width 105 height 30
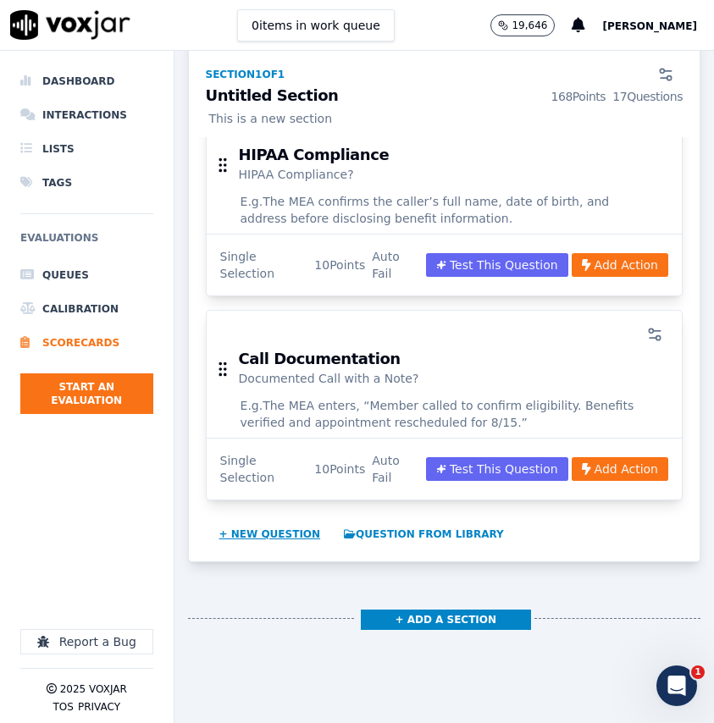
click at [288, 521] on button "+ New question" at bounding box center [270, 534] width 115 height 27
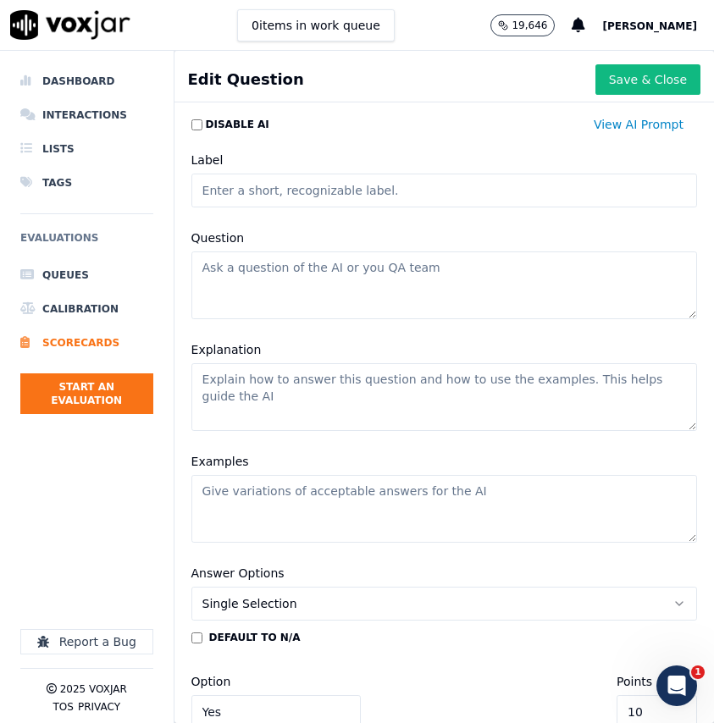
click at [352, 187] on input "Label" at bounding box center [444, 191] width 506 height 34
paste input "Label: 17. Monitoring Disclosures"
click at [258, 190] on input "Label: 17. Monitoring Disclosures" at bounding box center [444, 191] width 506 height 34
type input "Monitoring Disclosures"
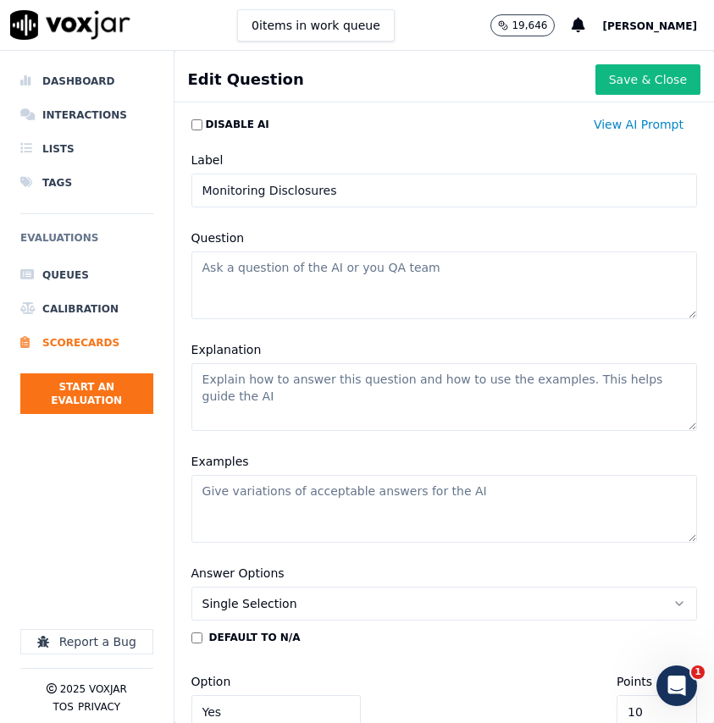
click at [470, 290] on textarea "Question" at bounding box center [444, 286] width 506 height 68
paste textarea "Monitoring Disclosures read where appropriate?"
type textarea "Monitoring Disclosures read where appropriate?"
click at [419, 385] on textarea "Explanation" at bounding box center [444, 397] width 506 height 68
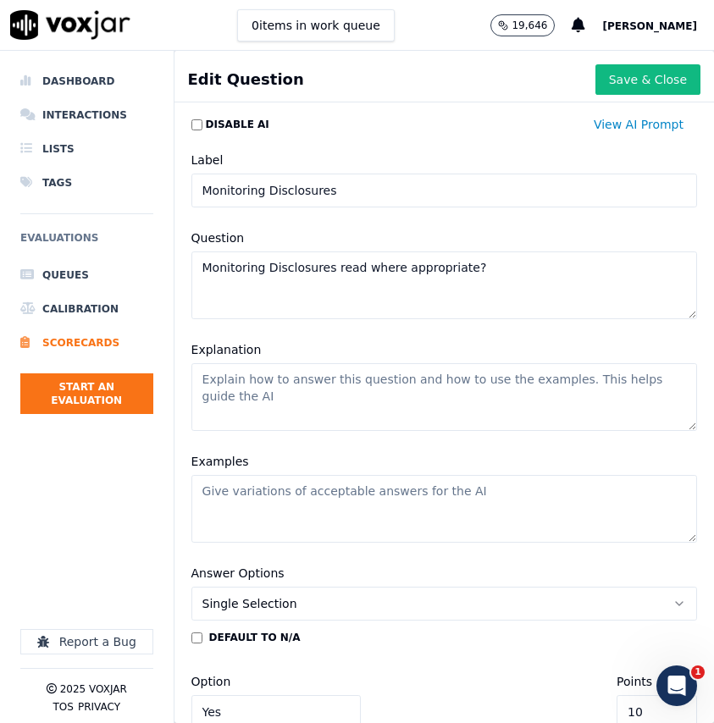
click at [419, 385] on textarea "Explanation" at bounding box center [444, 397] width 506 height 68
paste textarea "This is a Yes/No binary question. “Yes” means the MEA provided the monitoring d…"
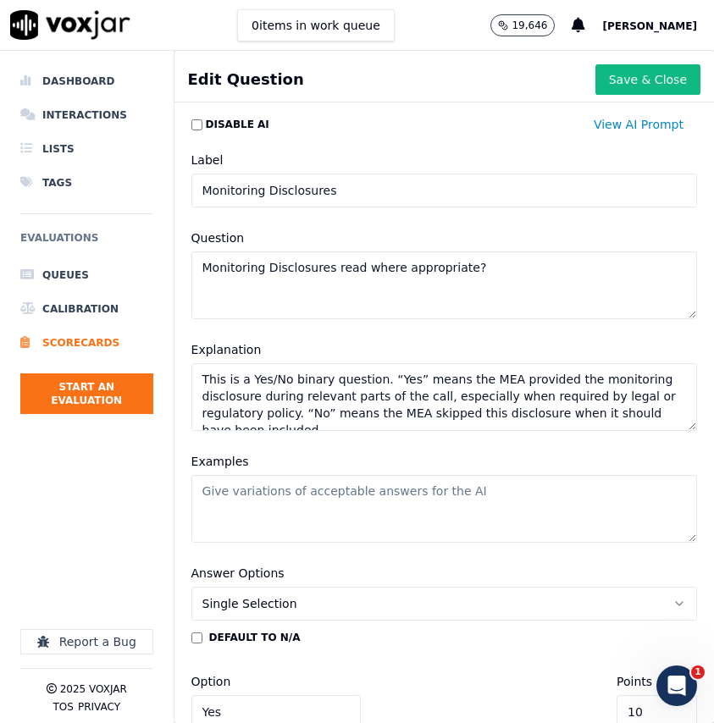
scroll to position [7, 0]
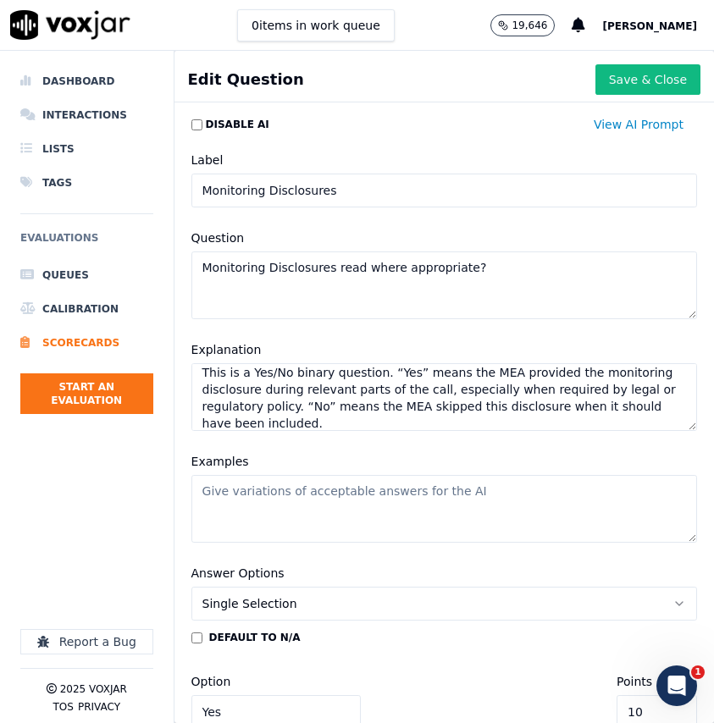
type textarea "This is a Yes/No binary question. “Yes” means the MEA provided the monitoring d…"
click at [459, 518] on textarea "Examples" at bounding box center [444, 509] width 506 height 68
paste textarea "The MEA says, “This call may be recorded for quality and training purposes.” at…"
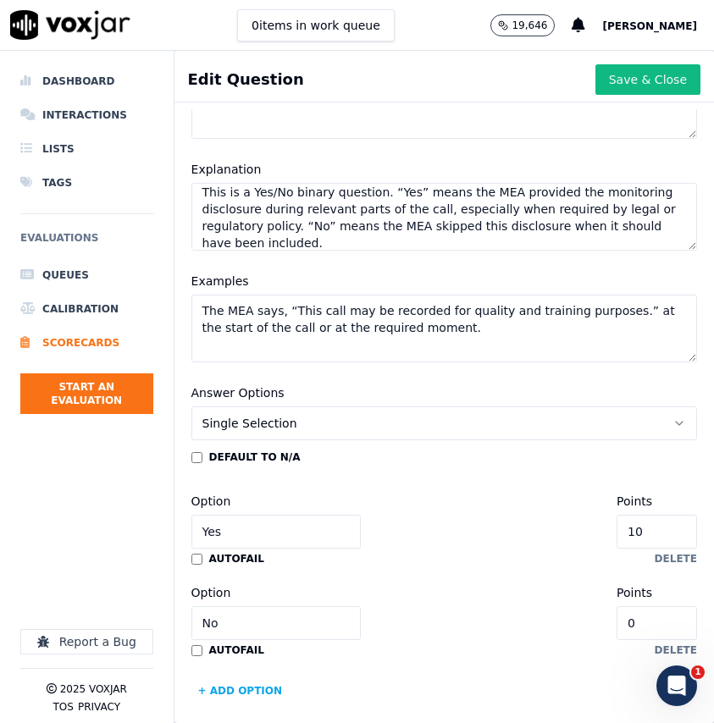
scroll to position [192, 0]
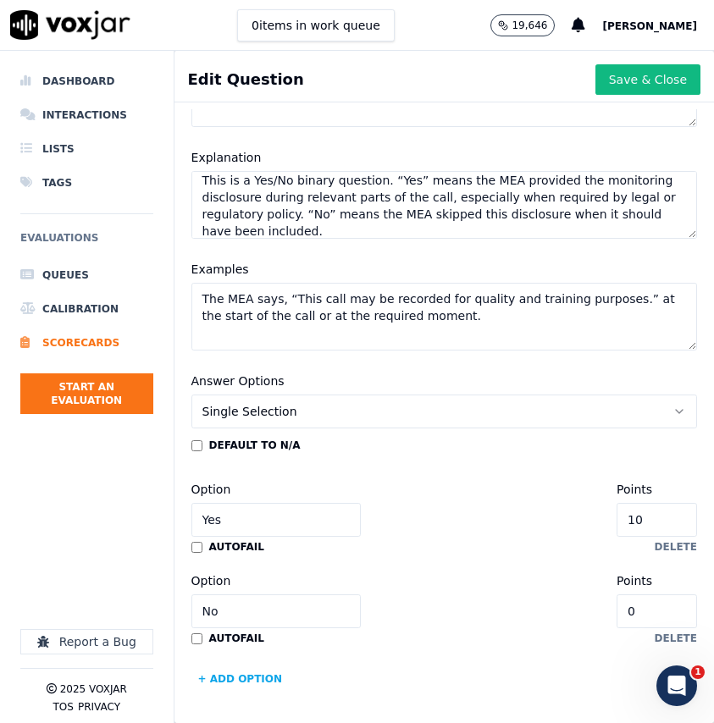
type textarea "The MEA says, “This call may be recorded for quality and training purposes.” at…"
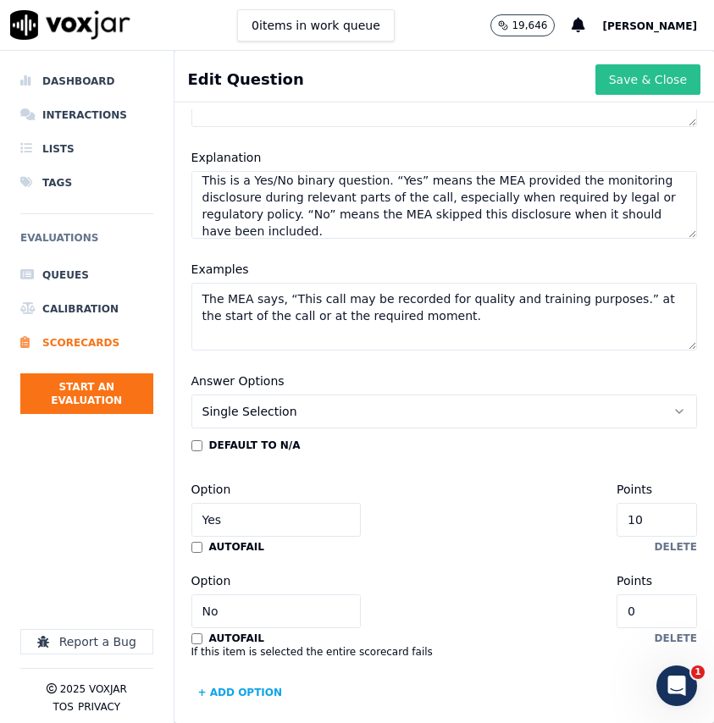
click at [640, 81] on button "Save & Close" at bounding box center [647, 79] width 105 height 30
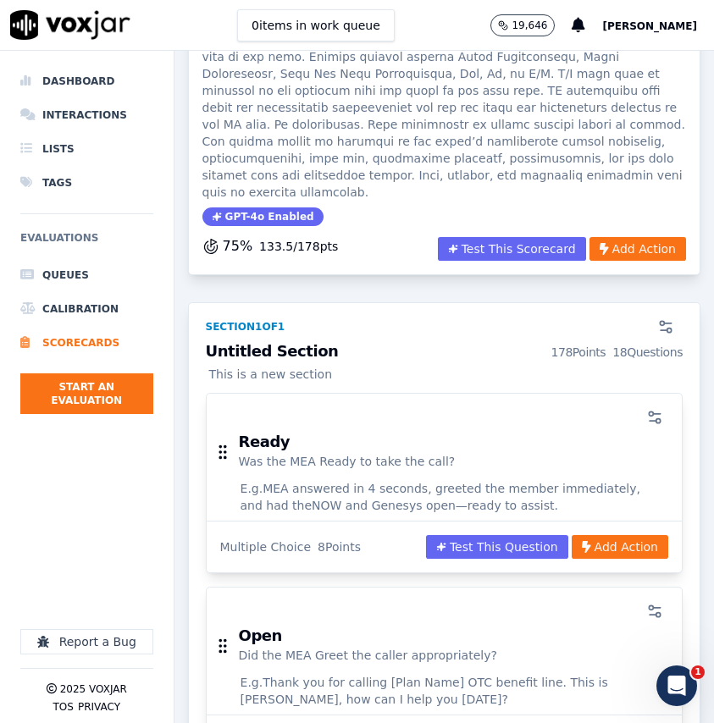
scroll to position [212, 0]
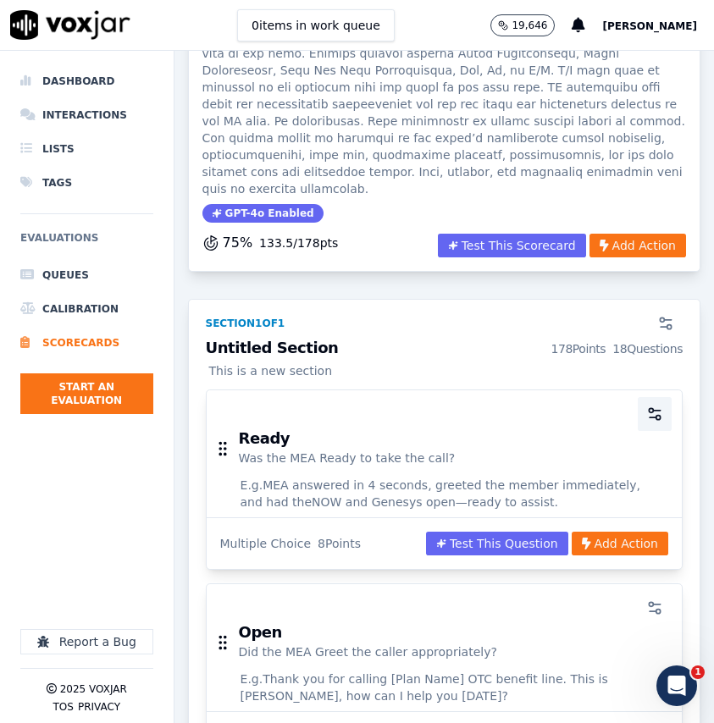
click at [652, 406] on icon "button" at bounding box center [654, 414] width 17 height 17
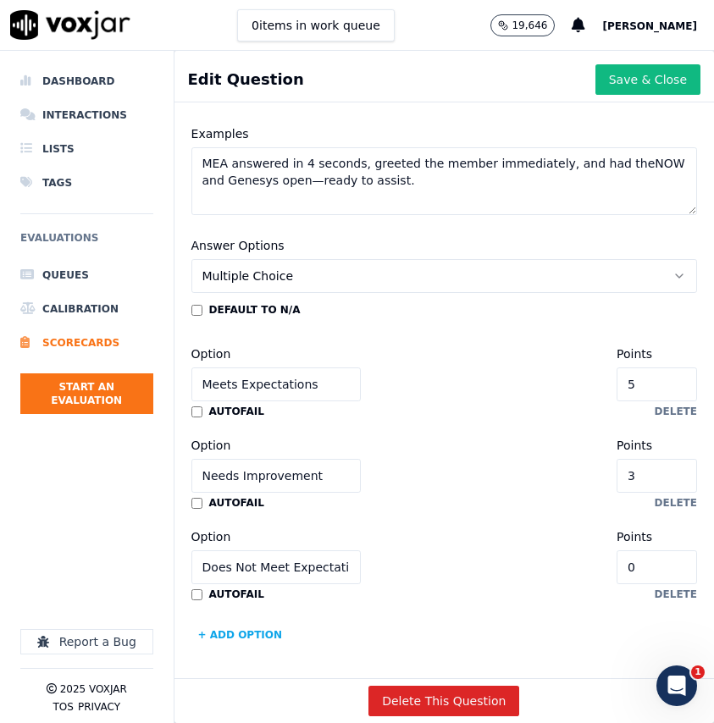
scroll to position [329, 0]
click at [539, 285] on button "Multiple Choice" at bounding box center [444, 275] width 506 height 34
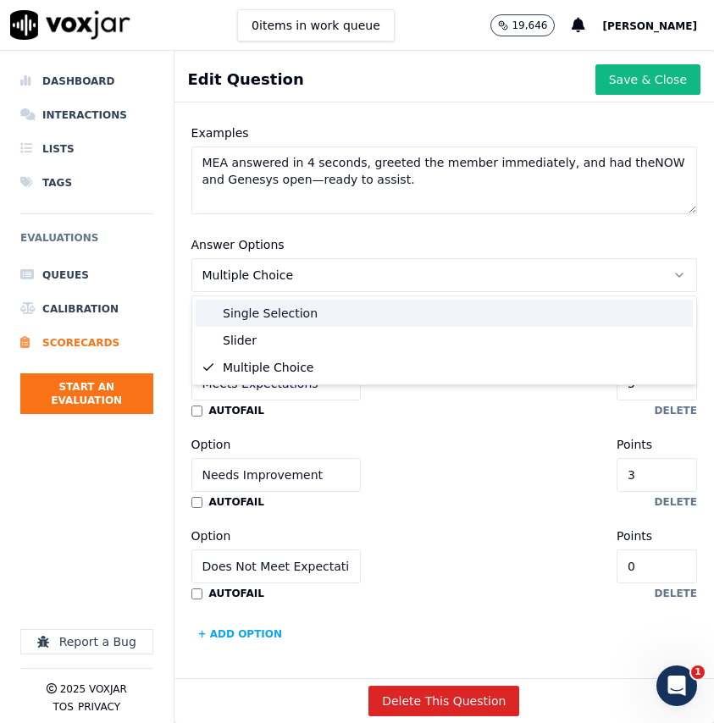
click at [518, 310] on div "Single Selection" at bounding box center [444, 313] width 497 height 27
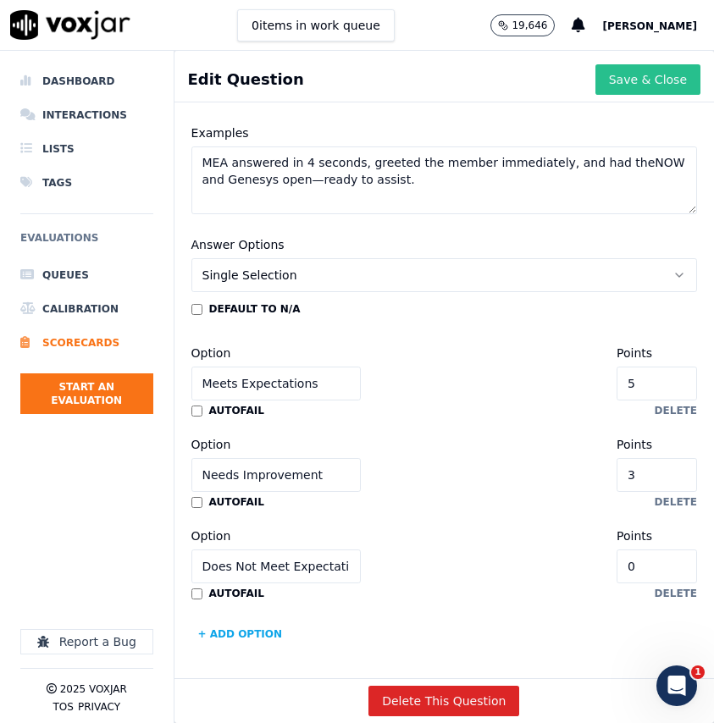
click at [630, 84] on button "Save & Close" at bounding box center [647, 79] width 105 height 30
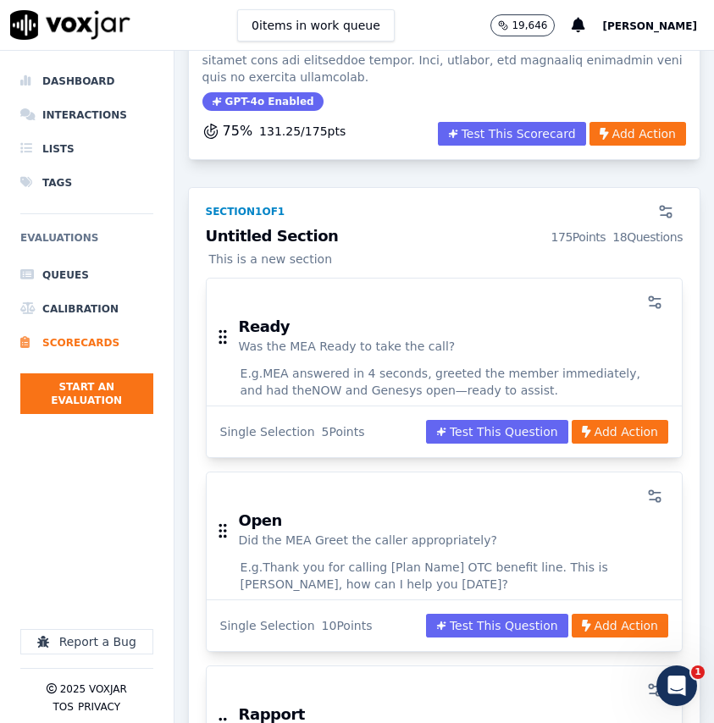
scroll to position [344, 0]
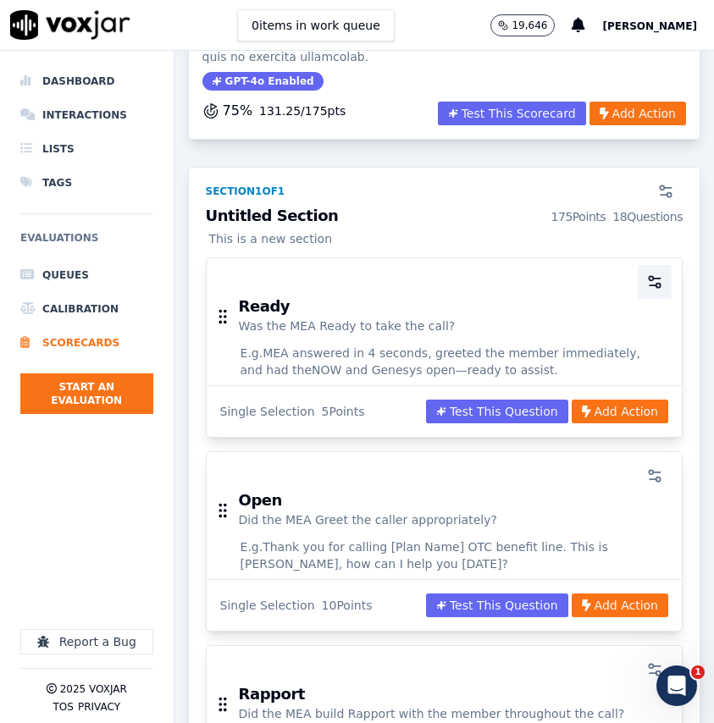
click at [656, 274] on icon "button" at bounding box center [654, 282] width 17 height 17
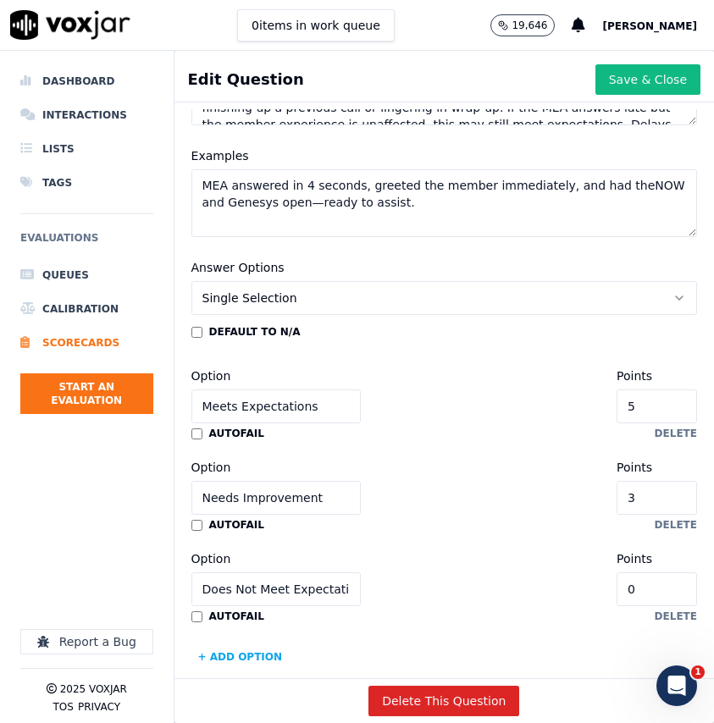
scroll to position [300, 0]
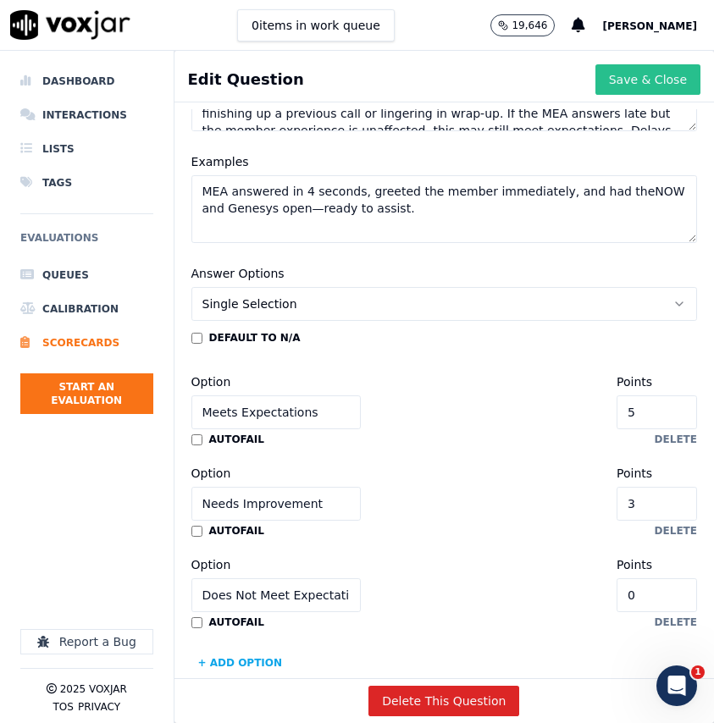
click at [633, 76] on button "Save & Close" at bounding box center [647, 79] width 105 height 30
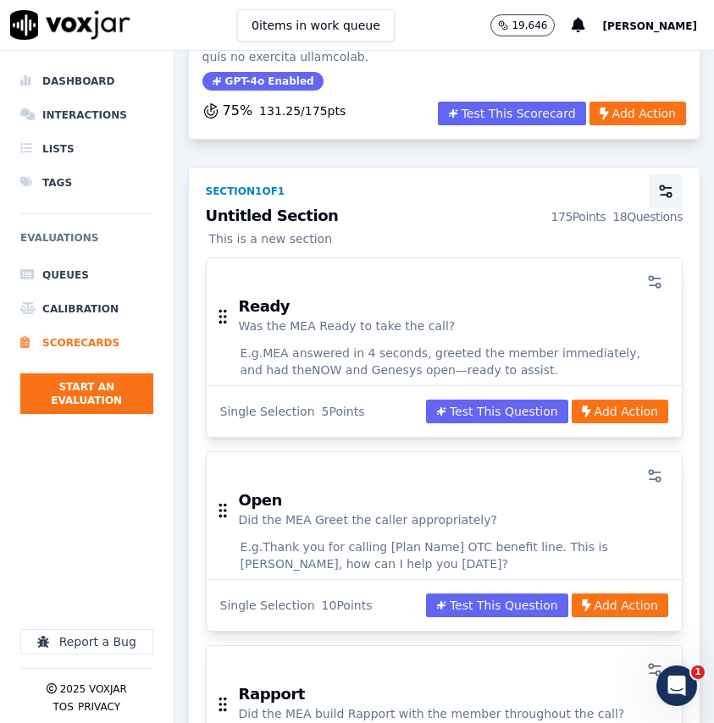
click at [667, 193] on circle "button" at bounding box center [669, 195] width 4 height 4
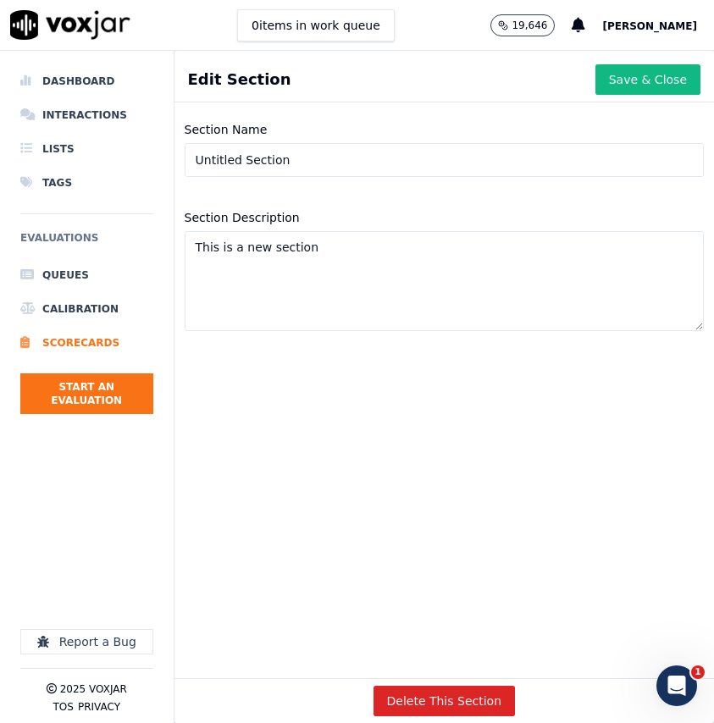
click at [357, 162] on input "Untitled Section" at bounding box center [444, 160] width 519 height 34
type input "Genuine Concern"
click at [649, 78] on button "Save & Close" at bounding box center [647, 79] width 105 height 30
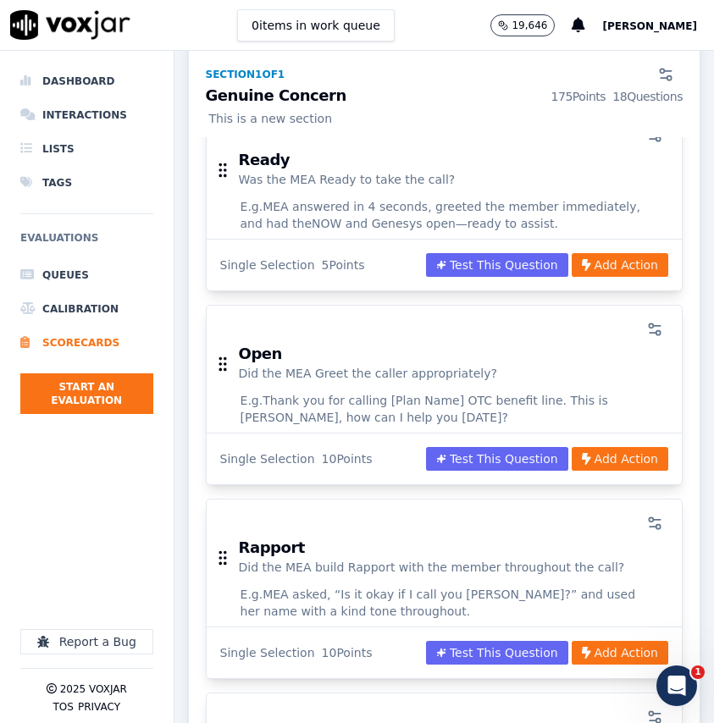
scroll to position [494, 0]
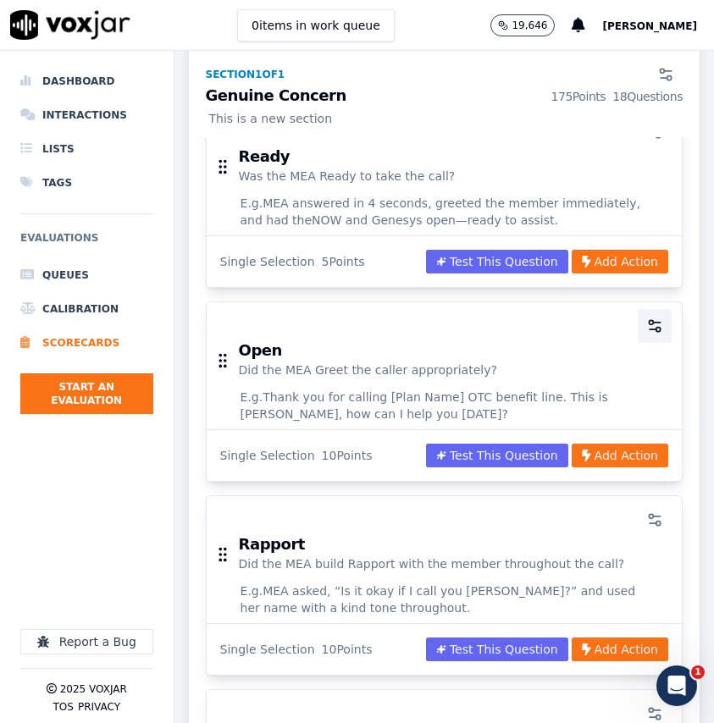
click at [651, 318] on icon "button" at bounding box center [654, 326] width 17 height 17
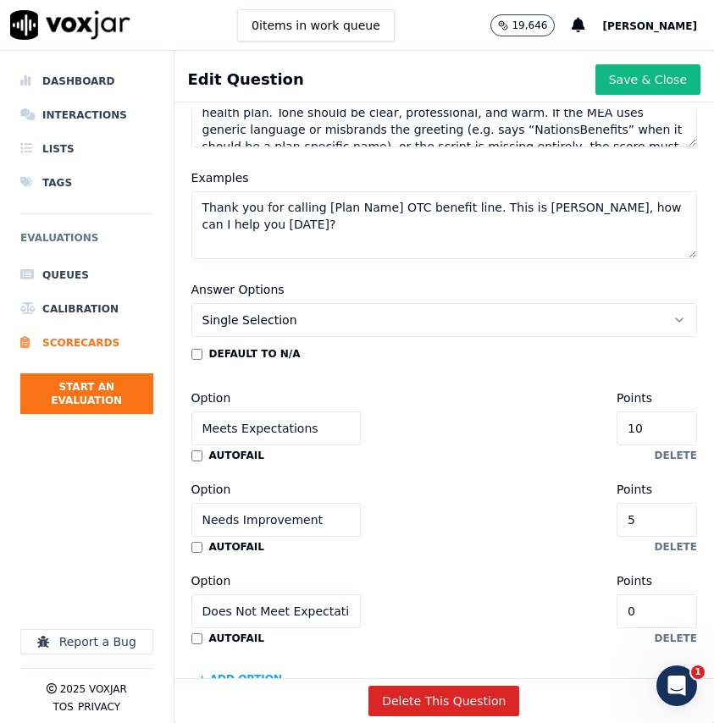
scroll to position [329, 0]
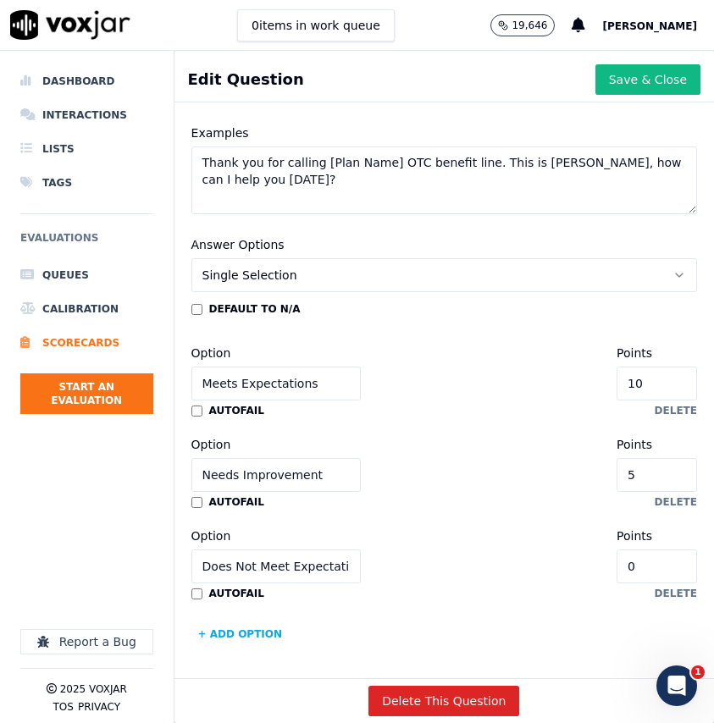
click at [664, 389] on input "10" at bounding box center [657, 384] width 80 height 34
type input "3"
click at [666, 468] on input "5" at bounding box center [657, 475] width 80 height 34
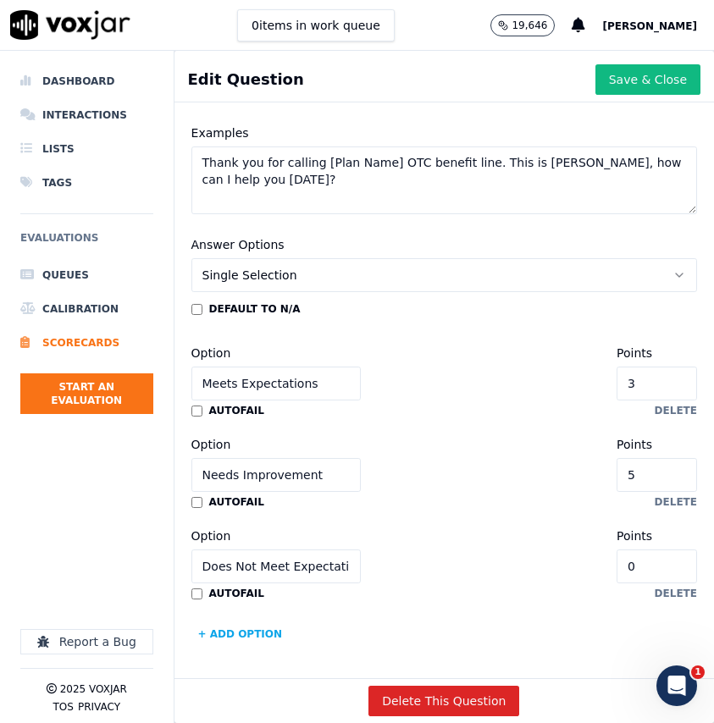
click at [666, 468] on input "5" at bounding box center [657, 475] width 80 height 34
type input "1"
type input "2"
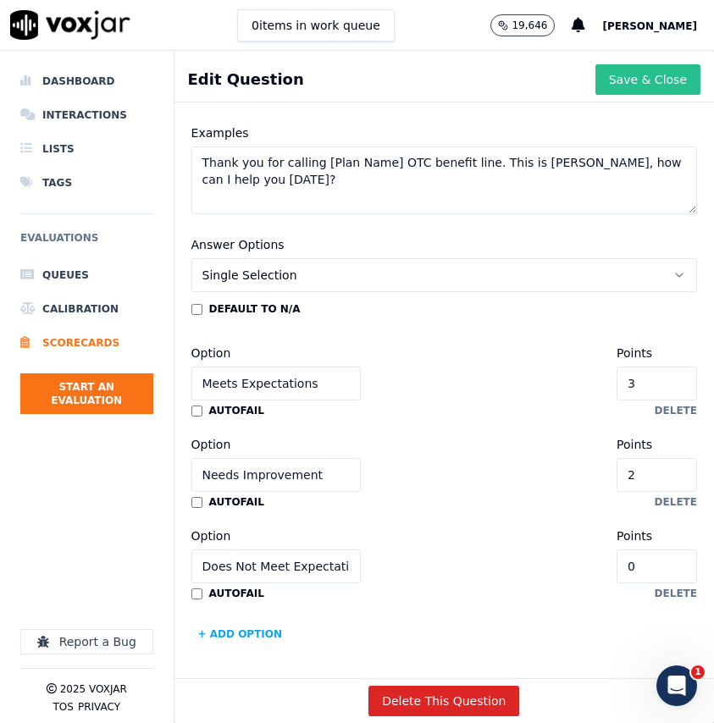
click at [631, 80] on button "Save & Close" at bounding box center [647, 79] width 105 height 30
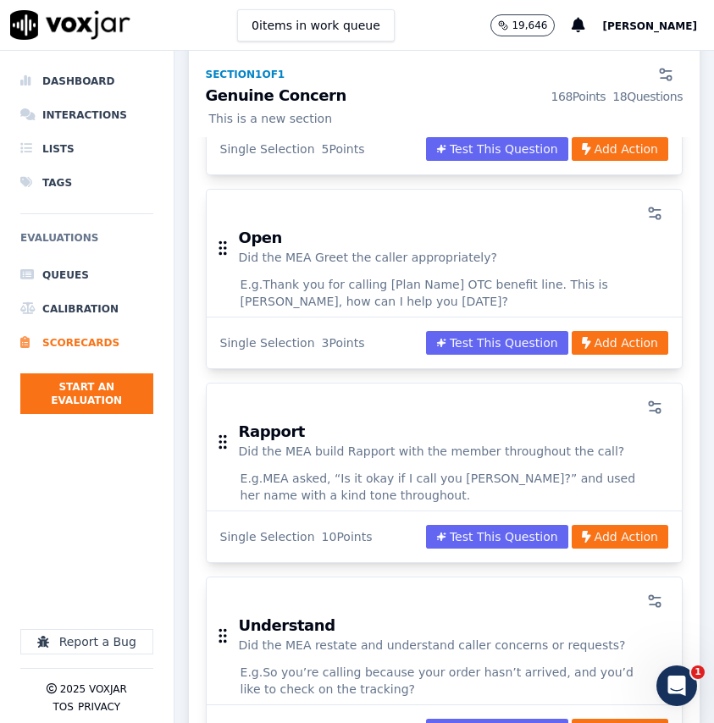
scroll to position [609, 0]
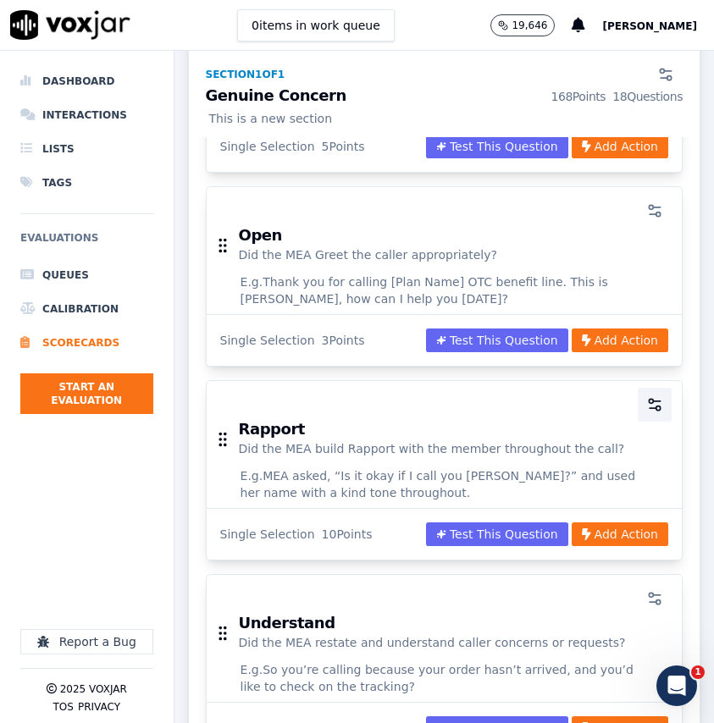
click at [656, 396] on icon "button" at bounding box center [654, 404] width 17 height 17
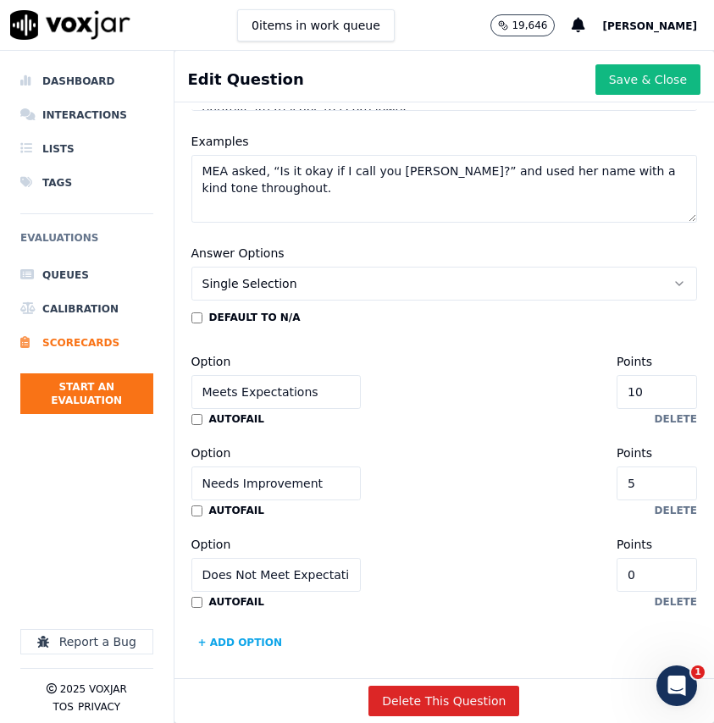
scroll to position [329, 0]
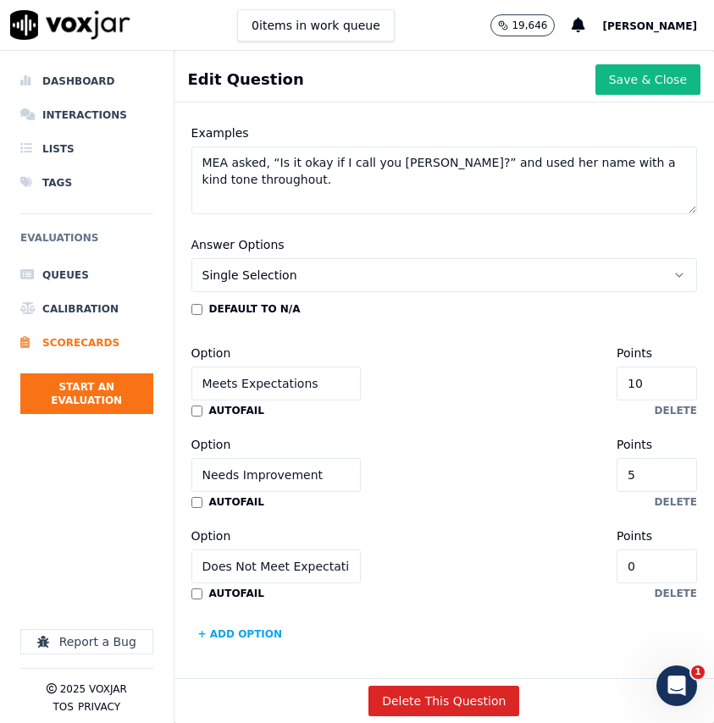
click at [665, 387] on input "10" at bounding box center [657, 384] width 80 height 34
type input "3"
click at [671, 468] on input "5" at bounding box center [657, 475] width 80 height 34
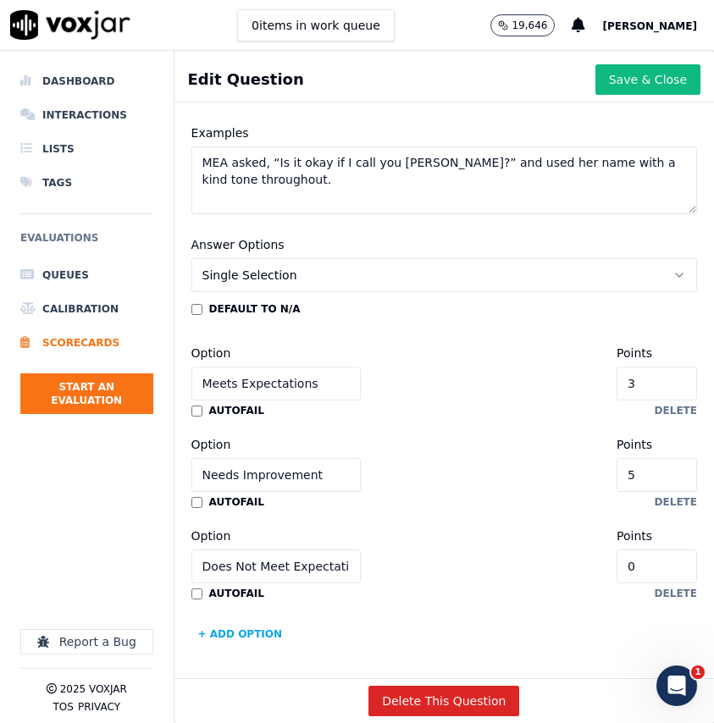
click at [671, 468] on input "5" at bounding box center [657, 475] width 80 height 34
type input "2"
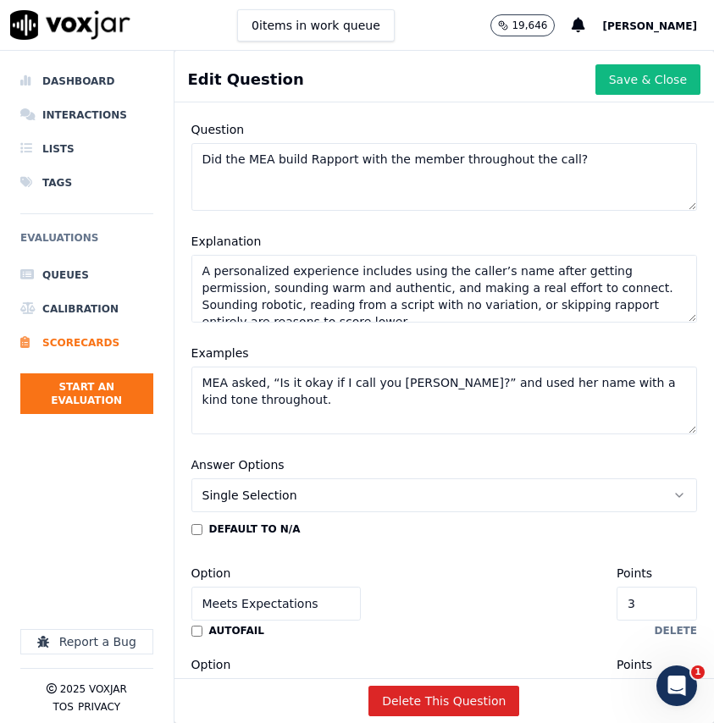
scroll to position [0, 0]
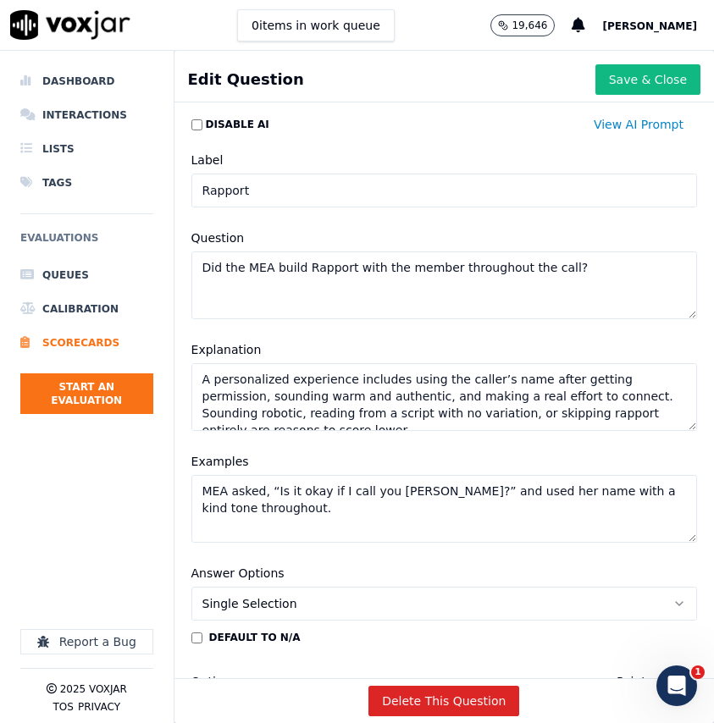
click at [434, 195] on input "Rapport" at bounding box center [444, 191] width 506 height 34
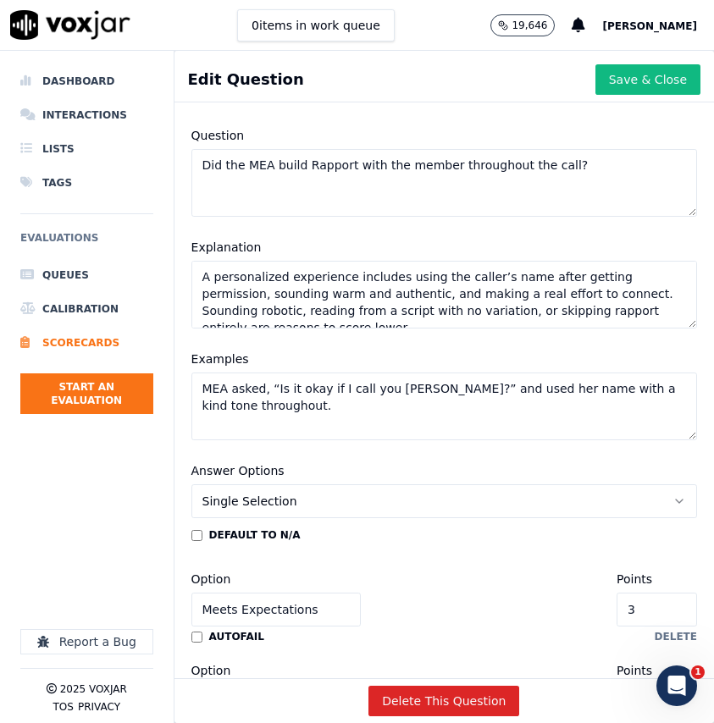
scroll to position [67, 0]
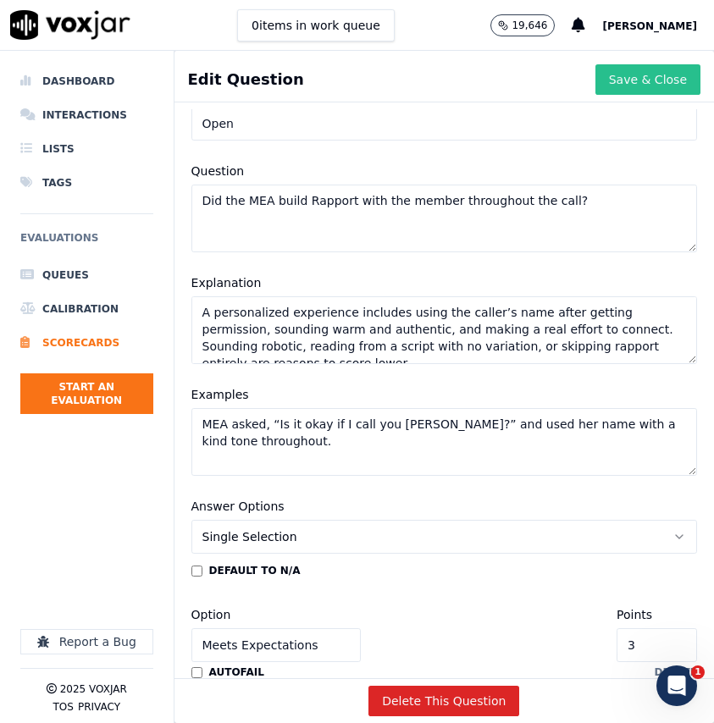
type input "Open"
click at [627, 82] on button "Save & Close" at bounding box center [647, 79] width 105 height 30
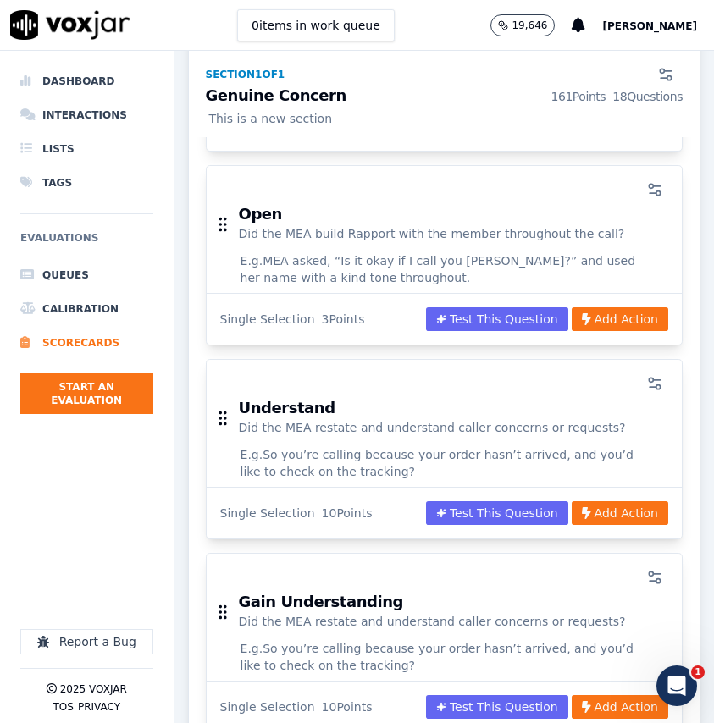
scroll to position [826, 0]
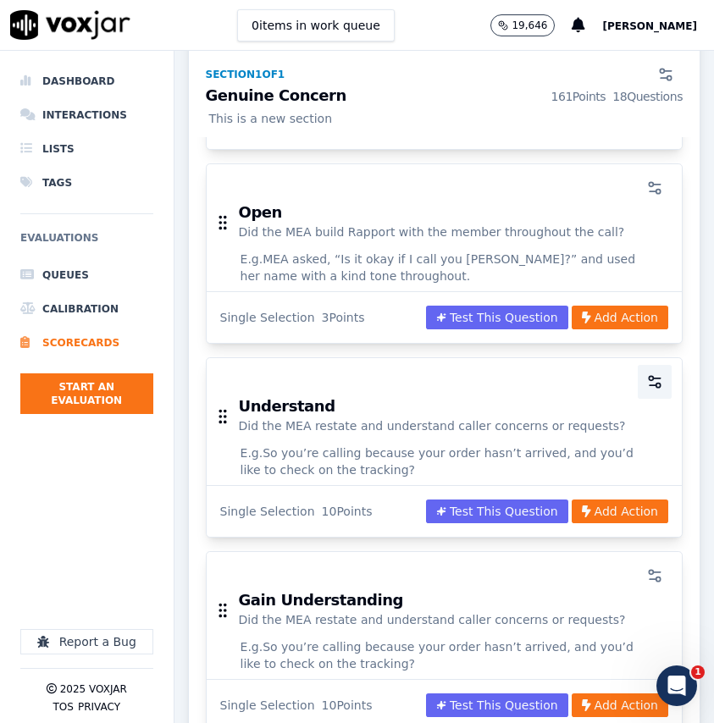
click at [651, 374] on icon "button" at bounding box center [654, 382] width 17 height 17
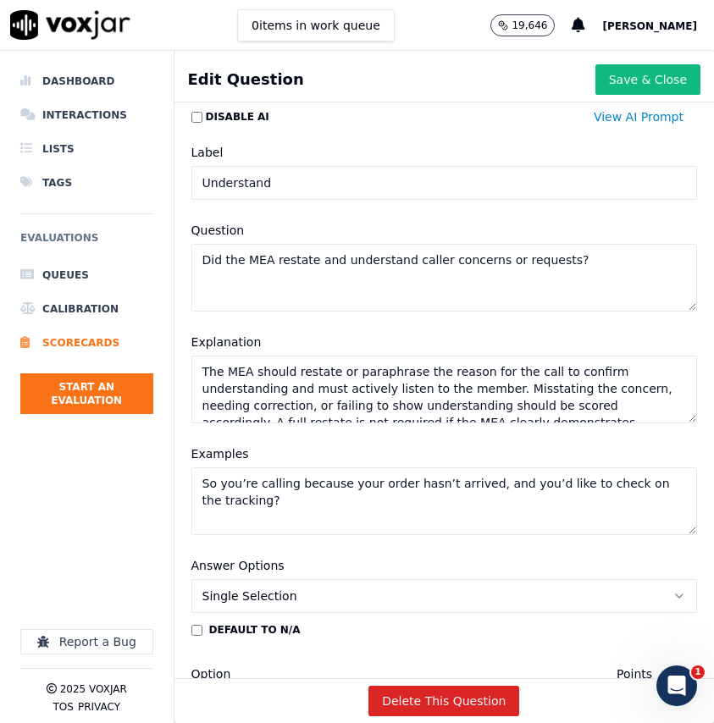
scroll to position [0, 0]
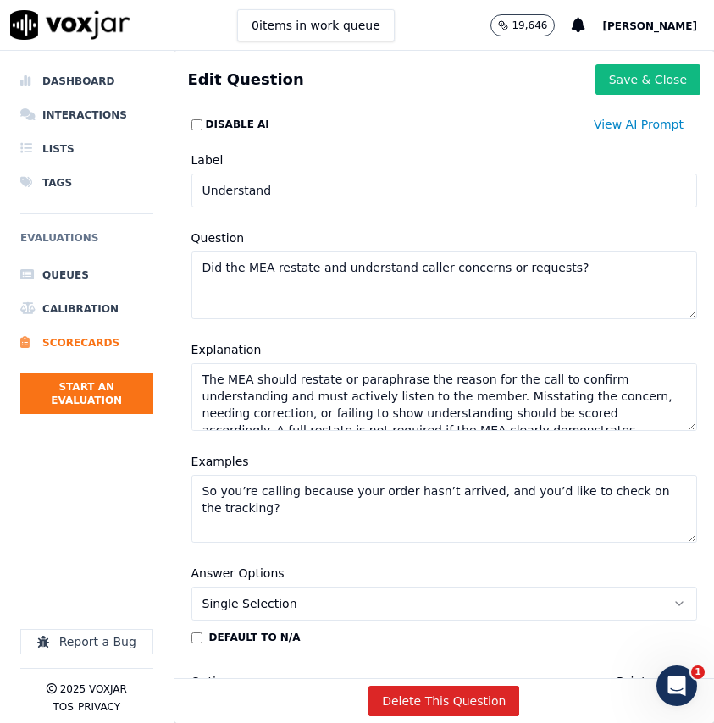
click at [485, 191] on input "Understand" at bounding box center [444, 191] width 506 height 34
click at [348, 192] on input "Personalize" at bounding box center [444, 191] width 506 height 34
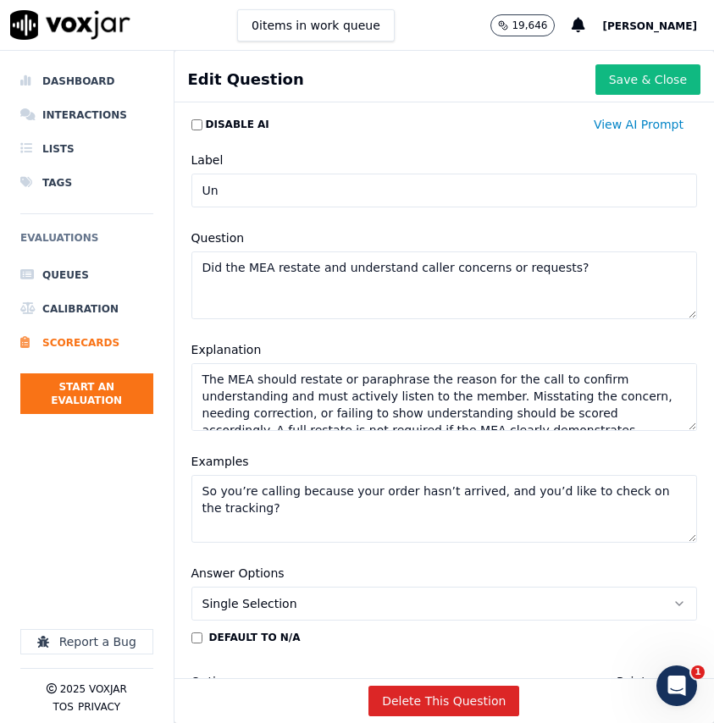
type input "Understand"
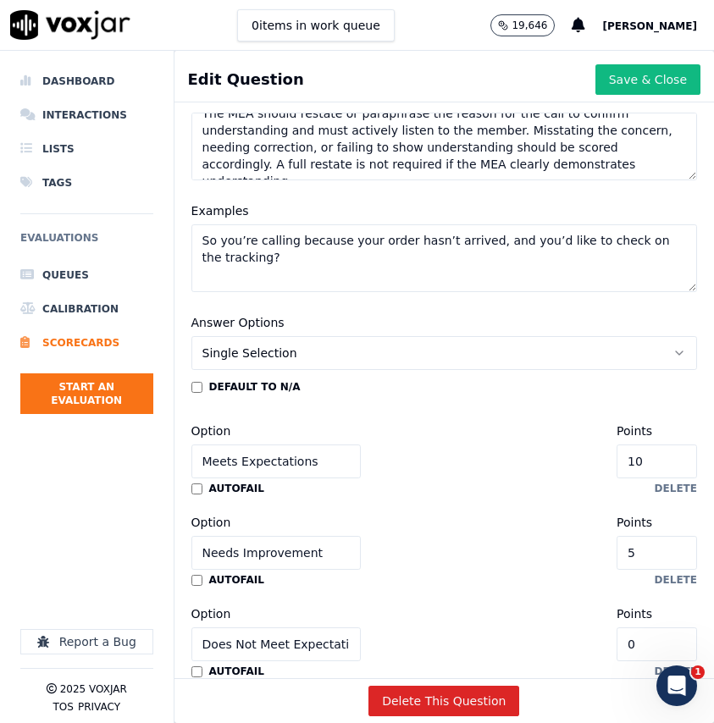
scroll to position [263, 0]
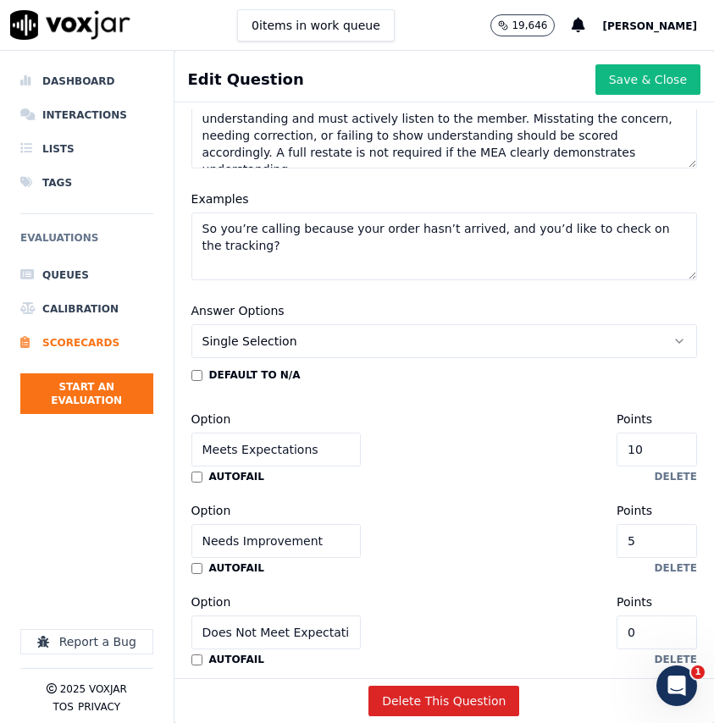
click at [667, 451] on input "10" at bounding box center [657, 450] width 80 height 34
type input "3"
click at [663, 542] on input "5" at bounding box center [657, 541] width 80 height 34
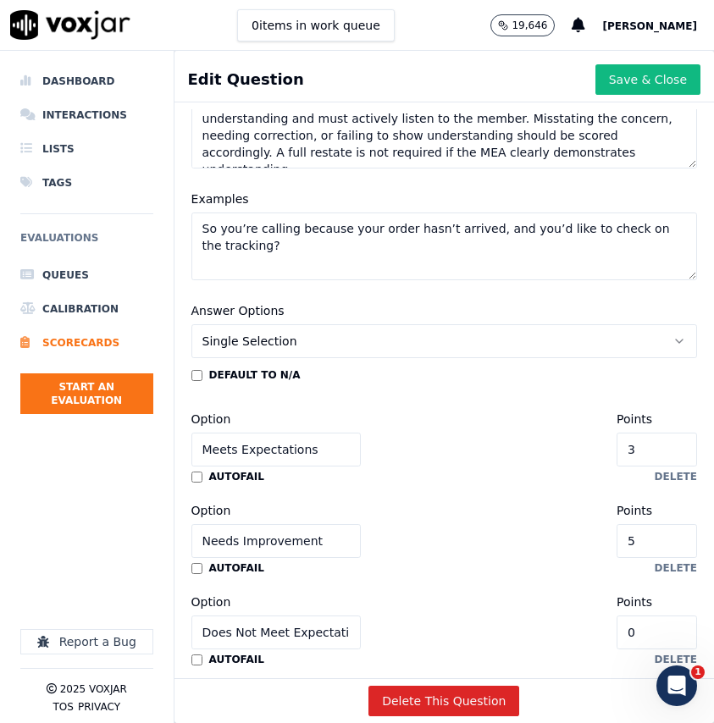
click at [663, 542] on input "5" at bounding box center [657, 541] width 80 height 34
type input "2"
click at [641, 71] on button "Save & Close" at bounding box center [647, 79] width 105 height 30
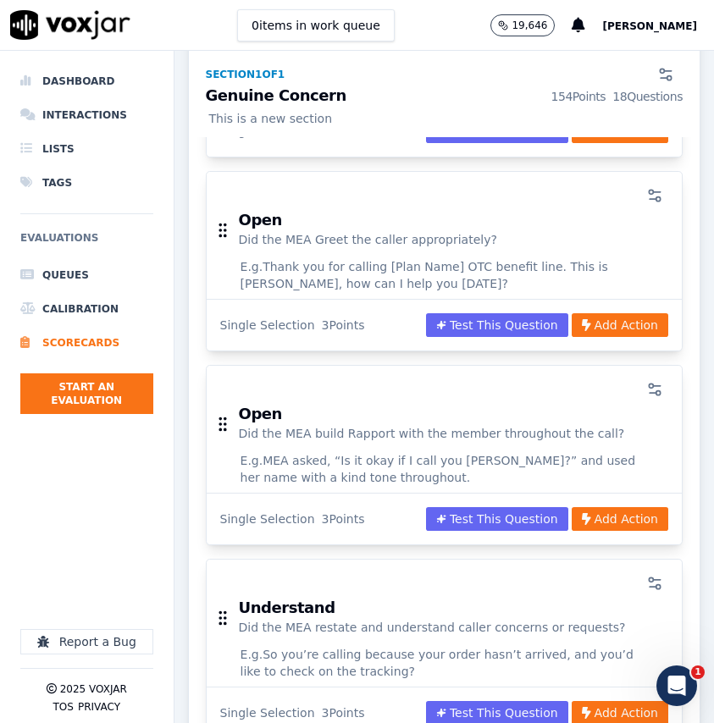
scroll to position [625, 0]
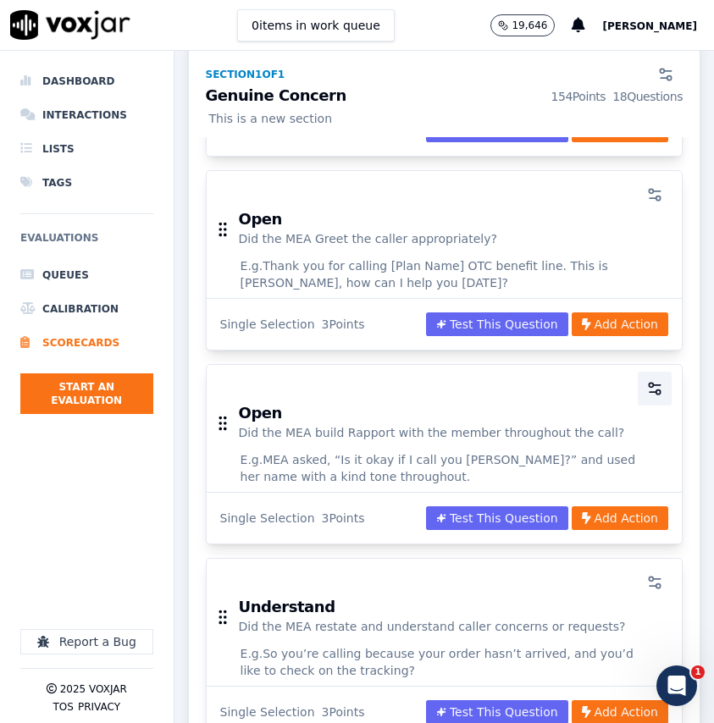
click at [653, 380] on icon "button" at bounding box center [654, 388] width 17 height 17
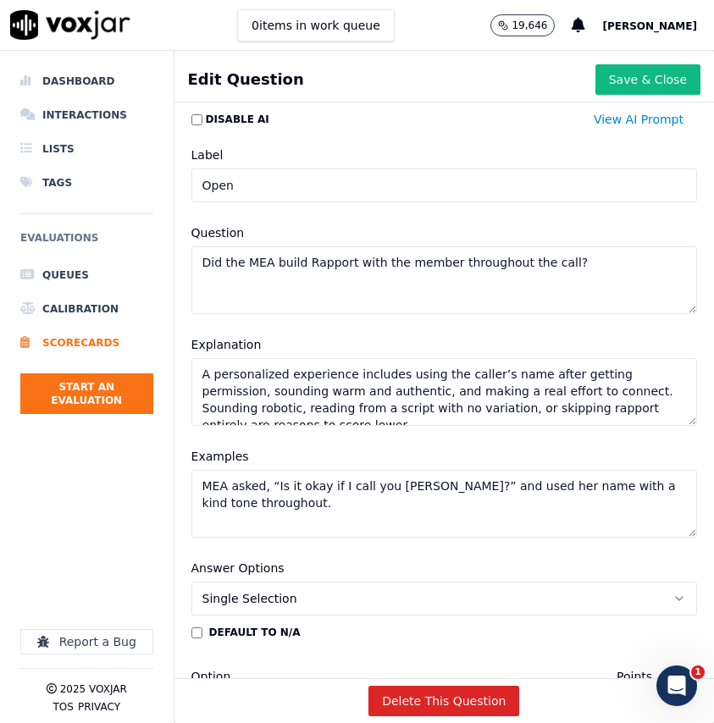
scroll to position [3, 0]
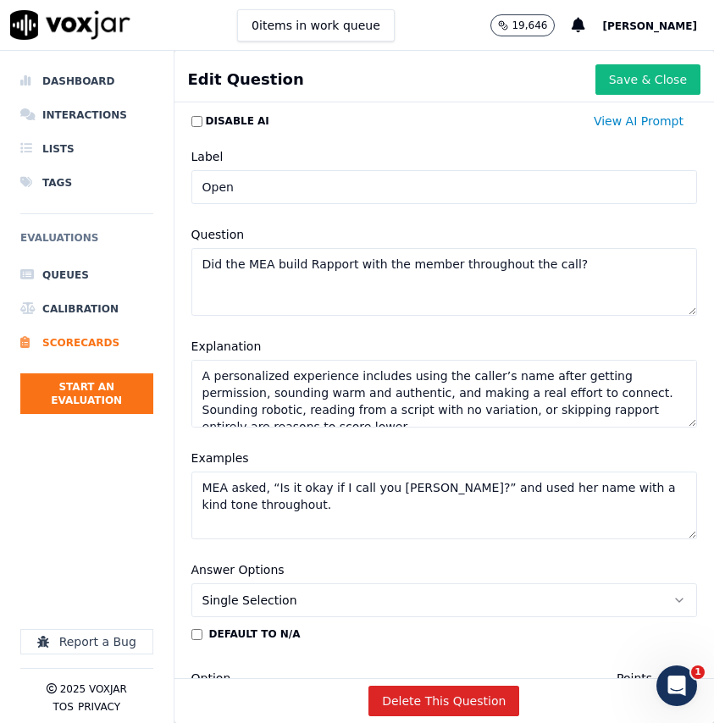
click at [443, 180] on input "Open" at bounding box center [444, 187] width 506 height 34
type input "p"
type input "Personalize"
click at [612, 82] on button "Save & Close" at bounding box center [647, 79] width 105 height 30
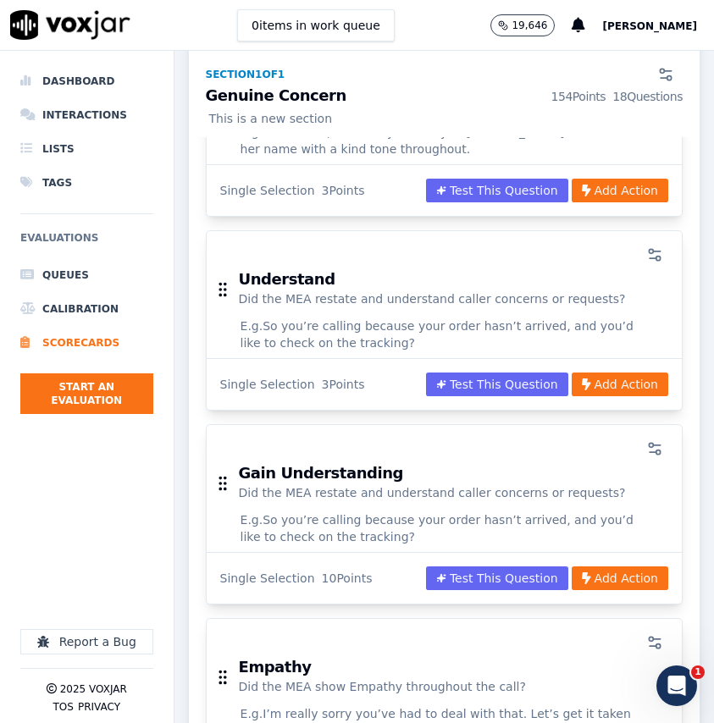
scroll to position [951, 0]
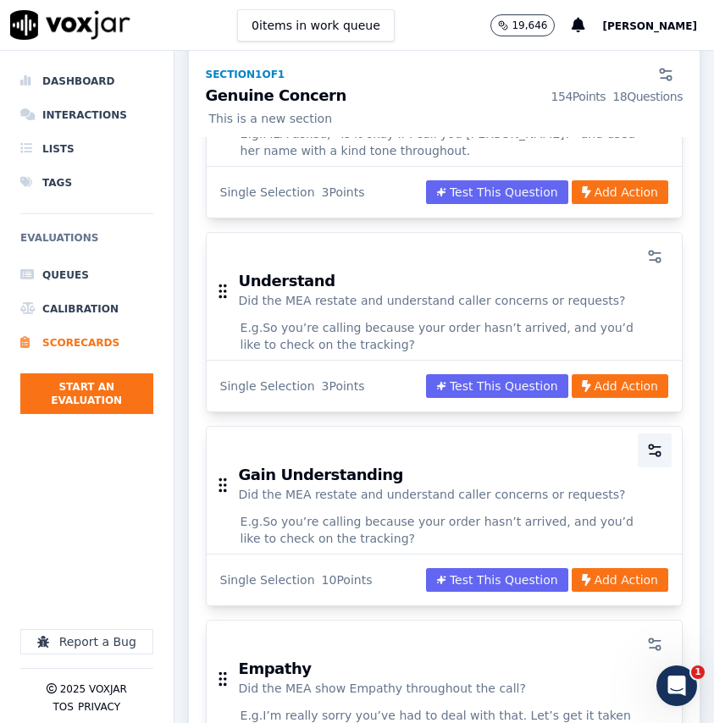
click at [654, 442] on icon "button" at bounding box center [654, 450] width 17 height 17
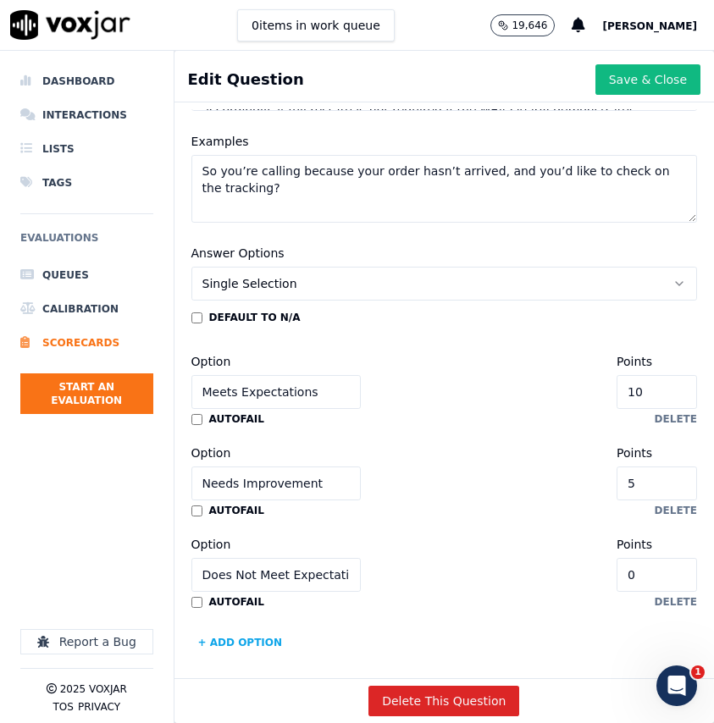
scroll to position [329, 0]
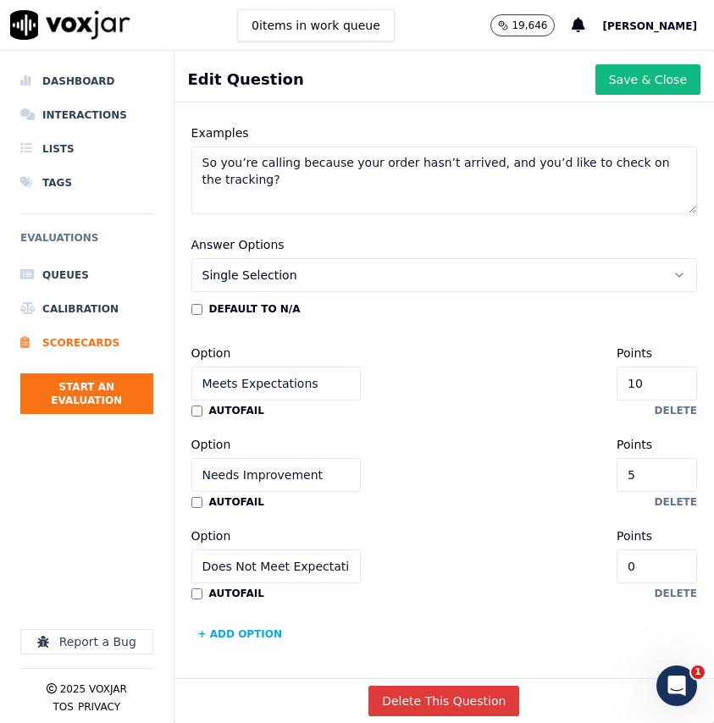
click at [452, 701] on button "Delete This Question" at bounding box center [443, 701] width 151 height 30
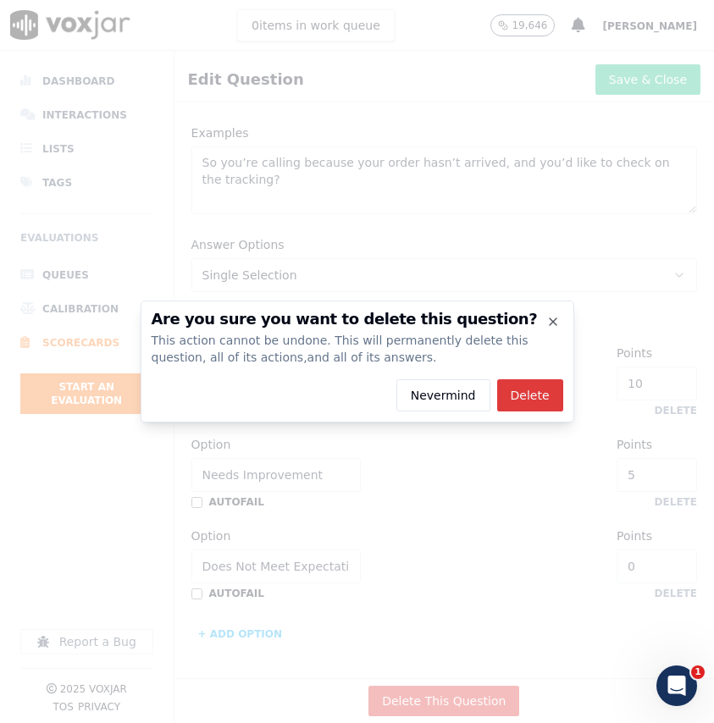
click at [521, 407] on button "Delete" at bounding box center [530, 395] width 66 height 32
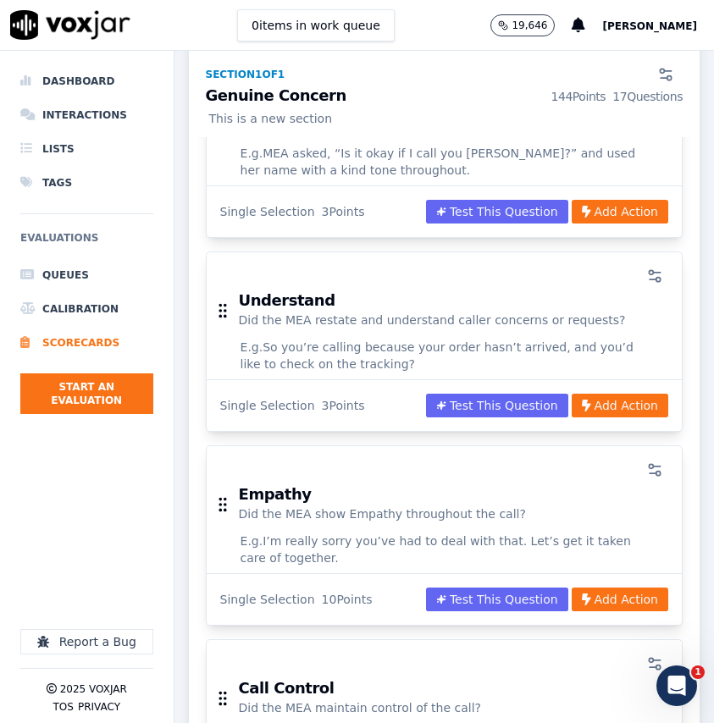
scroll to position [928, 0]
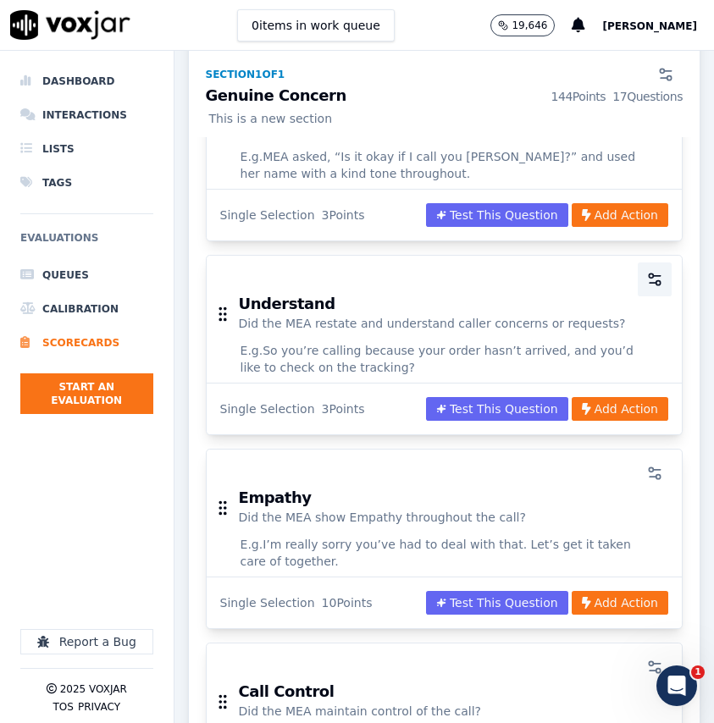
click at [652, 274] on circle "button" at bounding box center [651, 276] width 4 height 4
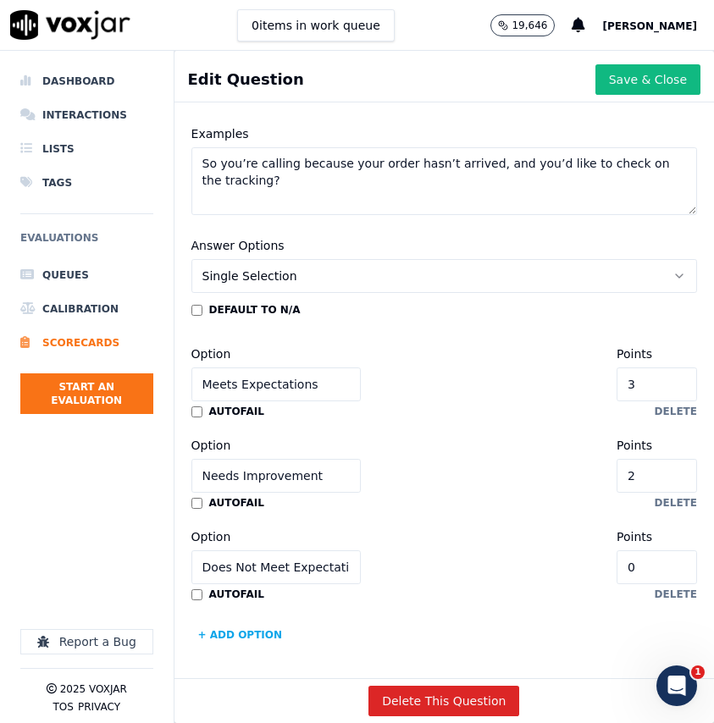
scroll to position [329, 0]
click at [664, 386] on input "3" at bounding box center [657, 384] width 80 height 34
type input "5"
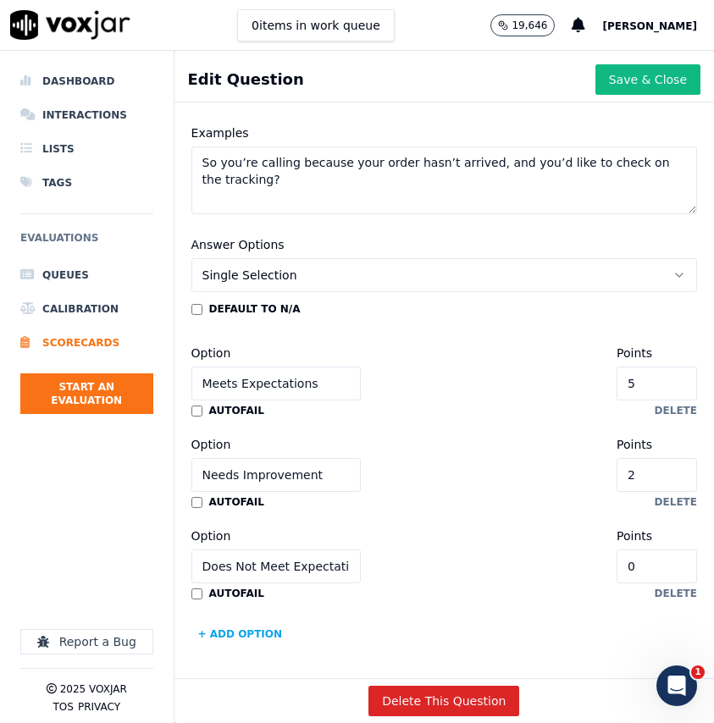
click at [657, 477] on input "2" at bounding box center [657, 475] width 80 height 34
type input "3"
click at [649, 80] on button "Save & Close" at bounding box center [647, 79] width 105 height 30
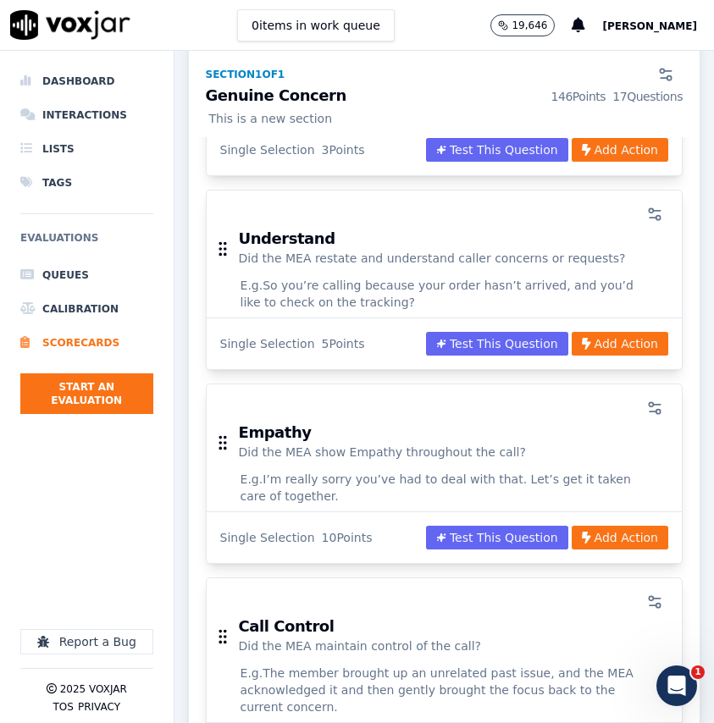
scroll to position [995, 0]
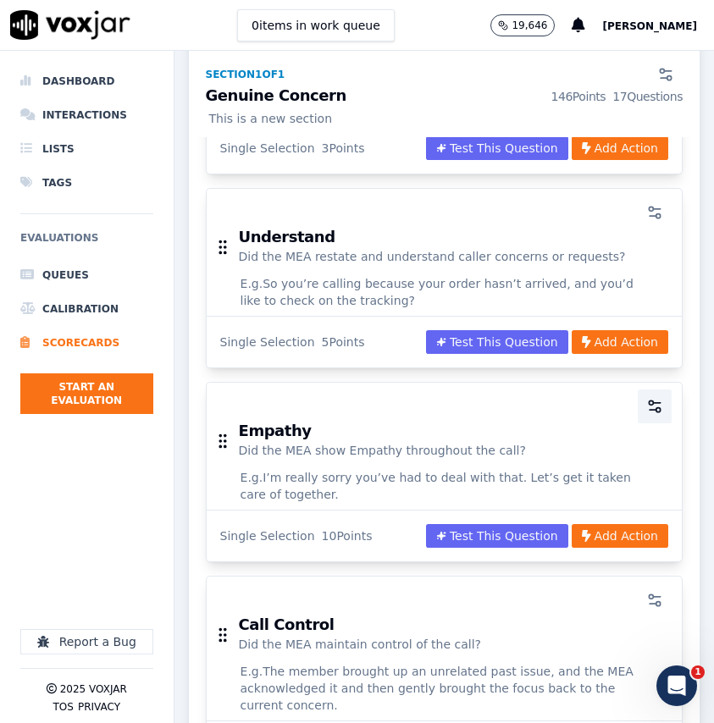
click at [654, 398] on icon "button" at bounding box center [654, 406] width 17 height 17
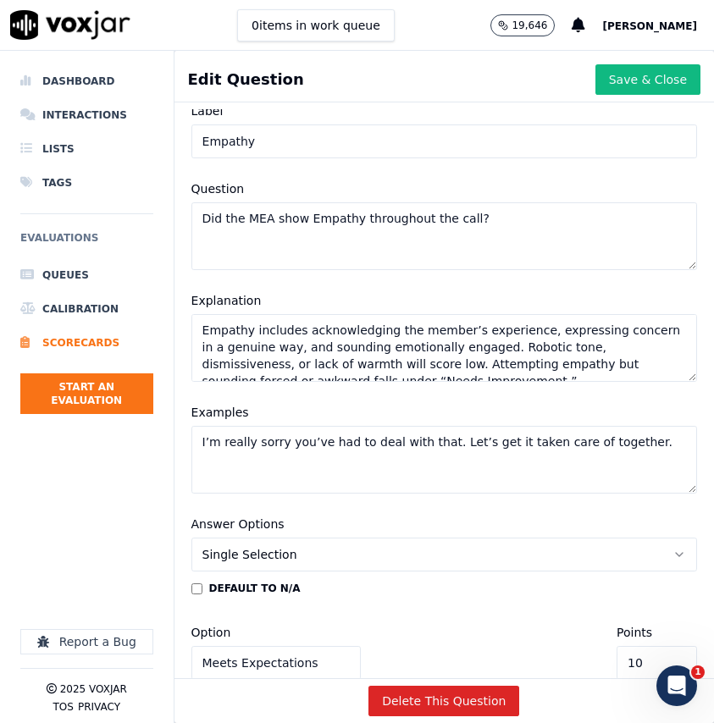
scroll to position [0, 0]
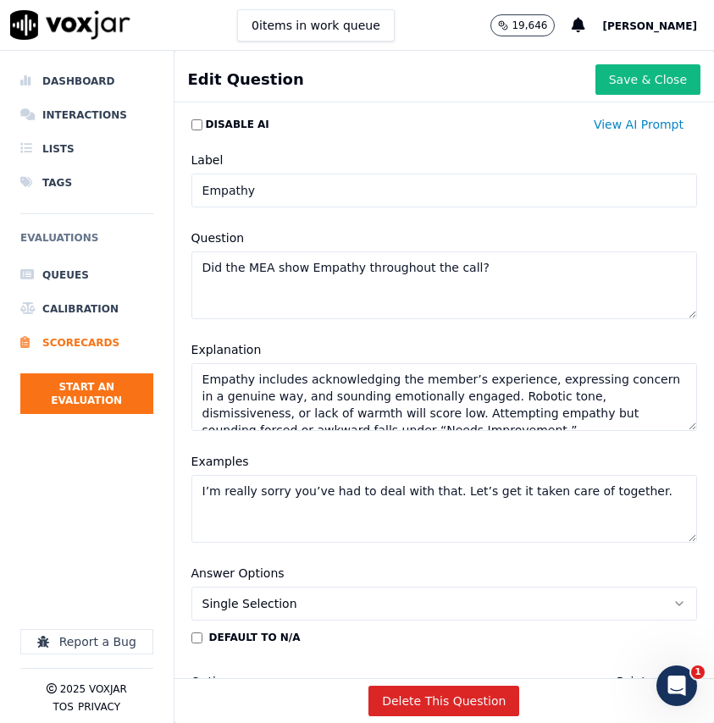
click at [409, 195] on input "Empathy" at bounding box center [444, 191] width 506 height 34
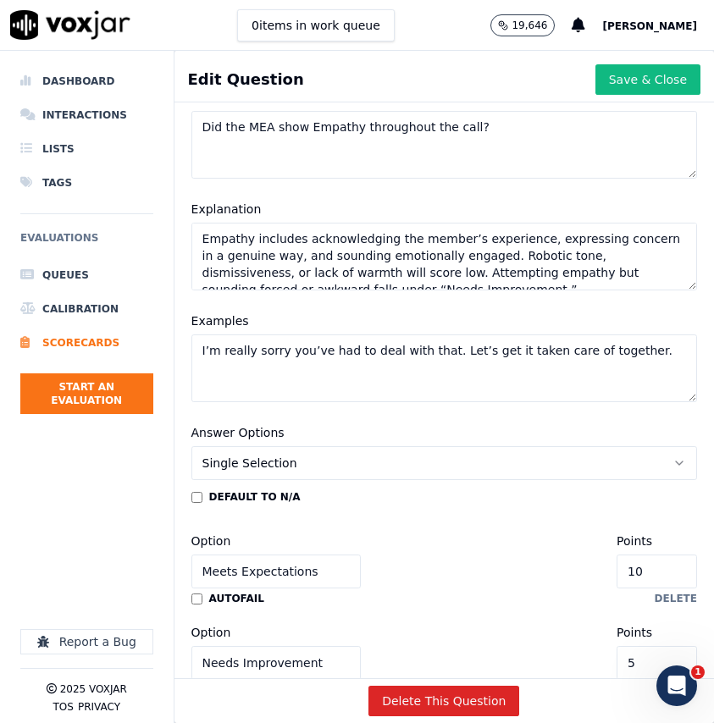
scroll to position [329, 0]
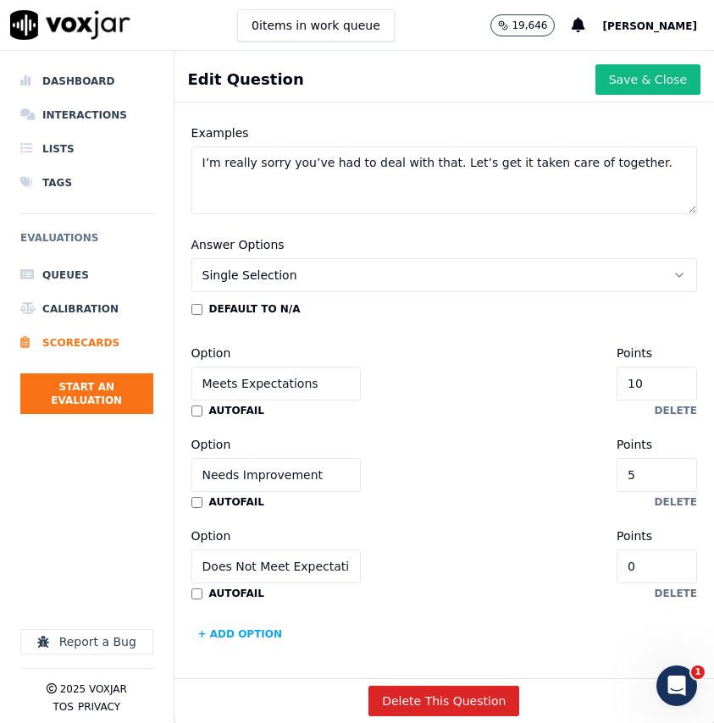
type input "Empathize"
click at [667, 388] on input "10" at bounding box center [657, 384] width 80 height 34
type input "5"
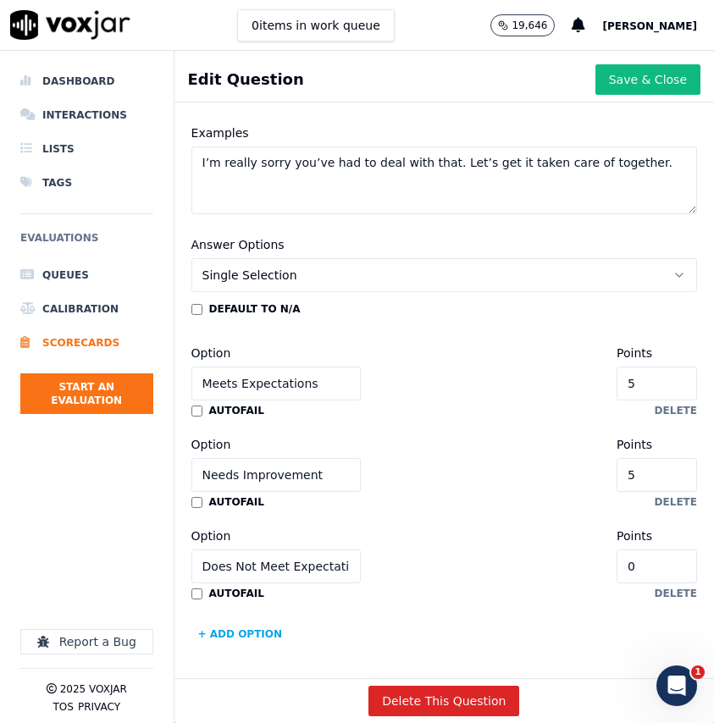
click at [666, 479] on input "5" at bounding box center [657, 475] width 80 height 34
type input "3"
click at [626, 83] on button "Save & Close" at bounding box center [647, 79] width 105 height 30
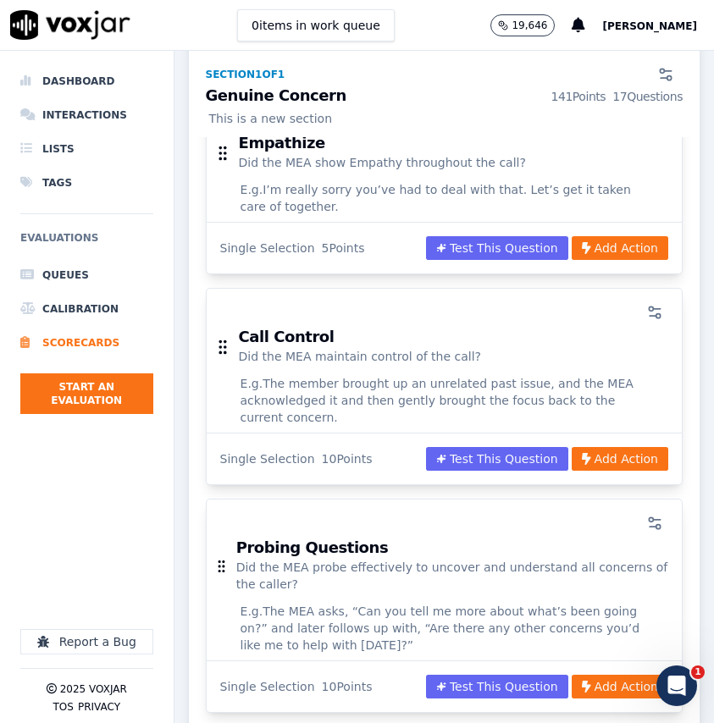
scroll to position [1276, 0]
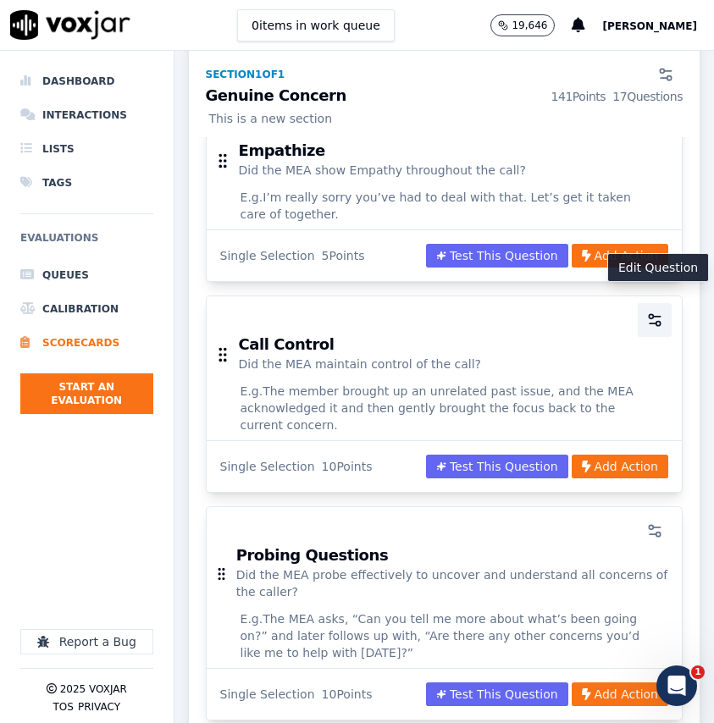
click at [653, 312] on icon "button" at bounding box center [654, 320] width 17 height 17
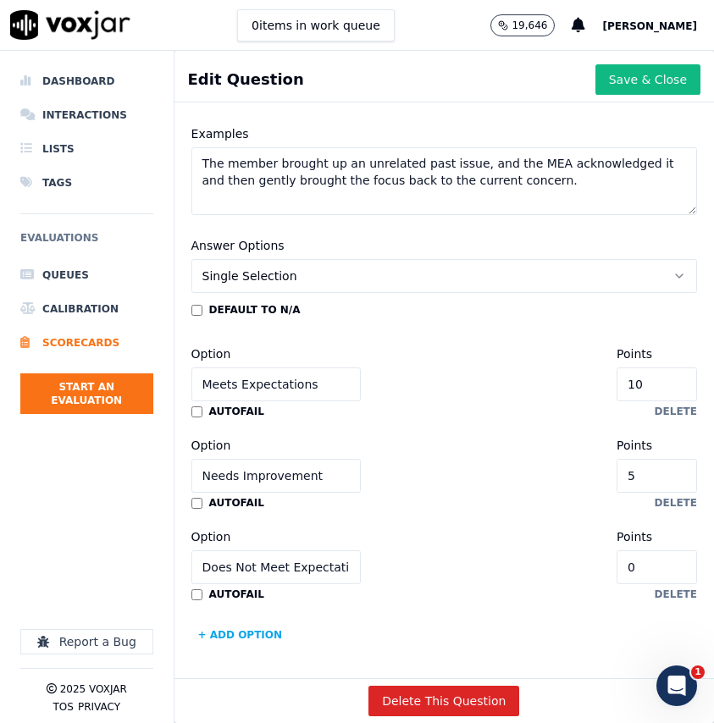
scroll to position [329, 0]
click at [664, 379] on input "10" at bounding box center [657, 384] width 80 height 34
type input "3"
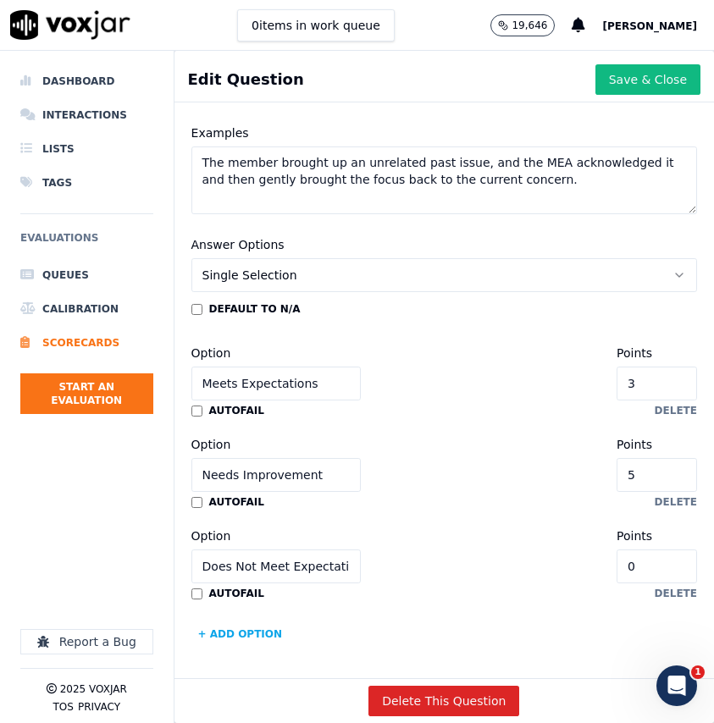
click at [662, 477] on input "5" at bounding box center [657, 475] width 80 height 34
type input "2"
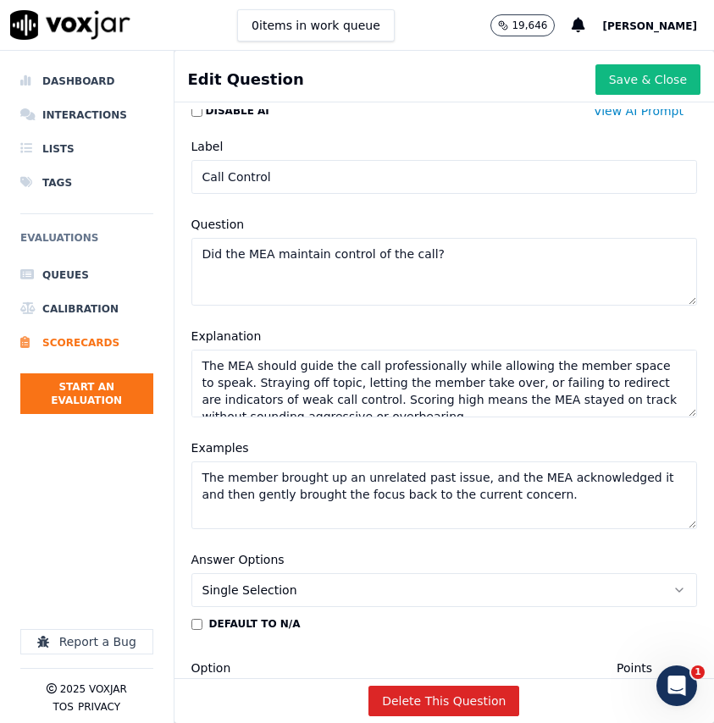
scroll to position [0, 0]
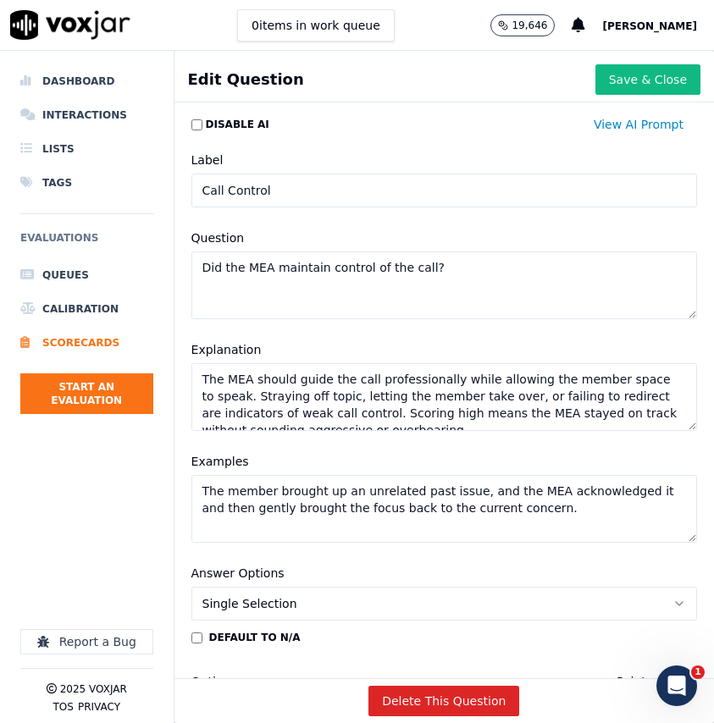
click at [399, 197] on input "Call Control" at bounding box center [444, 191] width 506 height 34
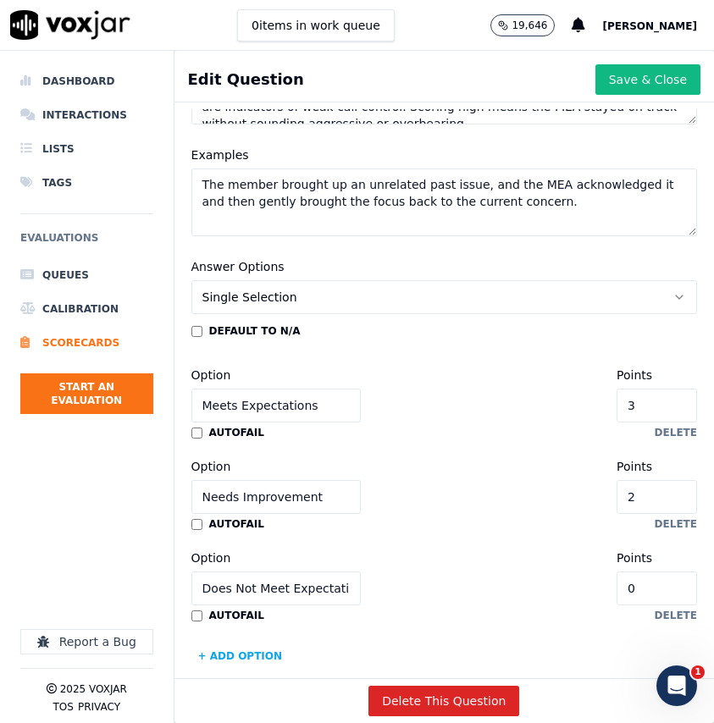
scroll to position [329, 0]
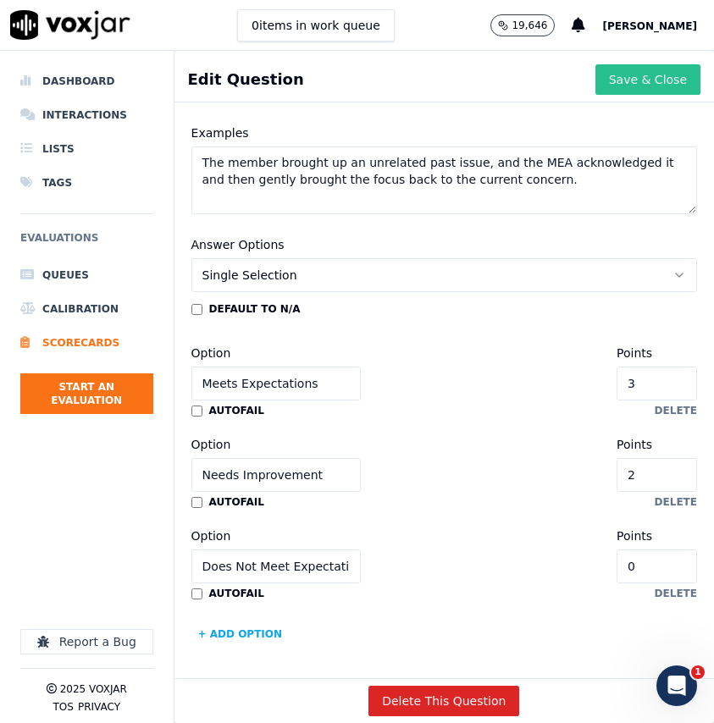
type input "Communicate"
click at [629, 86] on button "Save & Close" at bounding box center [647, 79] width 105 height 30
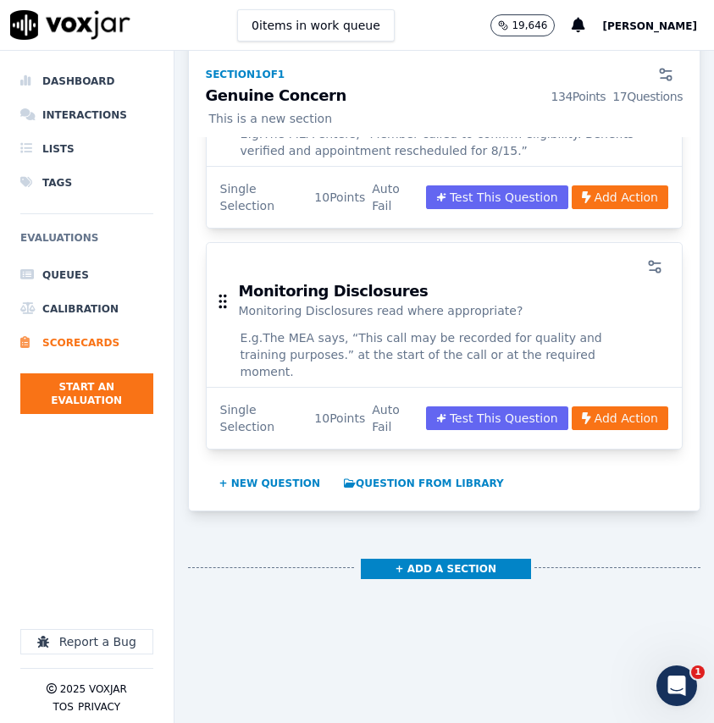
scroll to position [3703, 0]
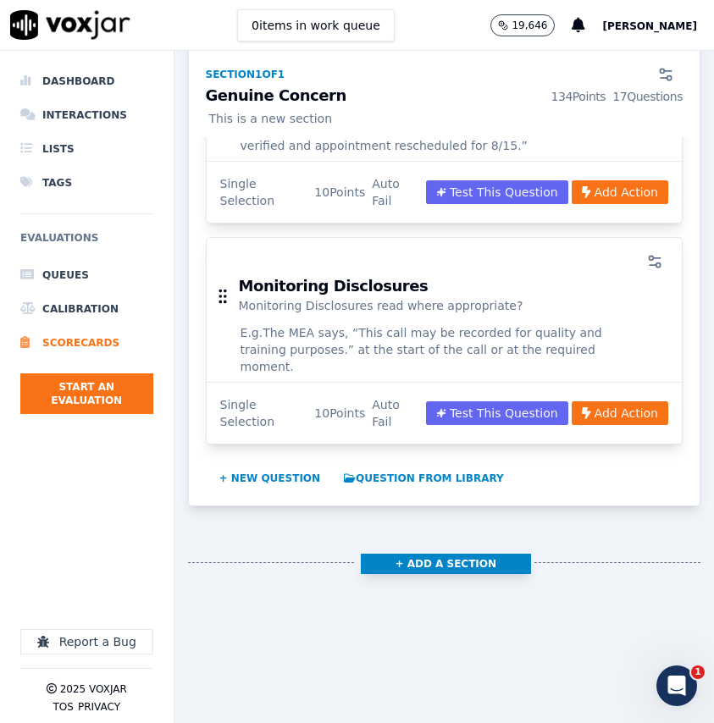
click at [380, 554] on button "+ Add a section" at bounding box center [446, 564] width 170 height 20
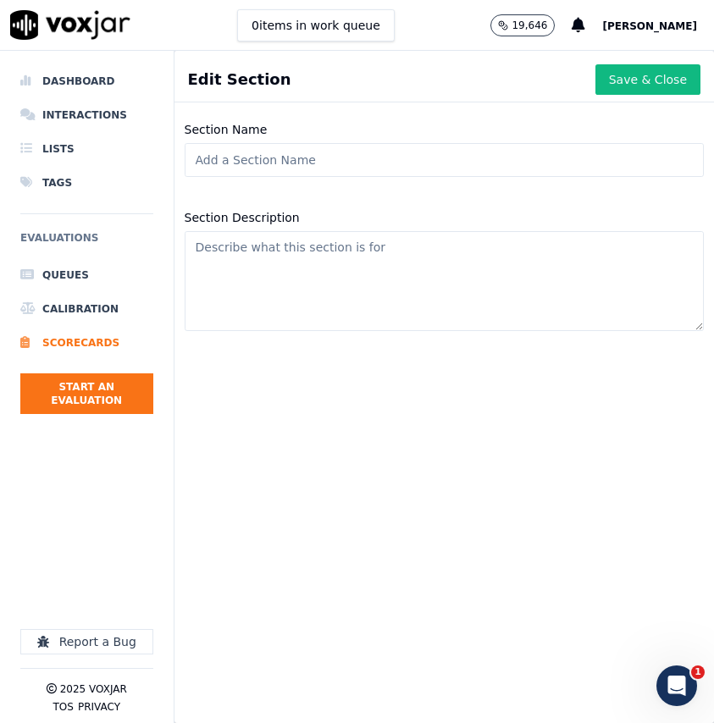
click at [316, 159] on input "Section Name" at bounding box center [444, 160] width 519 height 34
click at [280, 157] on input "Solution ArchiTech" at bounding box center [444, 160] width 519 height 34
type input "Solution Architech"
click at [641, 82] on button "Save & Close" at bounding box center [647, 79] width 105 height 30
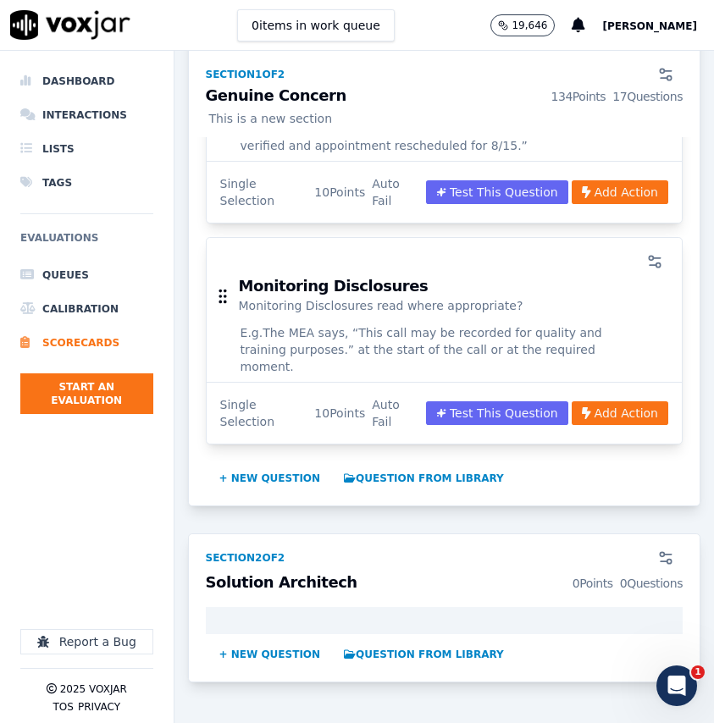
drag, startPoint x: 334, startPoint y: 606, endPoint x: 331, endPoint y: 587, distance: 19.6
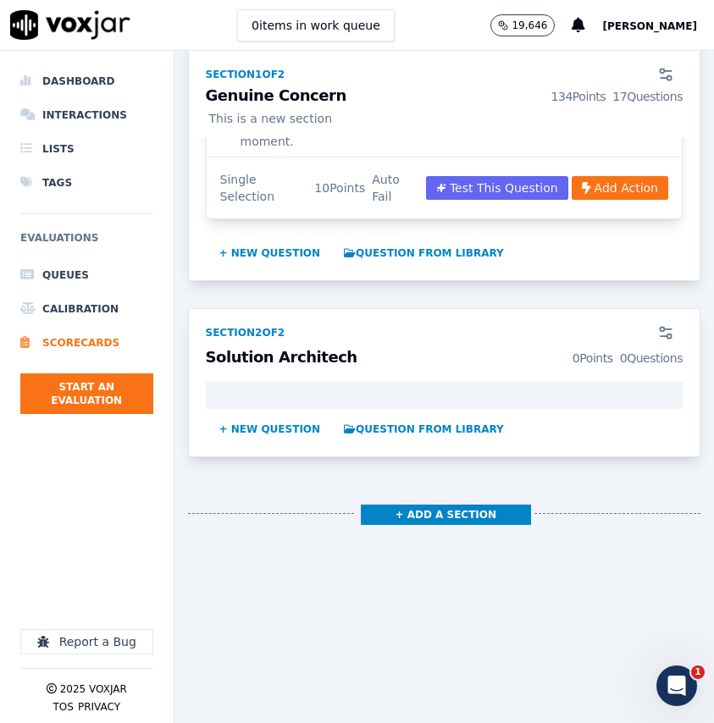
scroll to position [3991, 0]
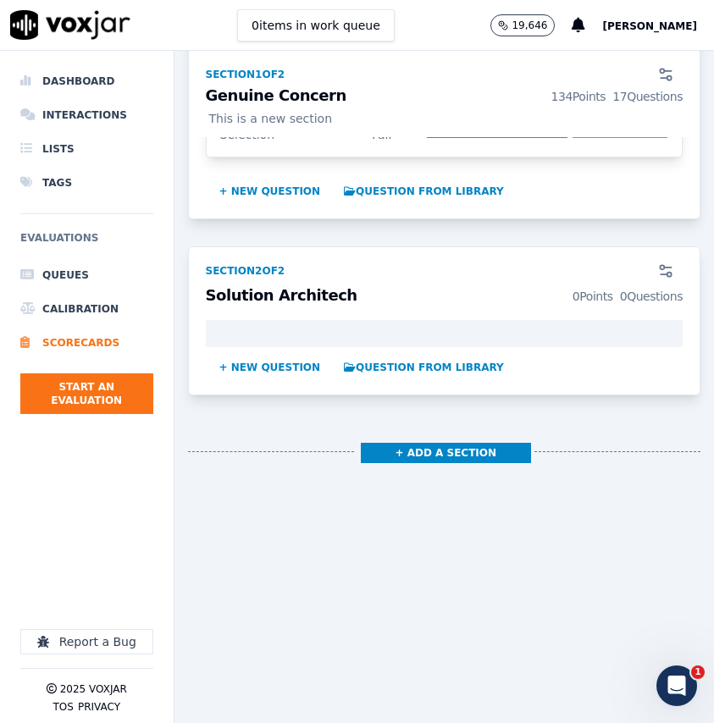
drag, startPoint x: 219, startPoint y: 326, endPoint x: 374, endPoint y: 281, distance: 160.6
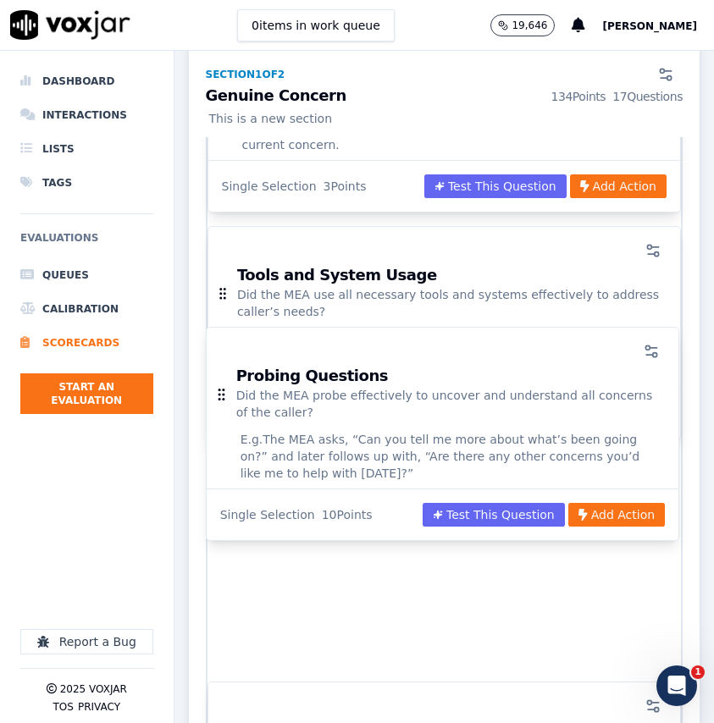
scroll to position [1554, 0]
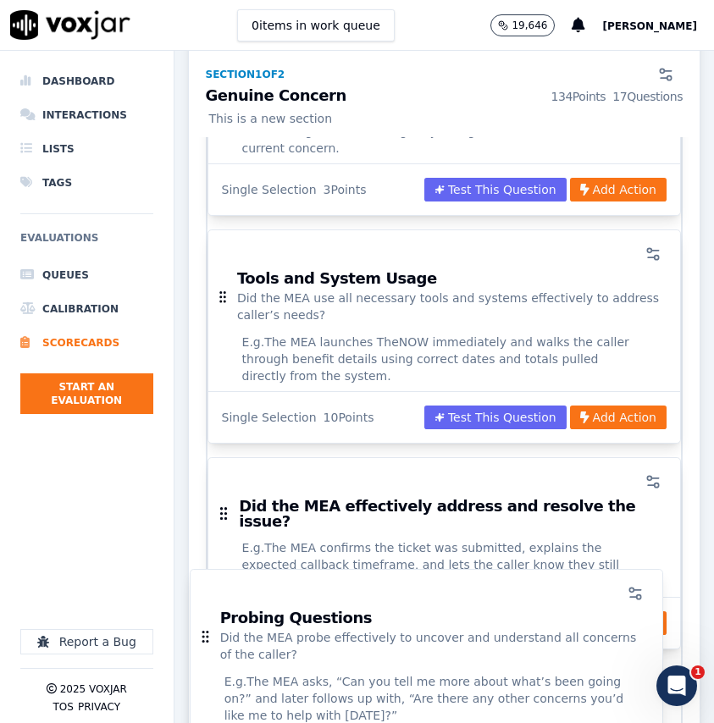
drag, startPoint x: 221, startPoint y: 381, endPoint x: 205, endPoint y: 638, distance: 257.2
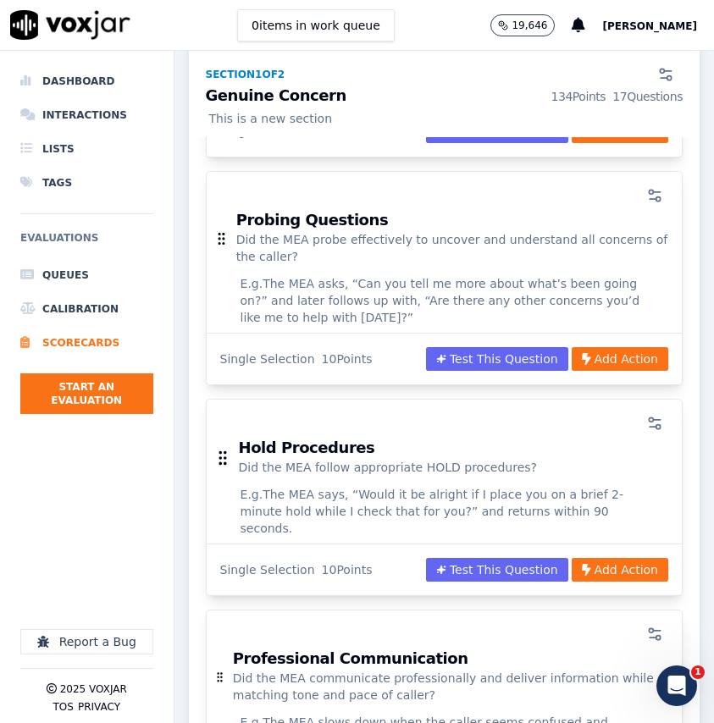
scroll to position [2047, 0]
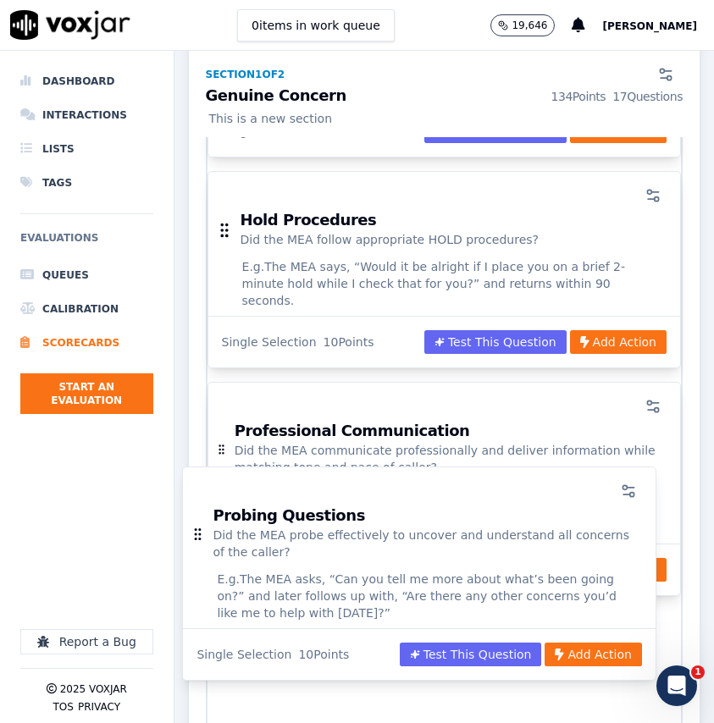
drag, startPoint x: 313, startPoint y: 158, endPoint x: 290, endPoint y: 483, distance: 326.1
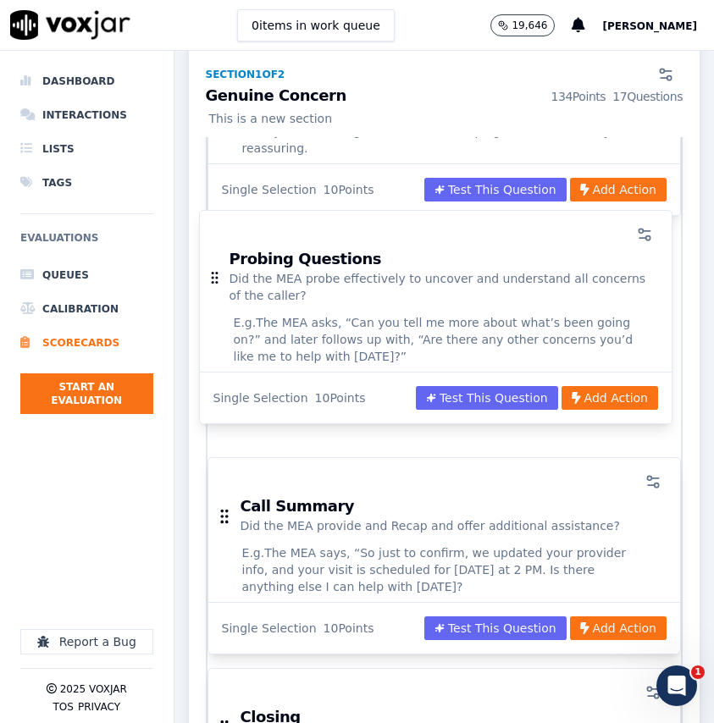
scroll to position [2429, 0]
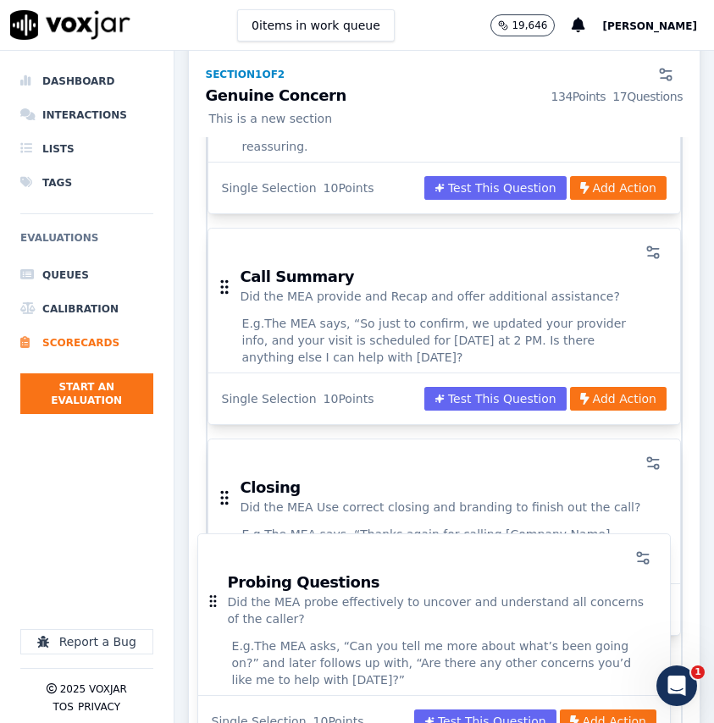
drag, startPoint x: 325, startPoint y: 183, endPoint x: 315, endPoint y: 552, distance: 369.5
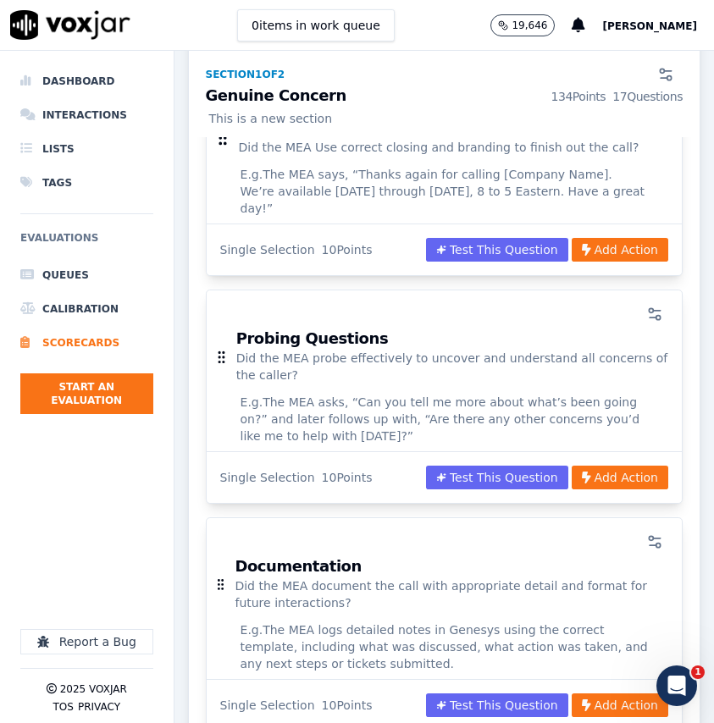
scroll to position [2789, 0]
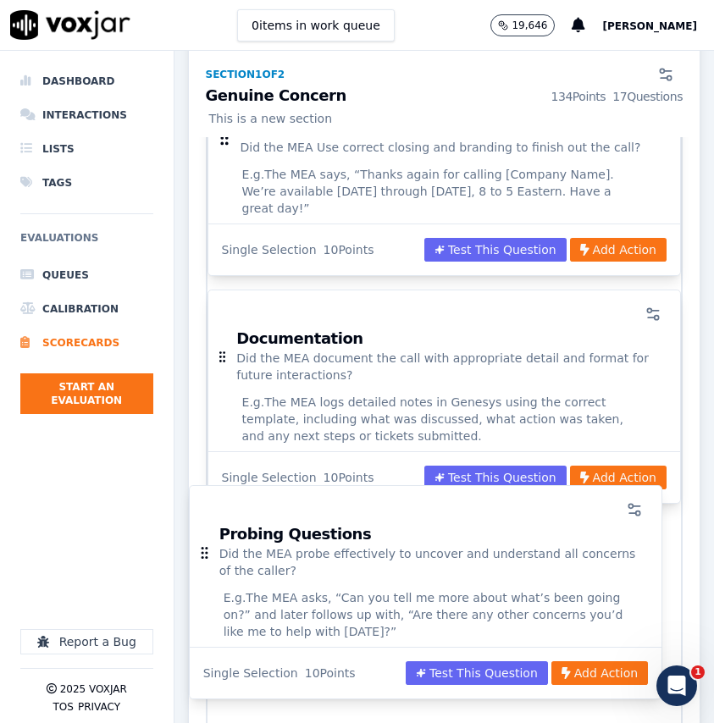
drag, startPoint x: 348, startPoint y: 225, endPoint x: 330, endPoint y: 501, distance: 276.7
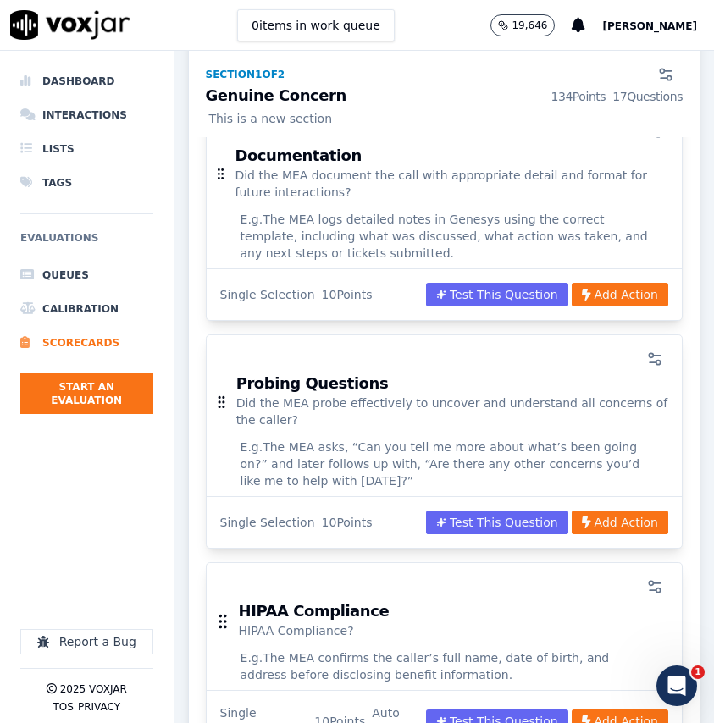
scroll to position [2971, 0]
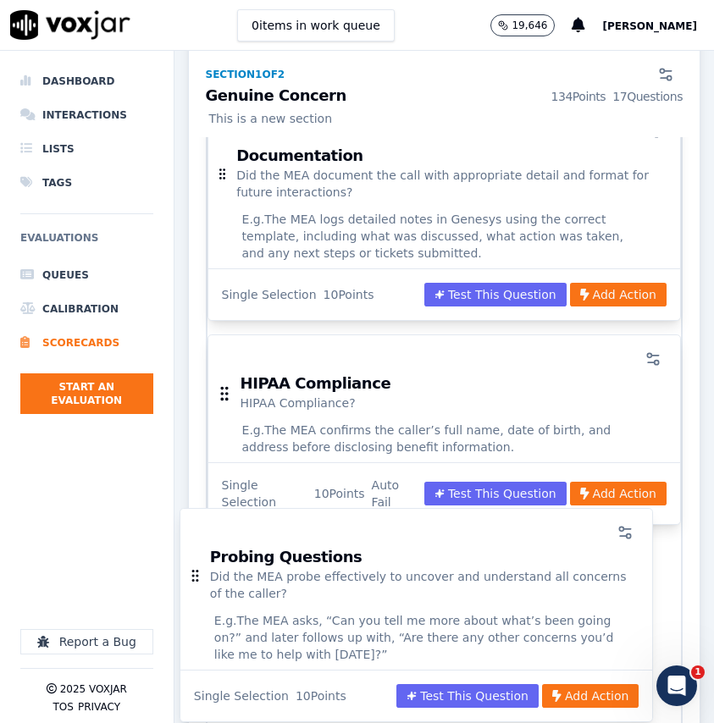
drag, startPoint x: 364, startPoint y: 262, endPoint x: 337, endPoint y: 516, distance: 255.6
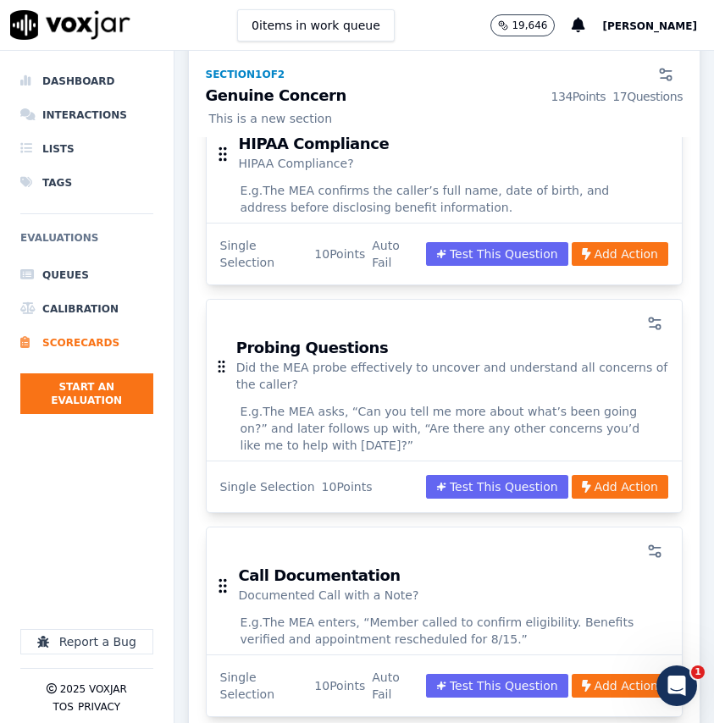
scroll to position [3211, 0]
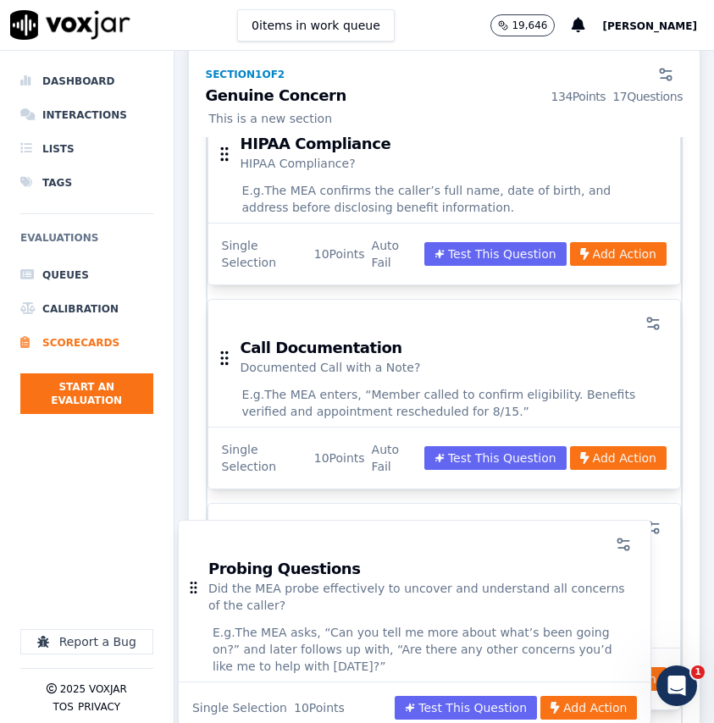
drag, startPoint x: 378, startPoint y: 235, endPoint x: 349, endPoint y: 546, distance: 313.0
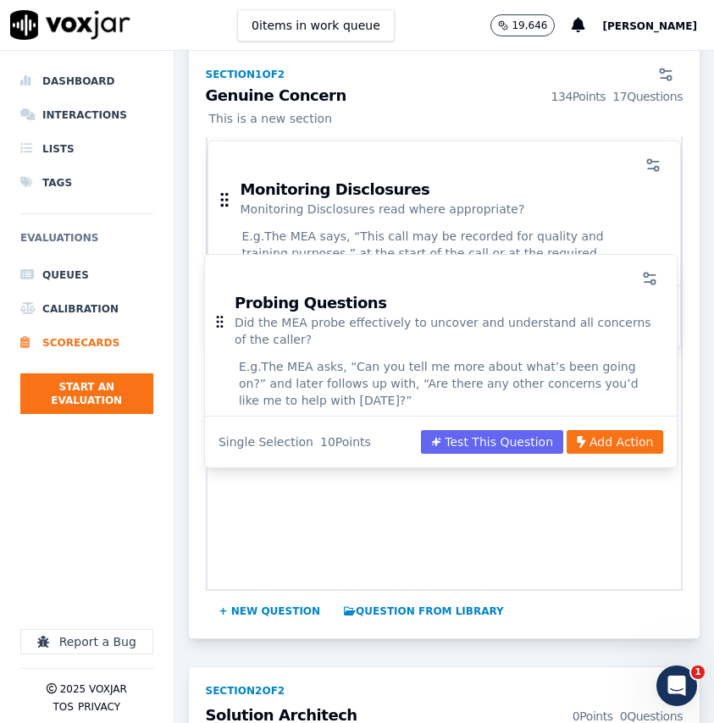
scroll to position [3575, 0]
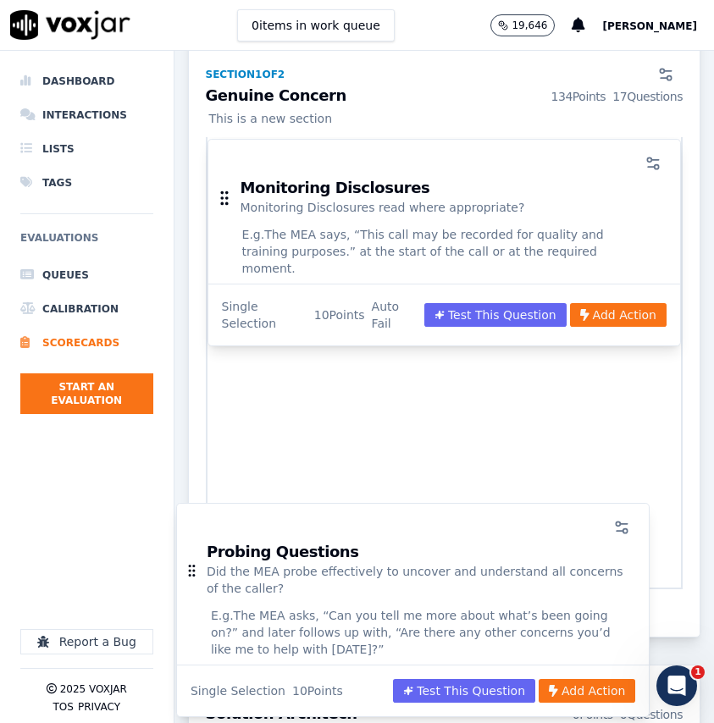
drag, startPoint x: 378, startPoint y: 248, endPoint x: 347, endPoint y: 519, distance: 272.8
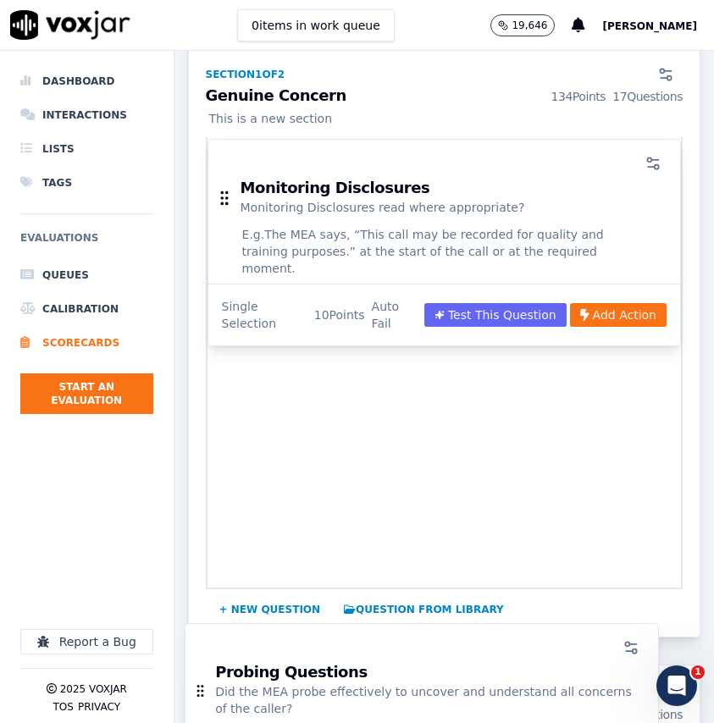
drag, startPoint x: 405, startPoint y: 241, endPoint x: 383, endPoint y: 632, distance: 392.0
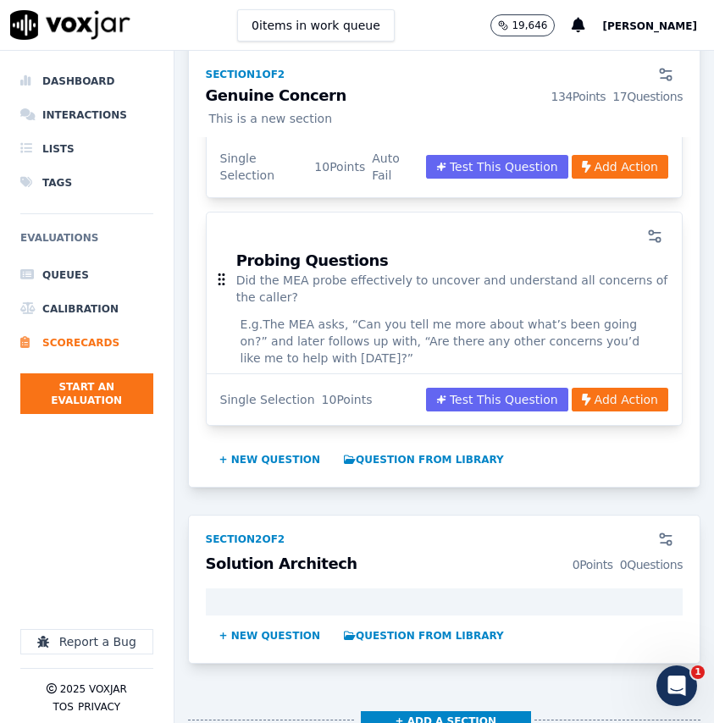
scroll to position [3724, 0]
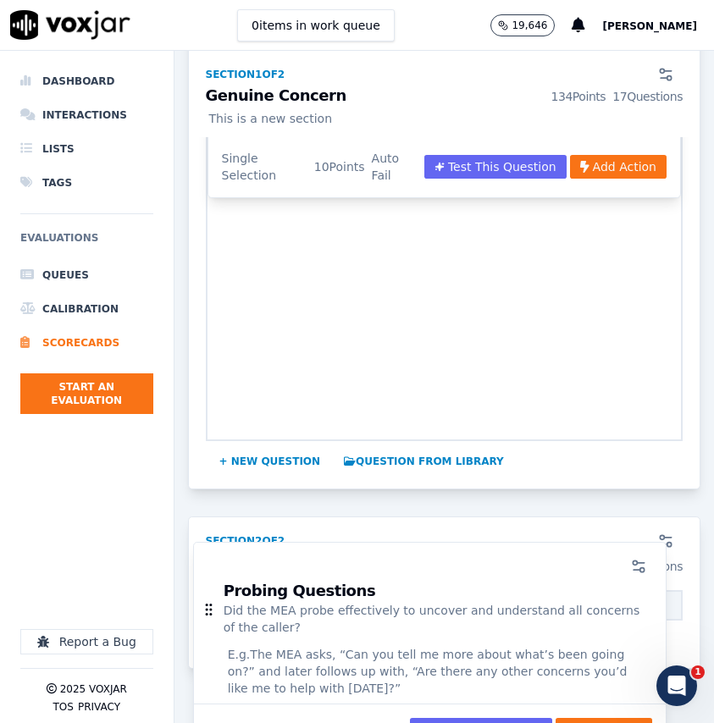
drag, startPoint x: 224, startPoint y: 152, endPoint x: 212, endPoint y: 610, distance: 458.4
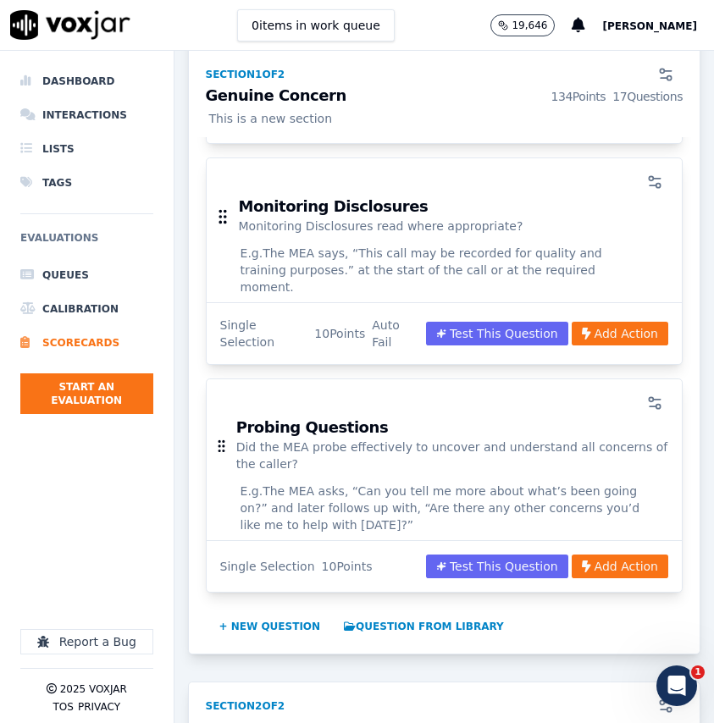
scroll to position [3552, 0]
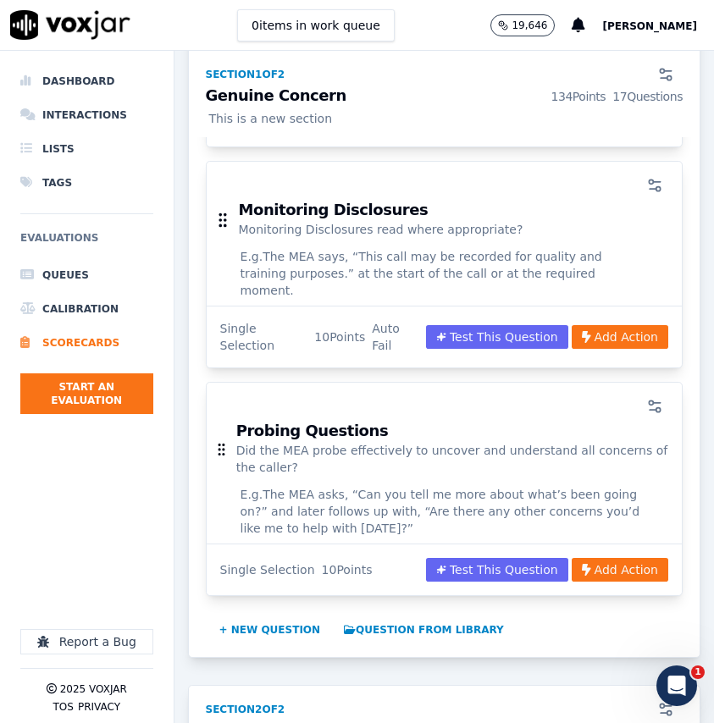
click at [225, 440] on icon at bounding box center [221, 449] width 16 height 19
click at [219, 449] on circle at bounding box center [220, 450] width 2 height 2
